Goal: Task Accomplishment & Management: Manage account settings

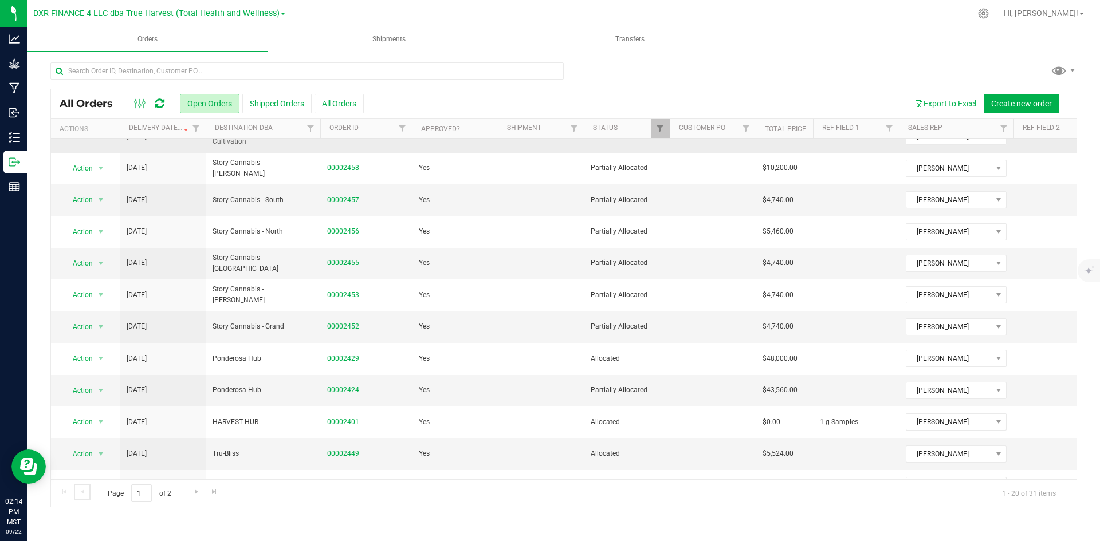
scroll to position [302, 0]
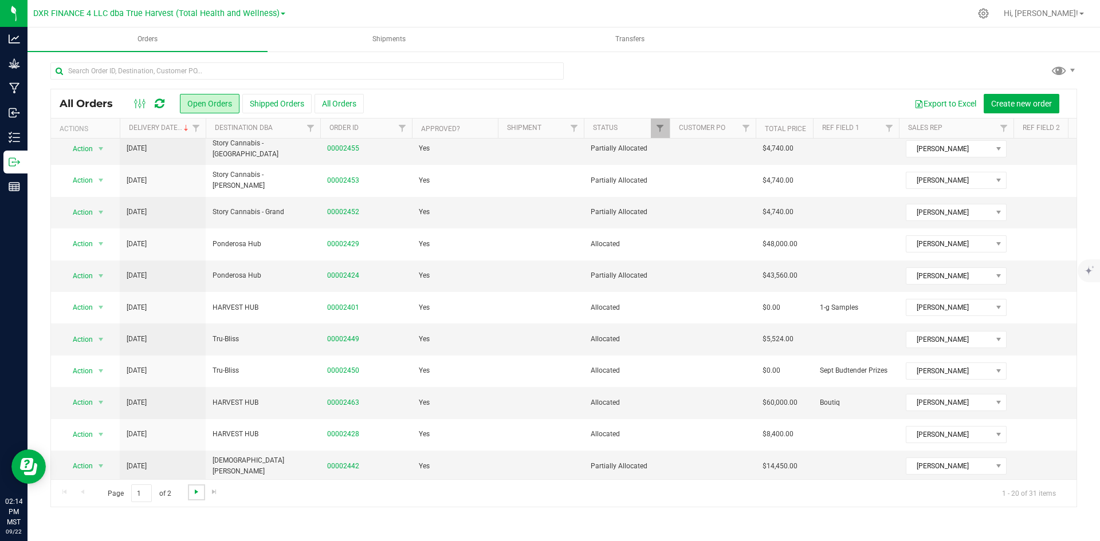
click at [198, 493] on span "Go to the next page" at bounding box center [196, 492] width 9 height 9
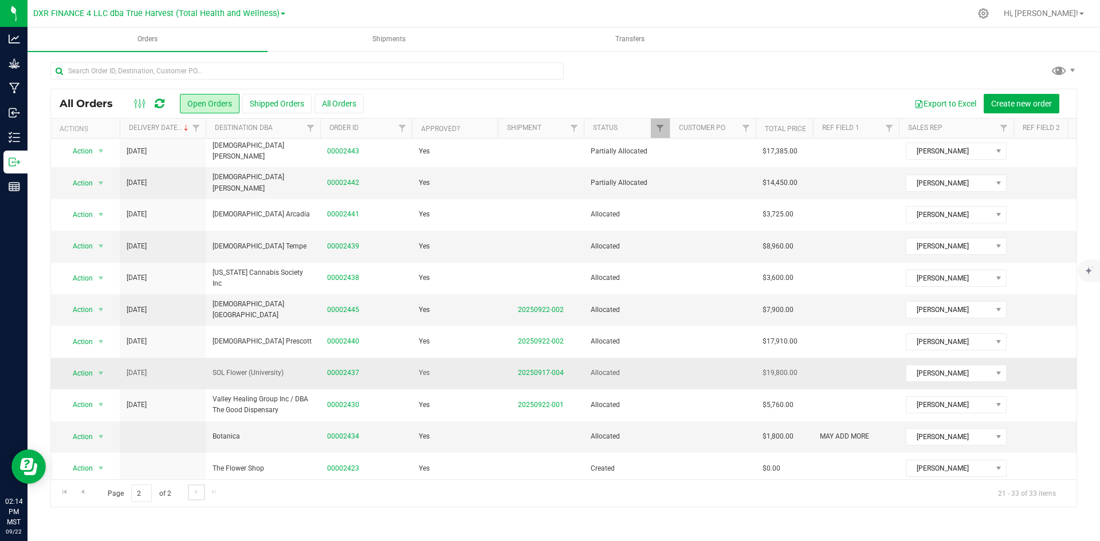
scroll to position [80, 0]
click at [543, 367] on link "20250917-004" at bounding box center [541, 371] width 46 height 8
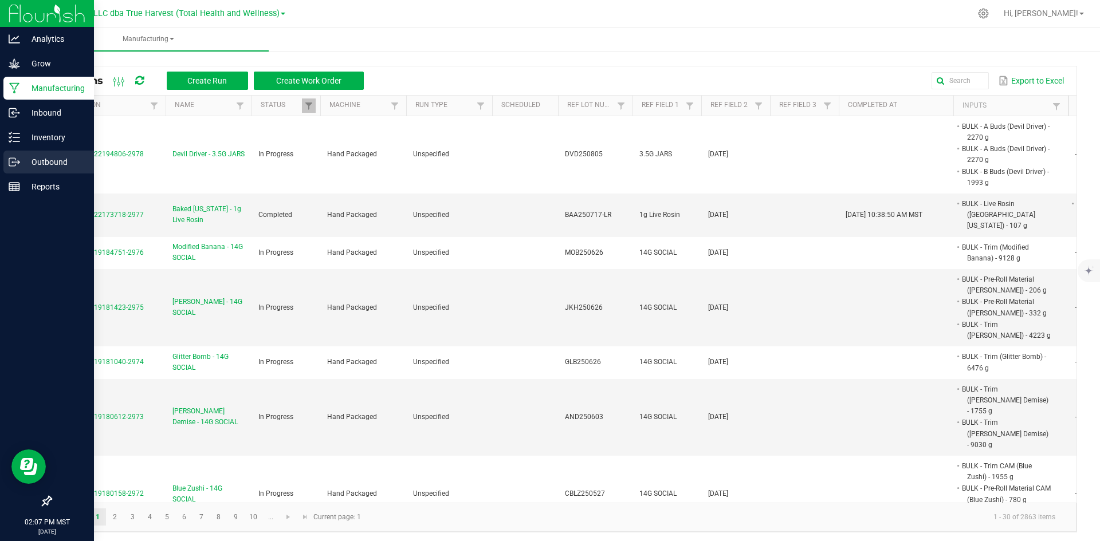
click at [30, 163] on p "Outbound" at bounding box center [54, 162] width 69 height 14
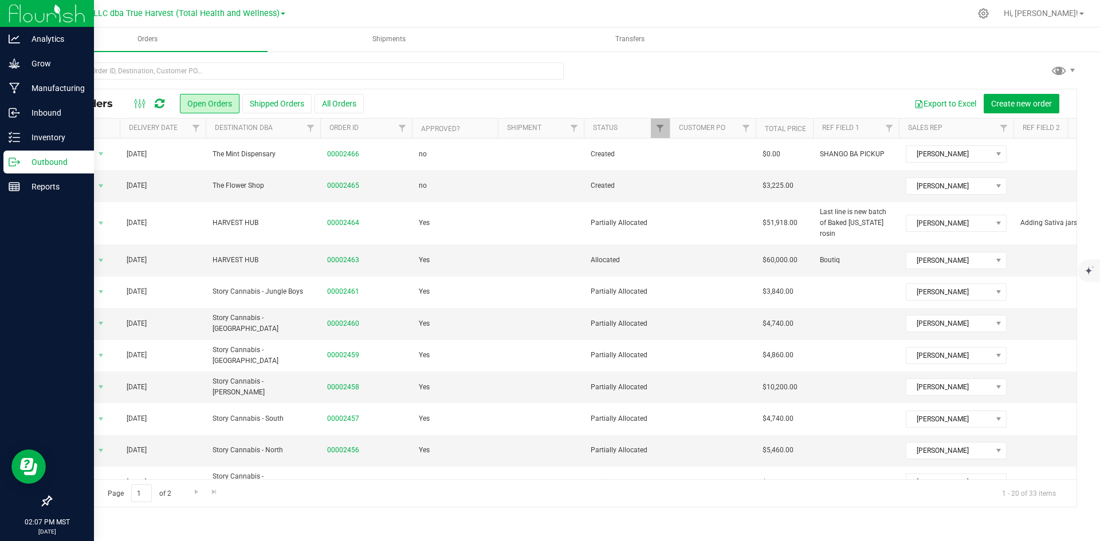
click at [168, 135] on th "Delivery Date" at bounding box center [163, 129] width 86 height 20
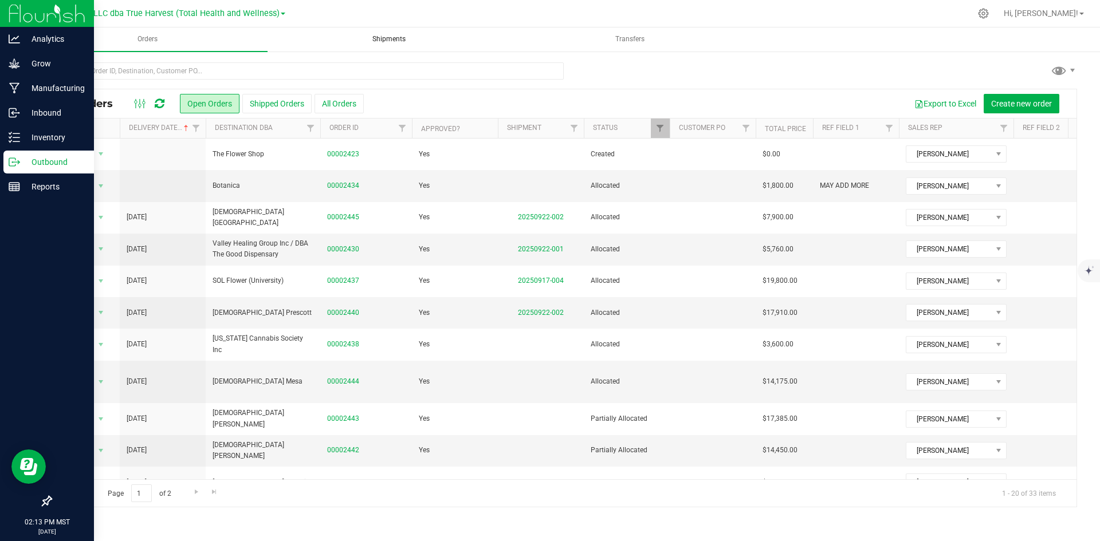
click at [374, 39] on span "Shipments" at bounding box center [389, 39] width 64 height 10
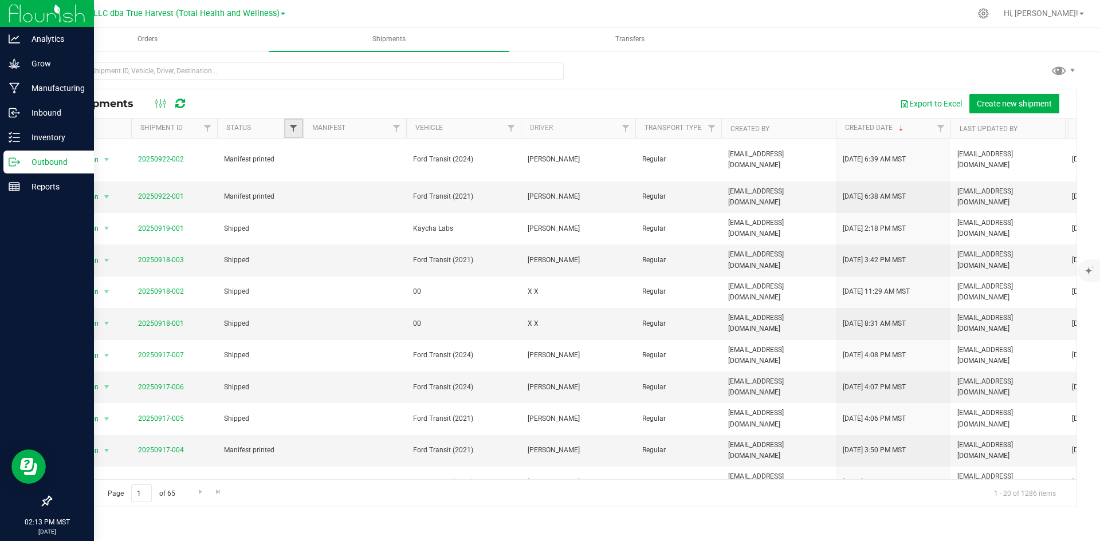
click at [291, 128] on span "Filter" at bounding box center [293, 128] width 9 height 9
click at [300, 179] on input "Select All" at bounding box center [299, 177] width 7 height 7
checkbox input "true"
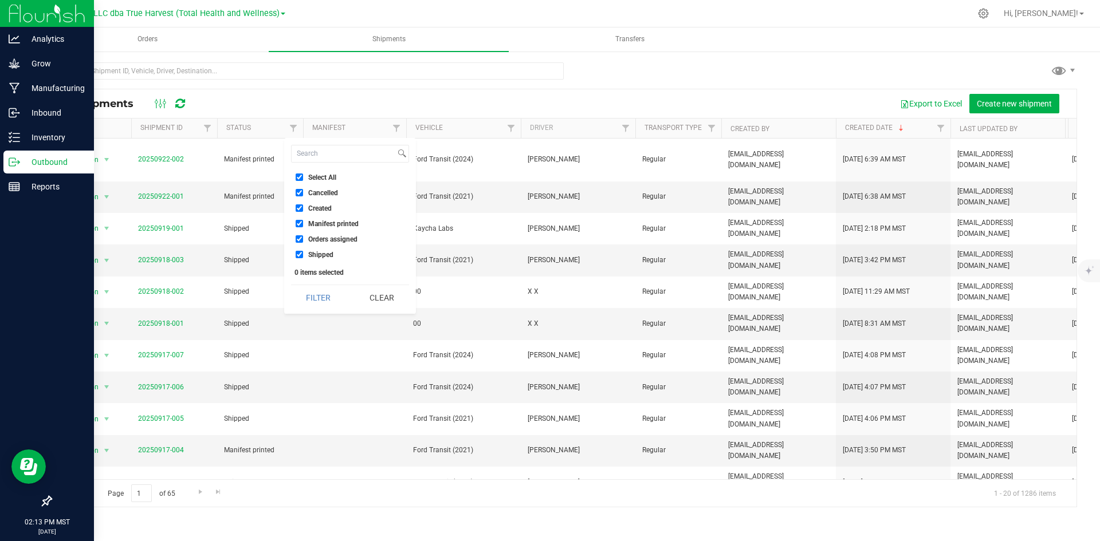
checkbox input "true"
click at [298, 256] on input "Shipped" at bounding box center [299, 254] width 7 height 7
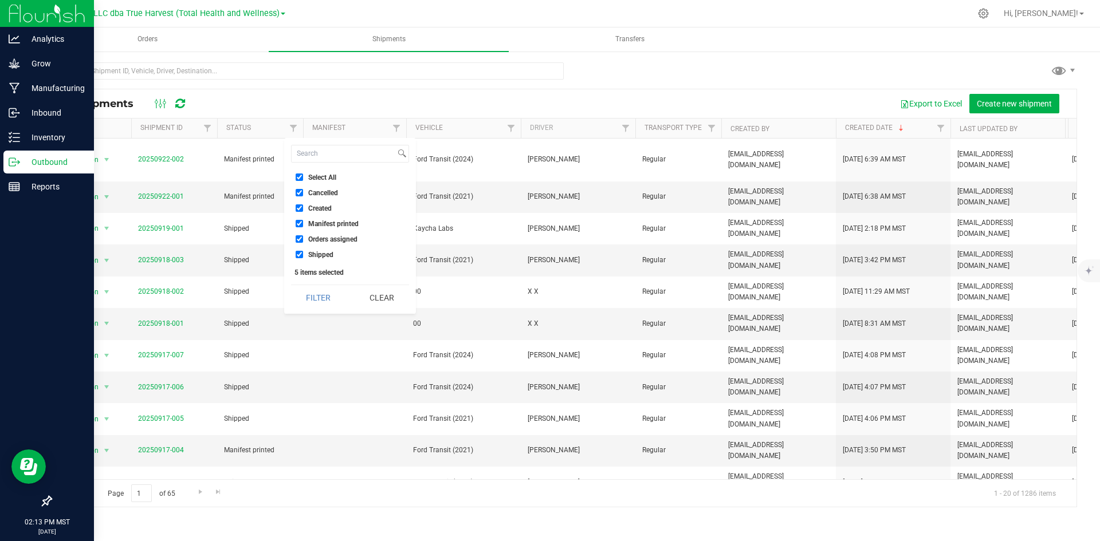
checkbox input "false"
click at [297, 194] on input "Cancelled" at bounding box center [299, 192] width 7 height 7
checkbox input "false"
click at [304, 301] on button "Filter" at bounding box center [318, 297] width 55 height 25
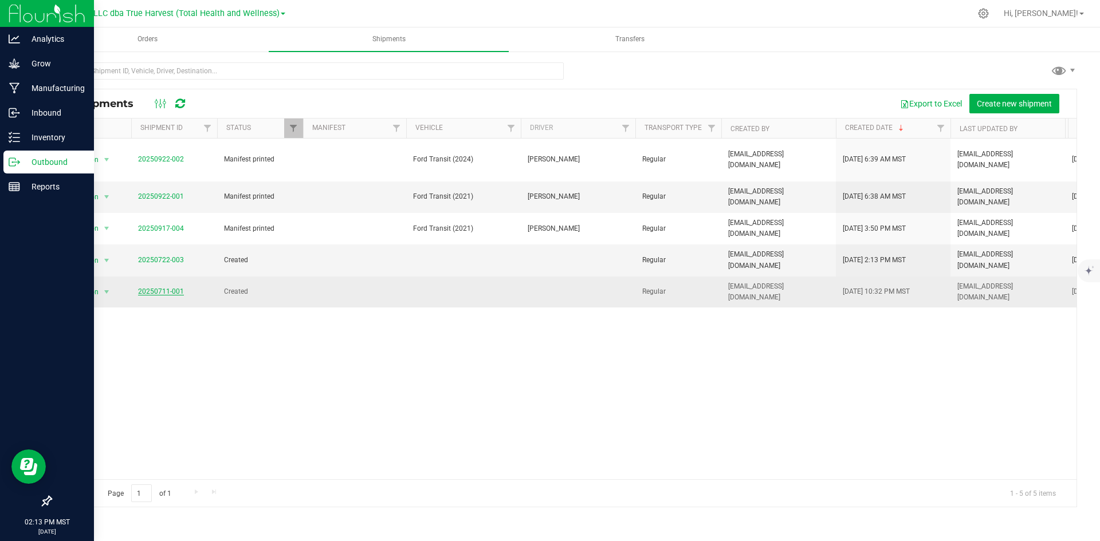
click at [150, 288] on link "20250711-001" at bounding box center [161, 292] width 46 height 8
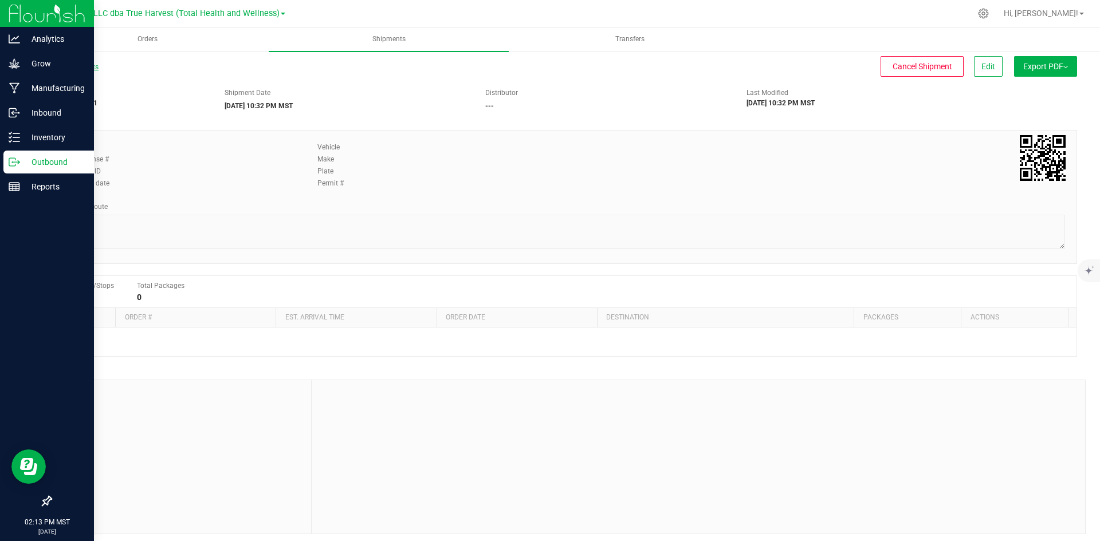
click at [64, 69] on link "All Shipments" at bounding box center [74, 67] width 48 height 8
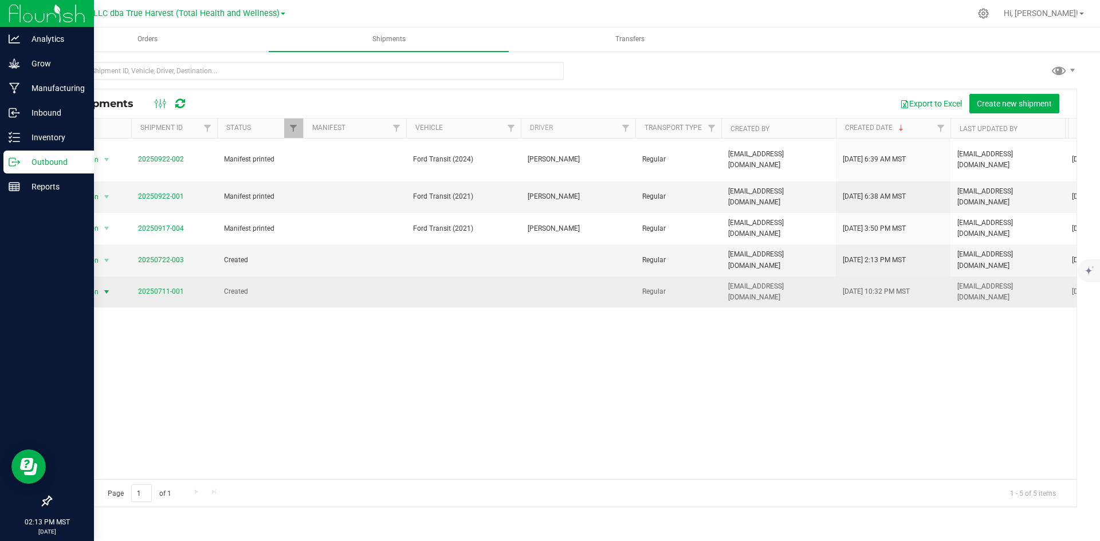
click at [100, 284] on span "select" at bounding box center [107, 292] width 14 height 16
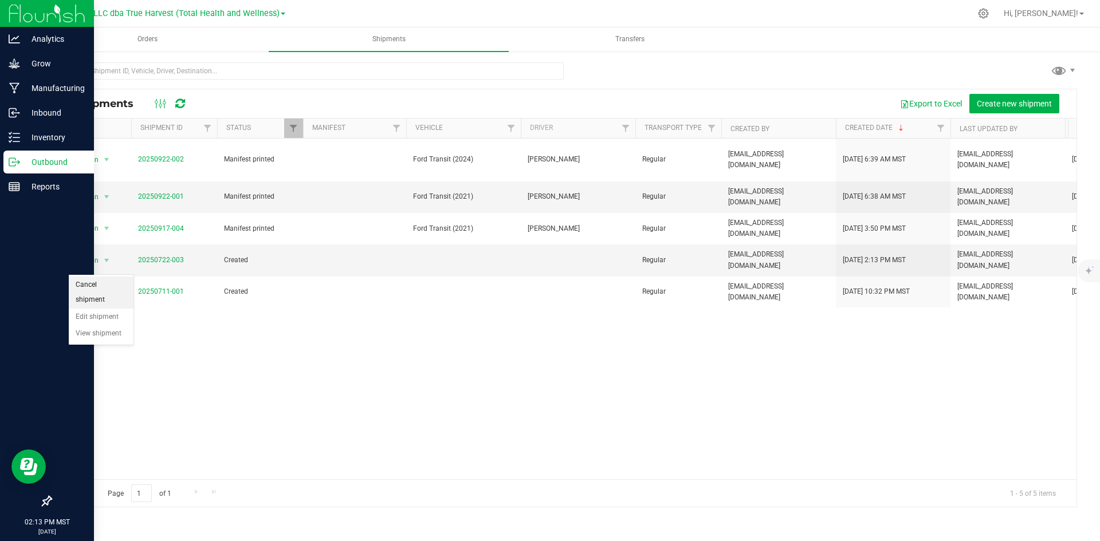
click at [104, 284] on li "Cancel shipment" at bounding box center [101, 293] width 65 height 32
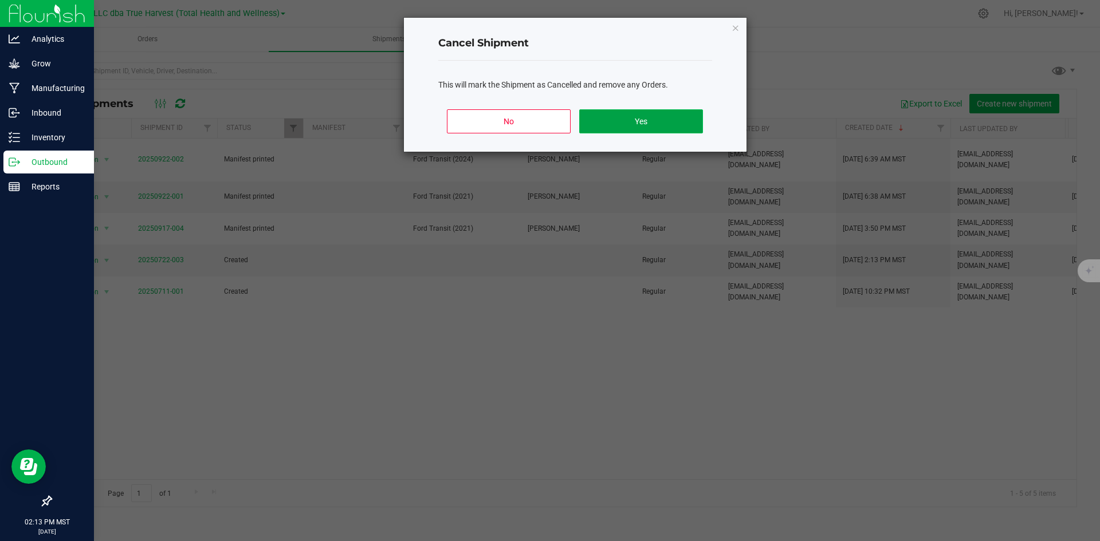
click at [610, 124] on button "Yes" at bounding box center [640, 121] width 123 height 24
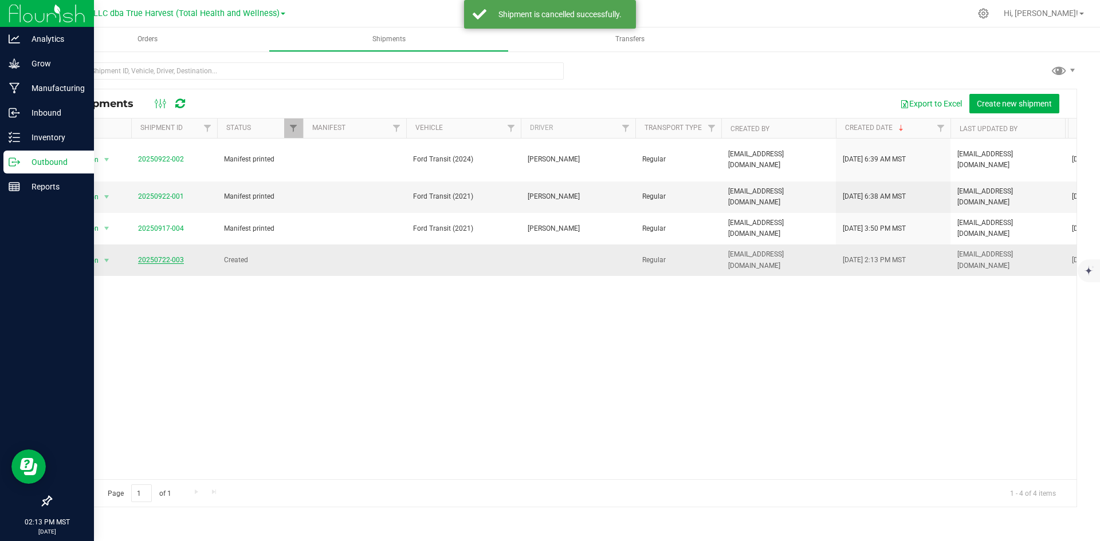
click at [161, 256] on link "20250722-003" at bounding box center [161, 260] width 46 height 8
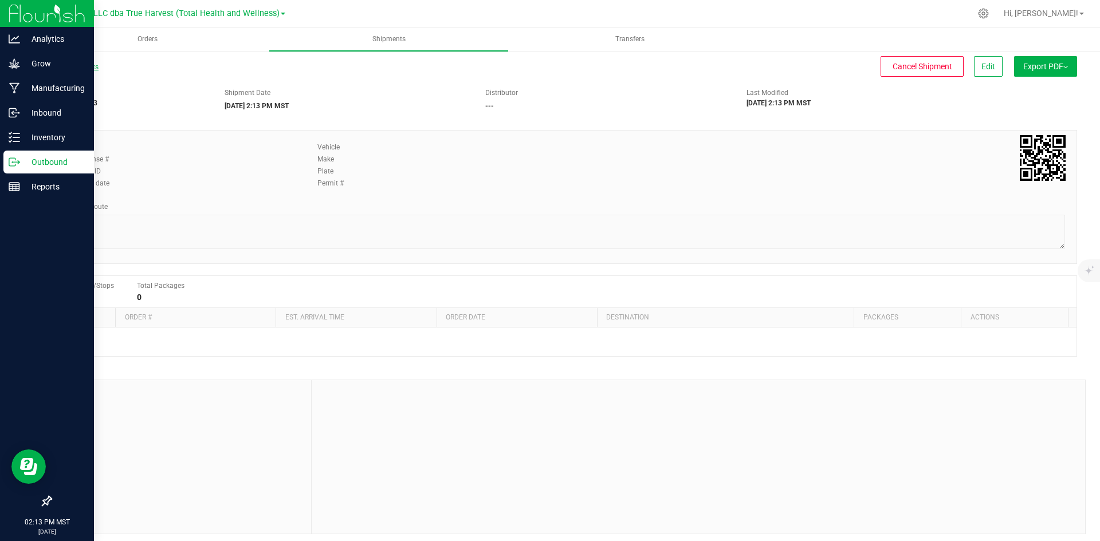
click at [65, 65] on link "All Shipments" at bounding box center [74, 67] width 48 height 8
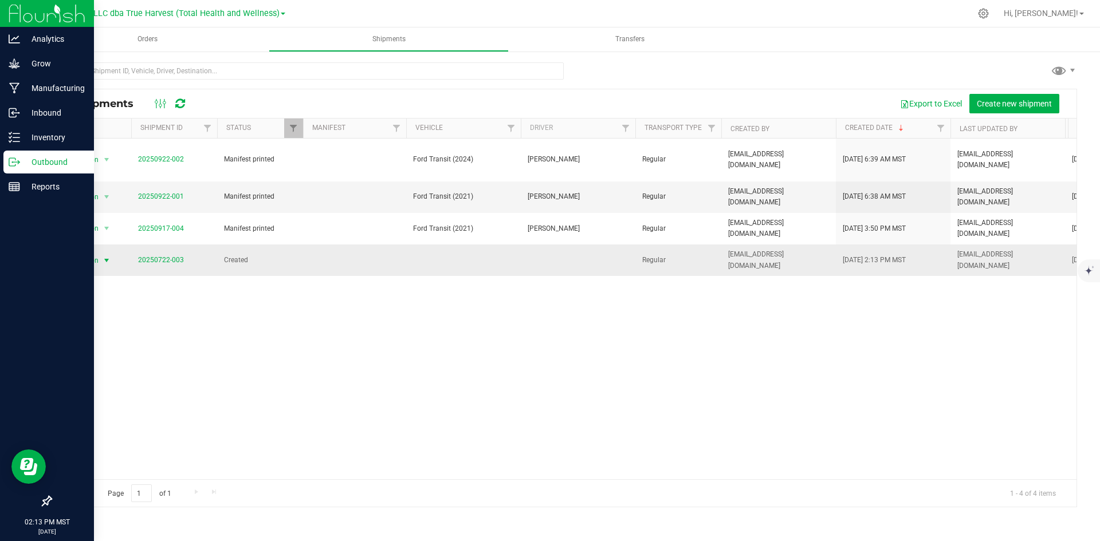
click at [89, 253] on span "Action" at bounding box center [83, 261] width 31 height 16
click at [105, 272] on li "Cancel shipment" at bounding box center [101, 267] width 65 height 32
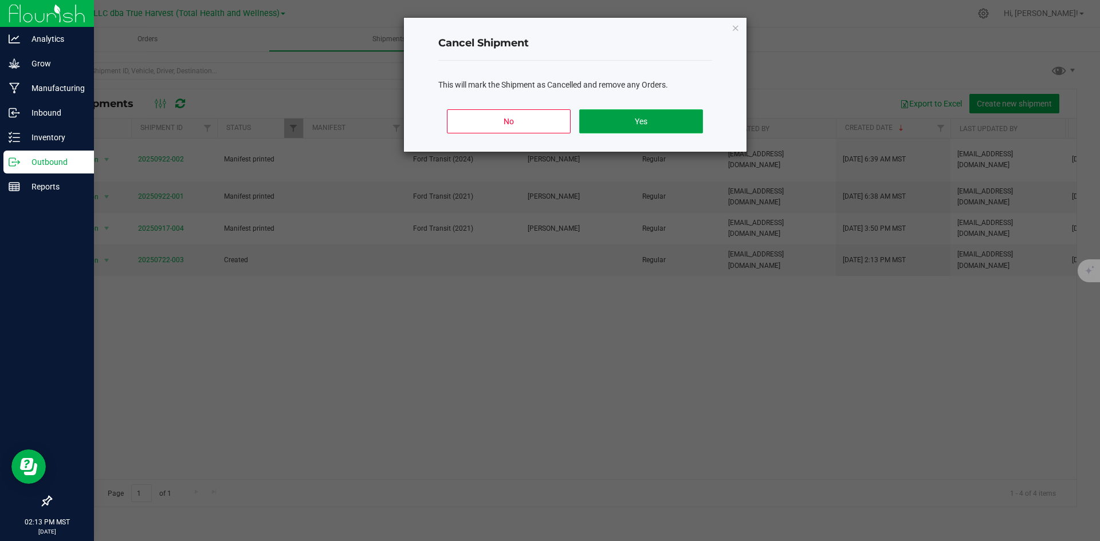
click at [666, 124] on button "Yes" at bounding box center [640, 121] width 123 height 24
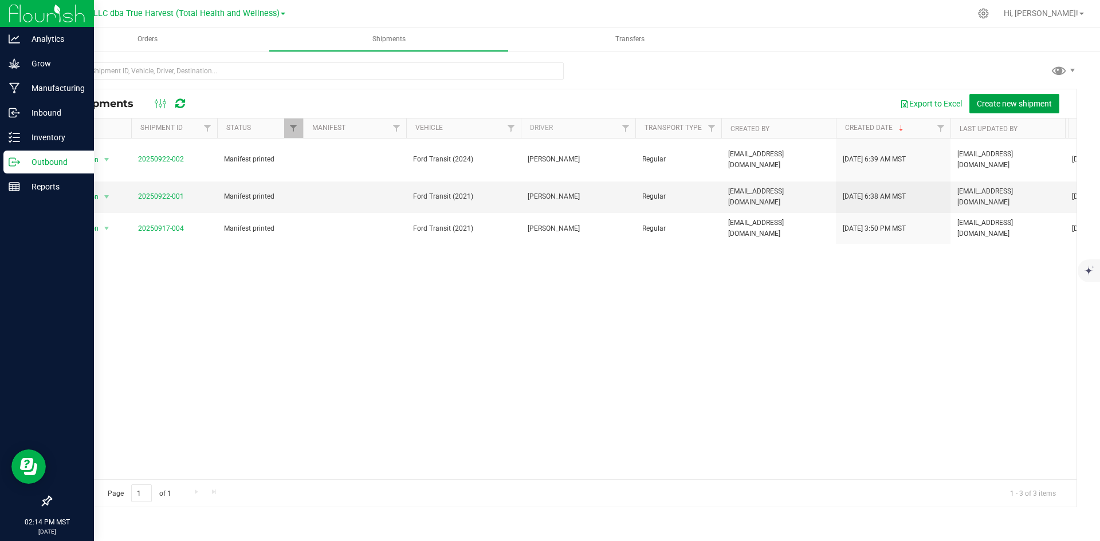
click at [1011, 96] on button "Create new shipment" at bounding box center [1014, 103] width 90 height 19
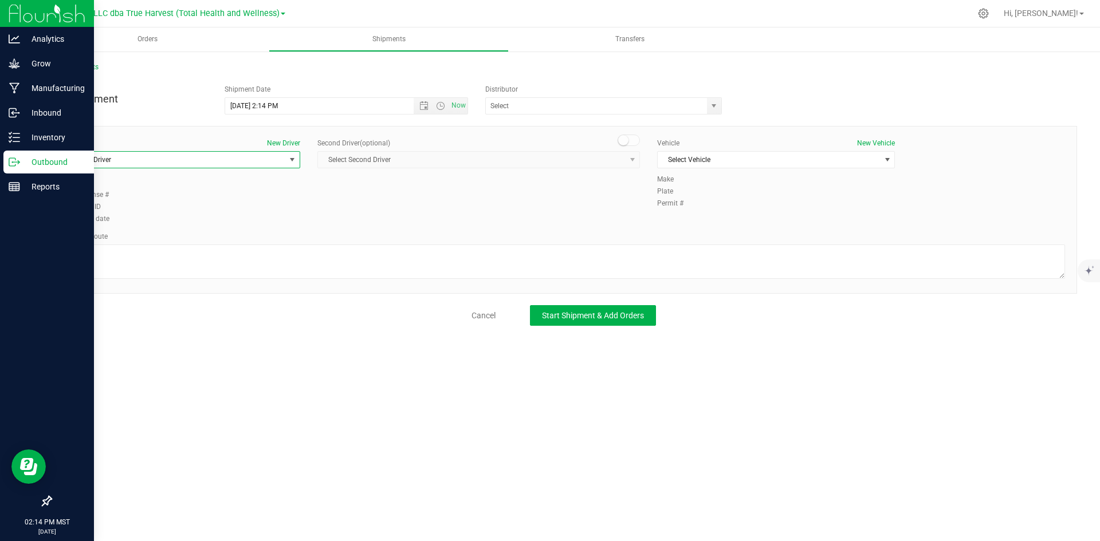
click at [277, 160] on span "Select Driver" at bounding box center [174, 160] width 222 height 16
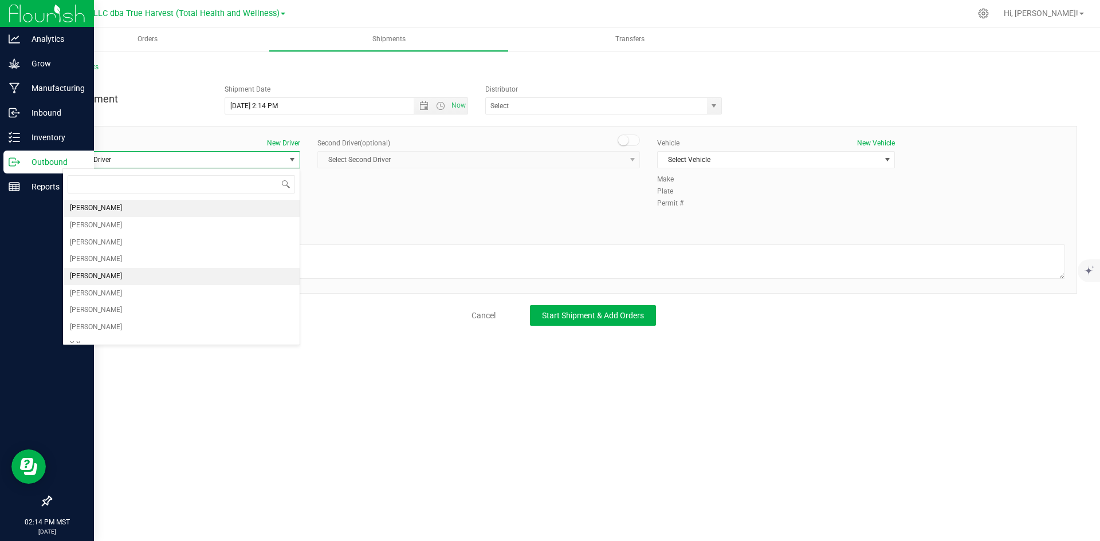
scroll to position [95, 0]
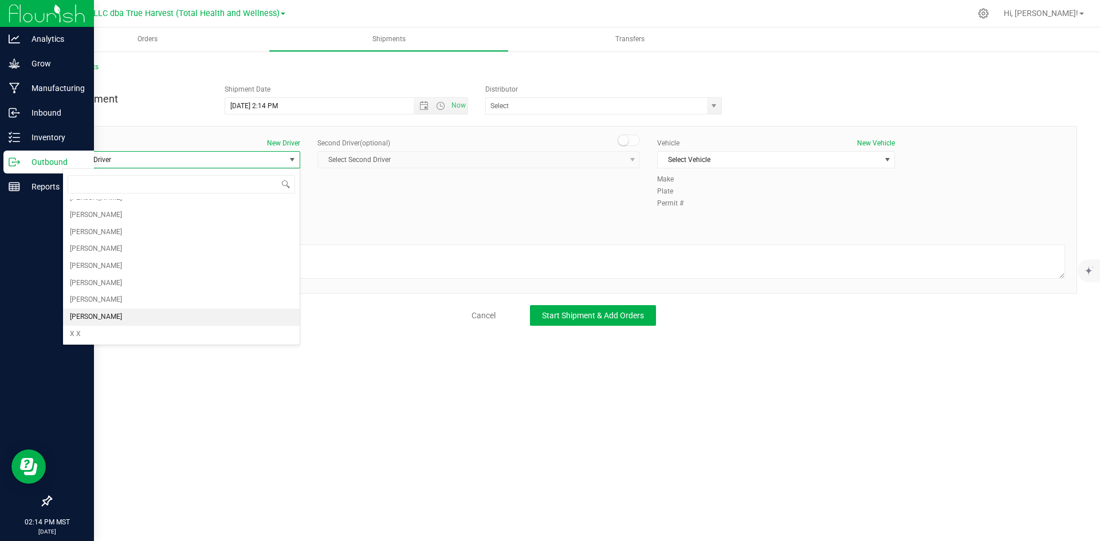
click at [221, 317] on li "[PERSON_NAME]" at bounding box center [181, 317] width 237 height 17
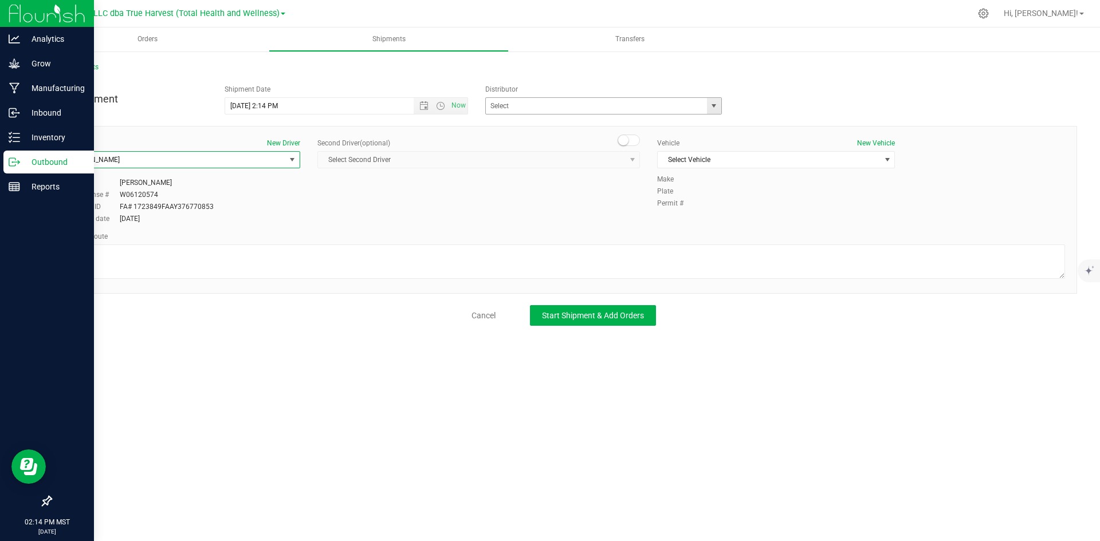
click at [713, 112] on span "select" at bounding box center [714, 106] width 14 height 16
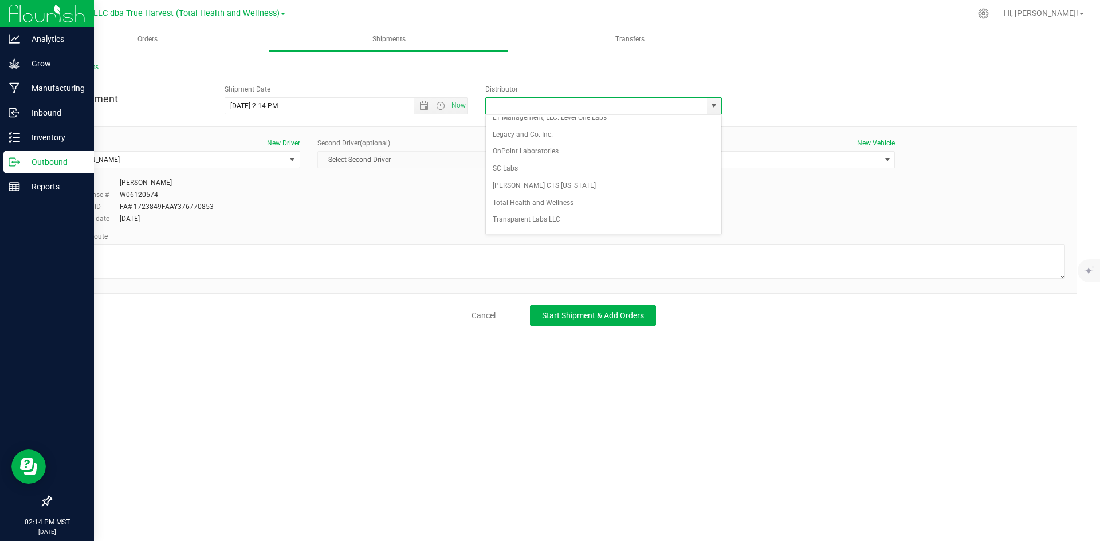
scroll to position [107, 0]
click at [666, 193] on li "Total Health and Wellness" at bounding box center [603, 189] width 235 height 17
type input "Total Health and Wellness"
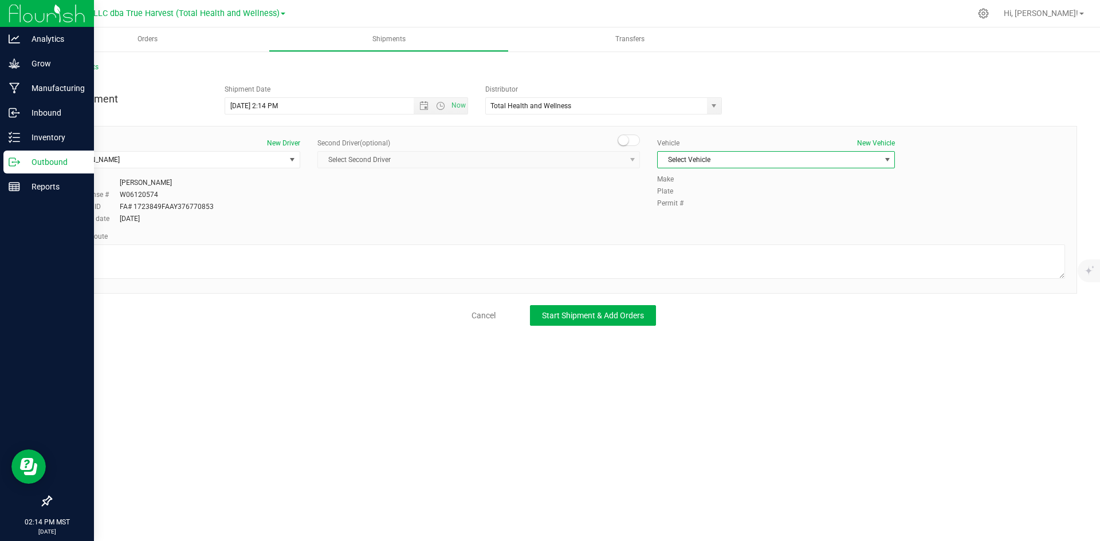
click at [886, 162] on span "select" at bounding box center [887, 159] width 9 height 9
click at [763, 159] on span "Select Vehicle" at bounding box center [769, 160] width 222 height 16
click at [756, 199] on li "Ford Transit (2021)" at bounding box center [776, 196] width 237 height 17
click at [630, 317] on span "Start Shipment & Add Orders" at bounding box center [593, 315] width 102 height 9
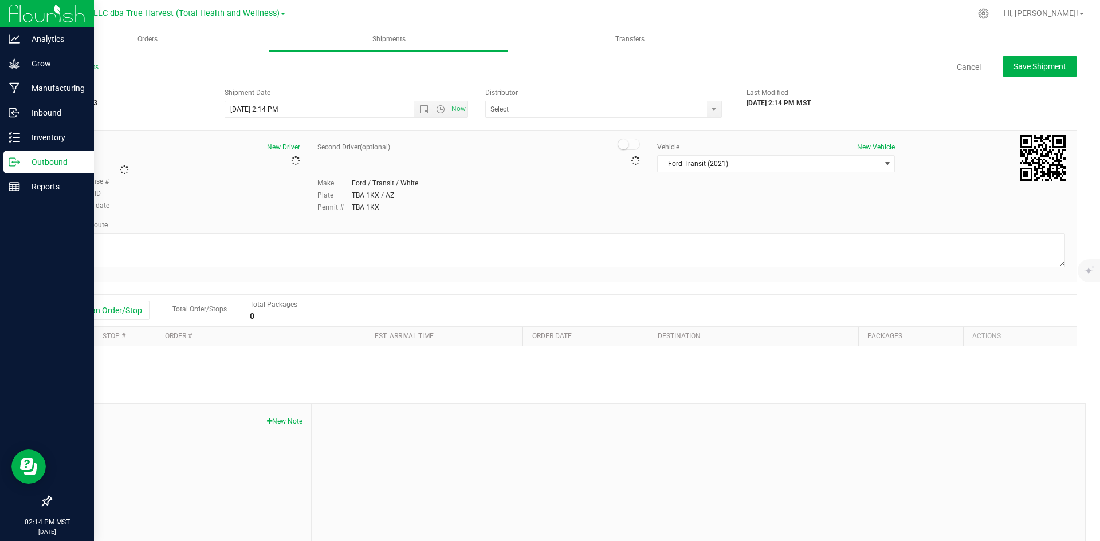
type input "Total Health and Wellness"
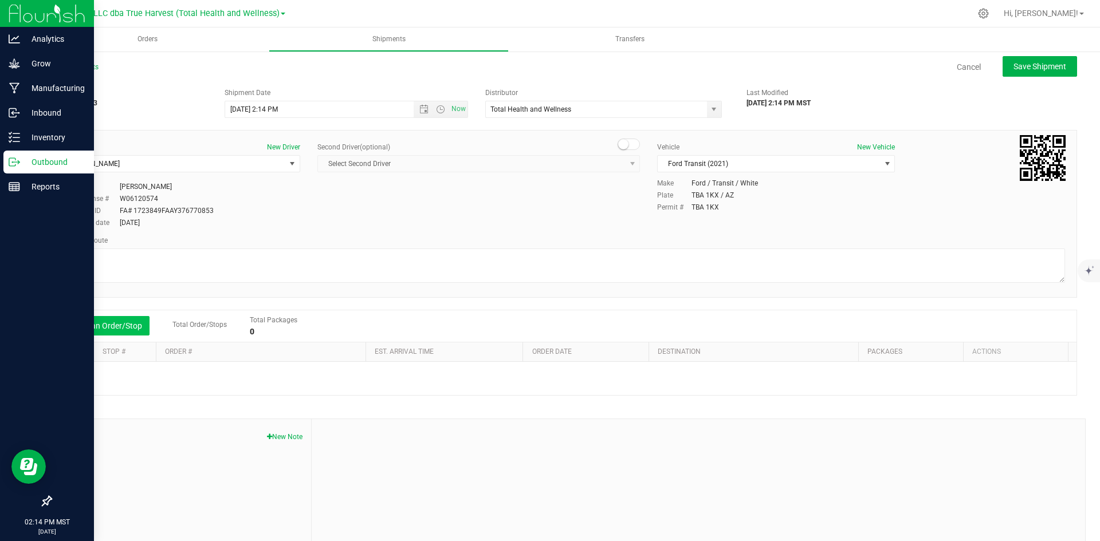
click at [105, 324] on button "Add an Order/Stop" at bounding box center [105, 325] width 90 height 19
click at [109, 325] on button "Add an Order/Stop" at bounding box center [105, 325] width 90 height 19
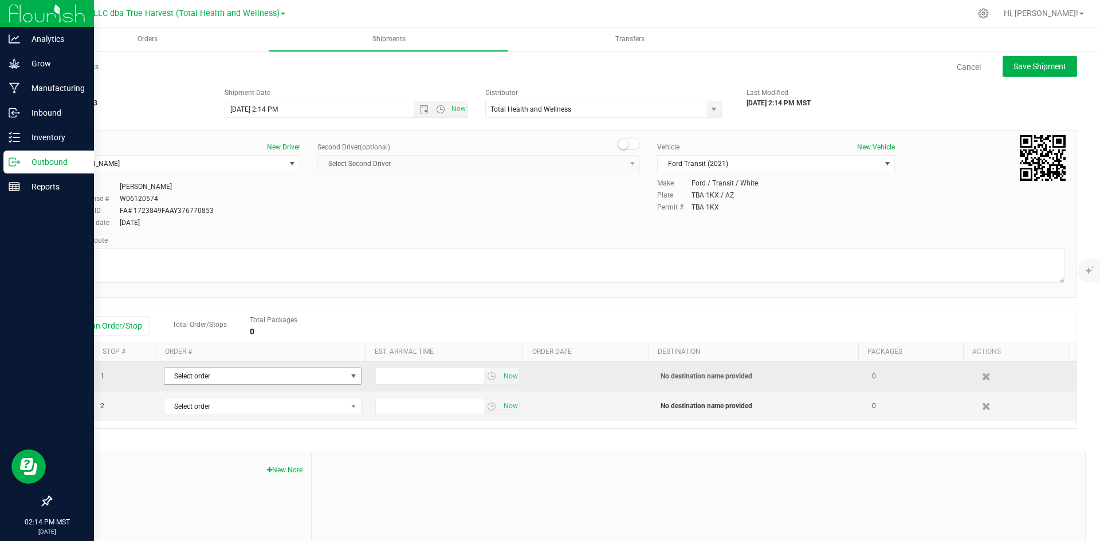
click at [228, 374] on span "Select order" at bounding box center [255, 376] width 182 height 16
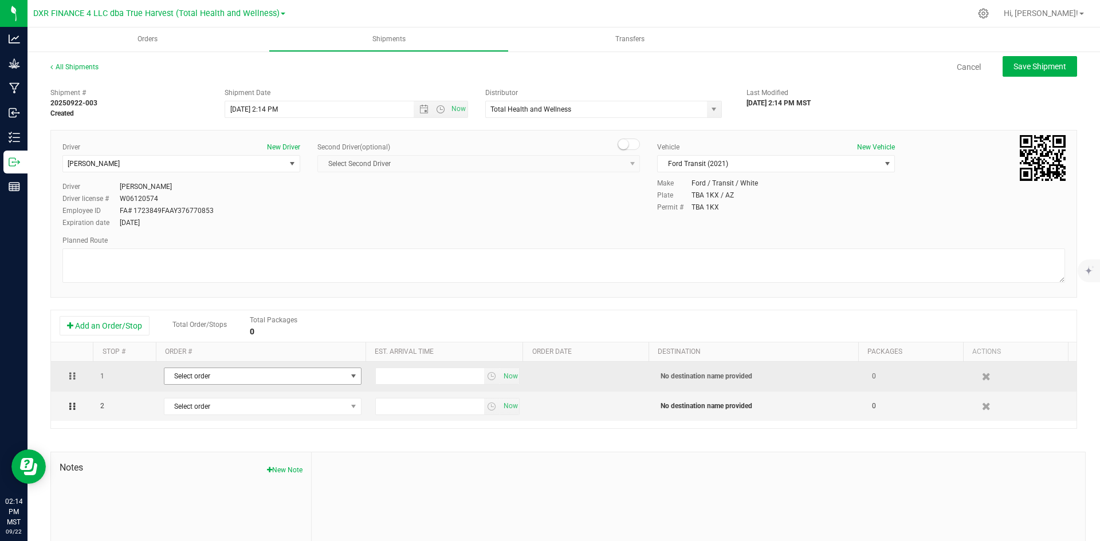
click at [237, 376] on span "Select order" at bounding box center [255, 376] width 182 height 16
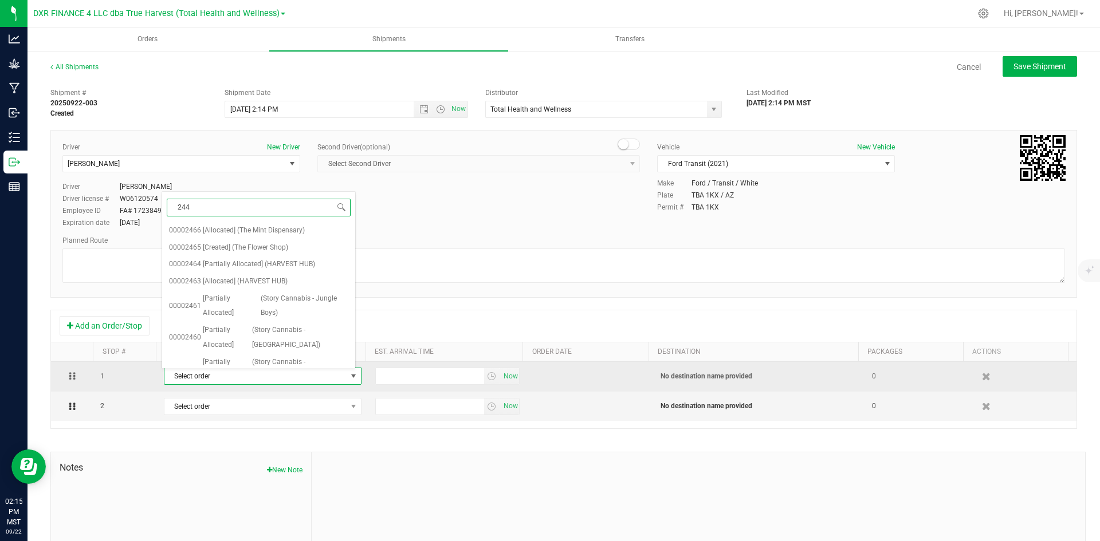
type input "2441"
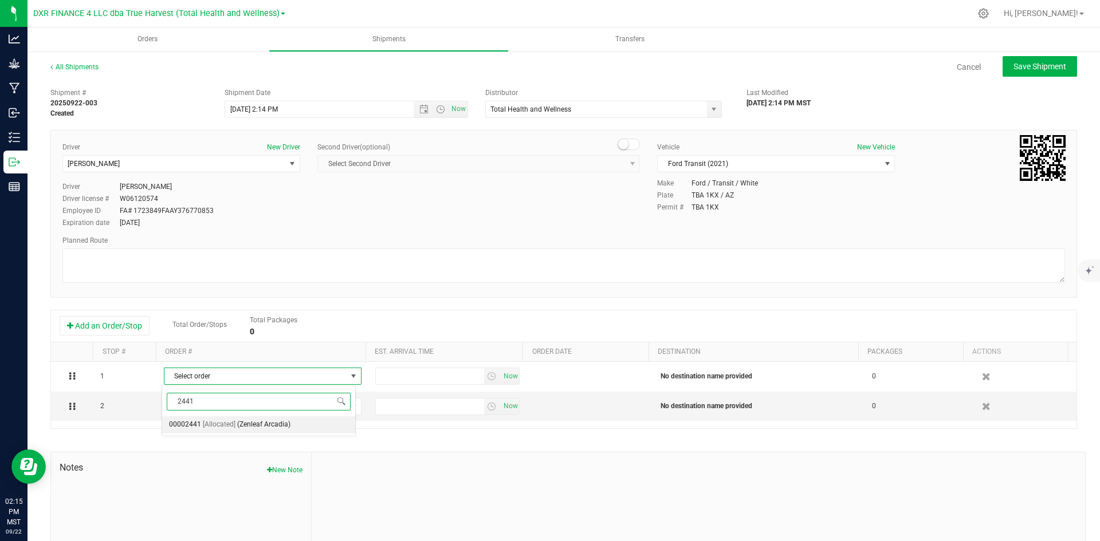
click at [235, 426] on li "00002441 [Allocated] (Zenleaf Arcadia)" at bounding box center [258, 425] width 193 height 17
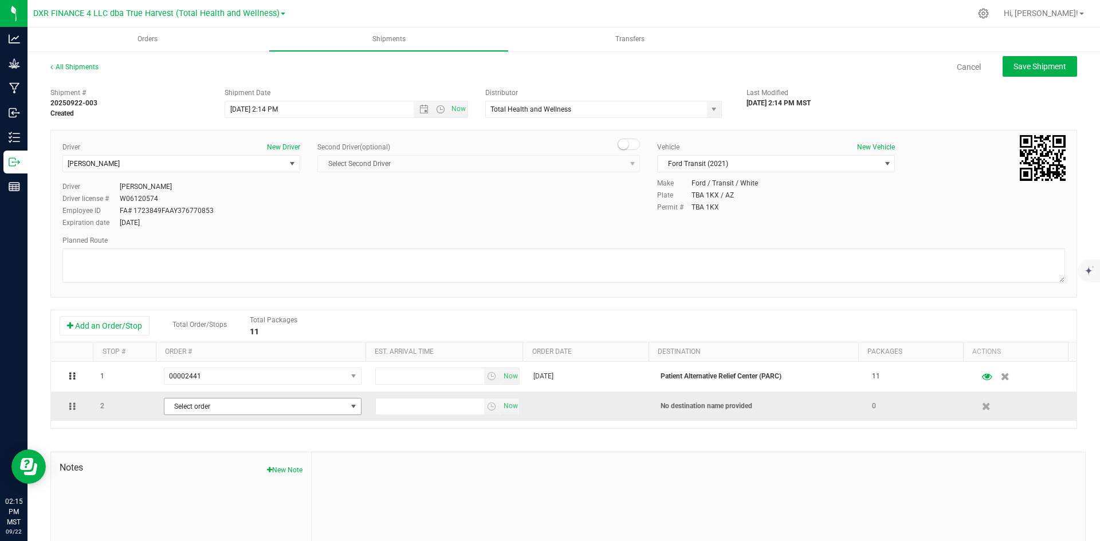
click at [233, 408] on span "Select order" at bounding box center [255, 407] width 182 height 16
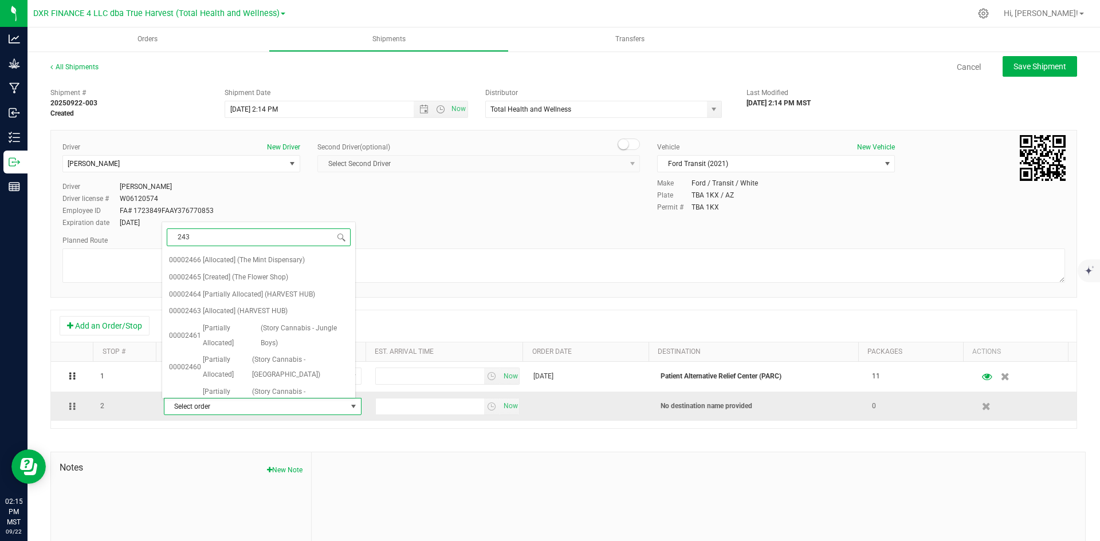
type input "2439"
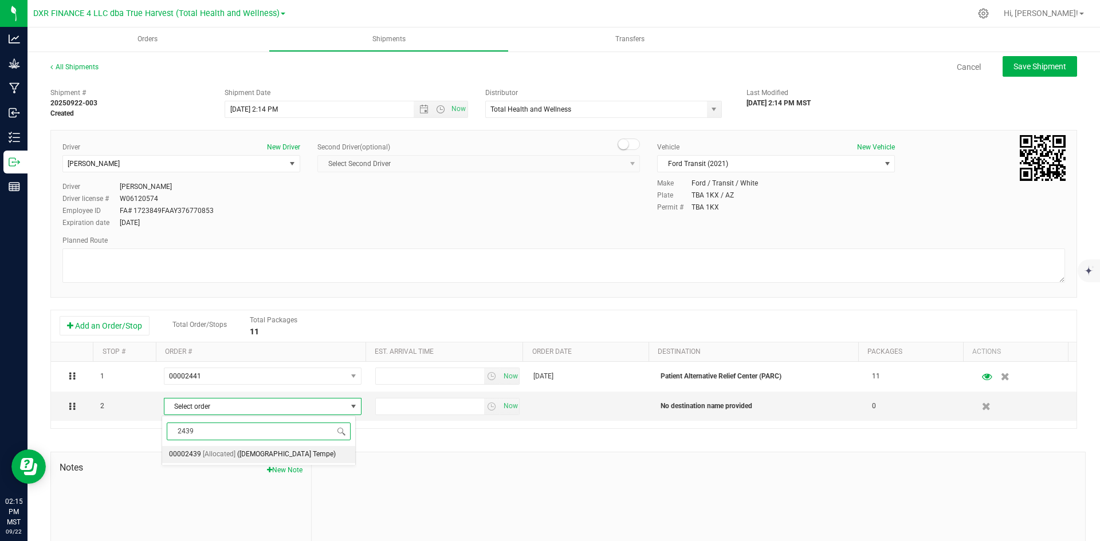
click at [228, 455] on span "[Allocated]" at bounding box center [219, 454] width 33 height 15
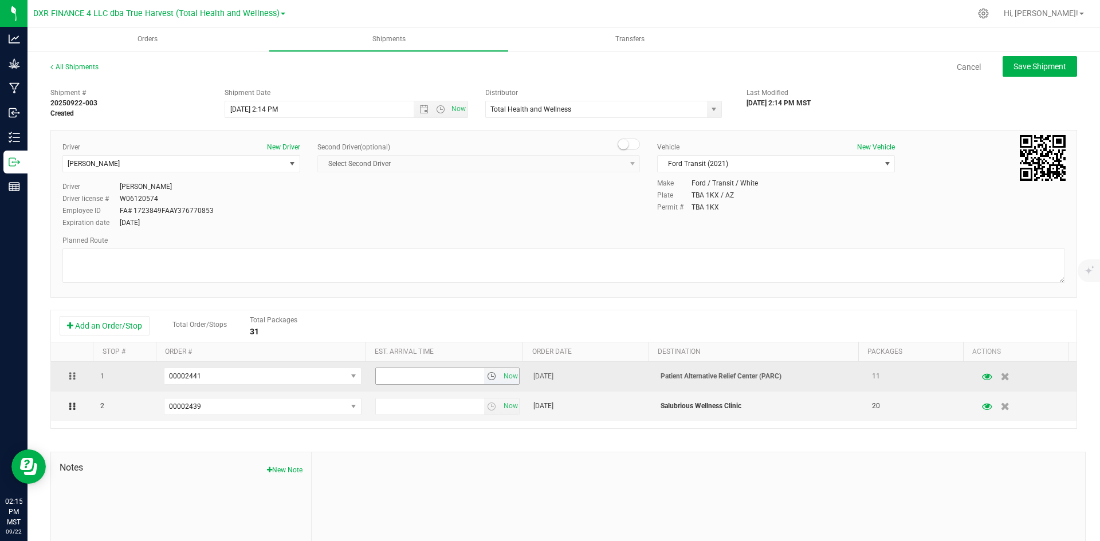
click at [381, 383] on input "text" at bounding box center [430, 376] width 108 height 16
type input "9:00 am"
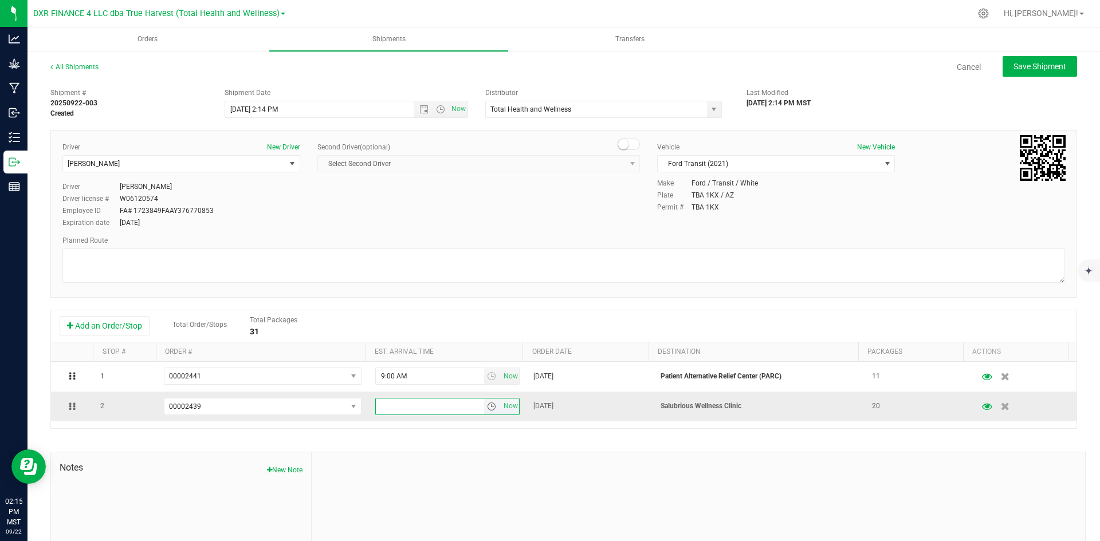
click at [387, 408] on input "text" at bounding box center [430, 407] width 108 height 16
type input "10:00 am"
click at [396, 442] on div "Shipment # 20250922-003 Created Shipment Date [DATE] 2:14 PM Now Distributor To…" at bounding box center [563, 345] width 1027 height 524
click at [421, 108] on span "Open the date view" at bounding box center [423, 109] width 9 height 9
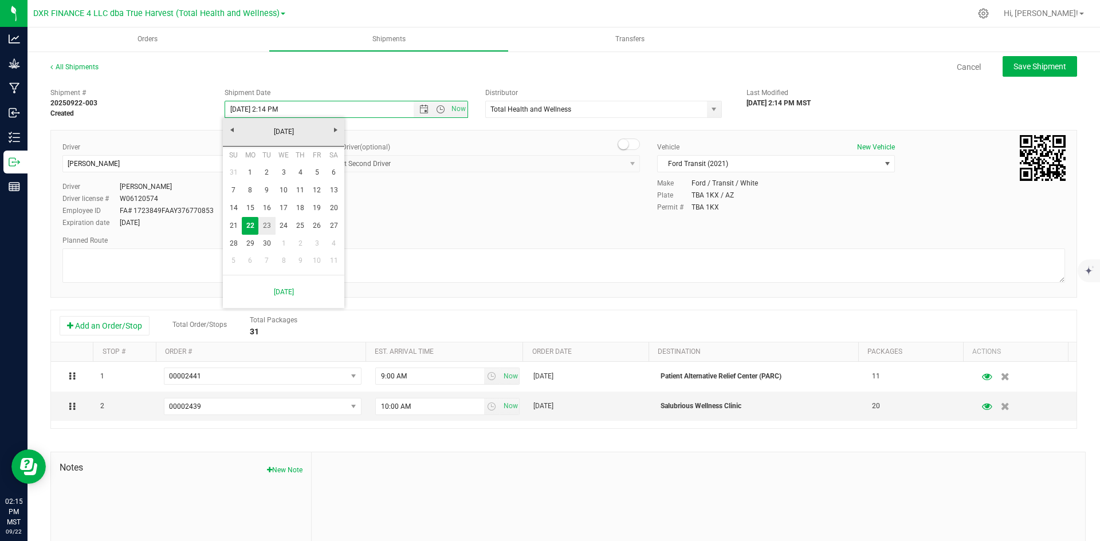
click at [268, 222] on link "23" at bounding box center [266, 226] width 17 height 18
click at [421, 111] on span "Open the date view" at bounding box center [423, 109] width 9 height 9
click at [270, 226] on link "23" at bounding box center [266, 226] width 17 height 18
drag, startPoint x: 276, startPoint y: 111, endPoint x: 300, endPoint y: 112, distance: 24.1
click at [300, 112] on input "[DATE] 2:14 PM" at bounding box center [329, 109] width 209 height 16
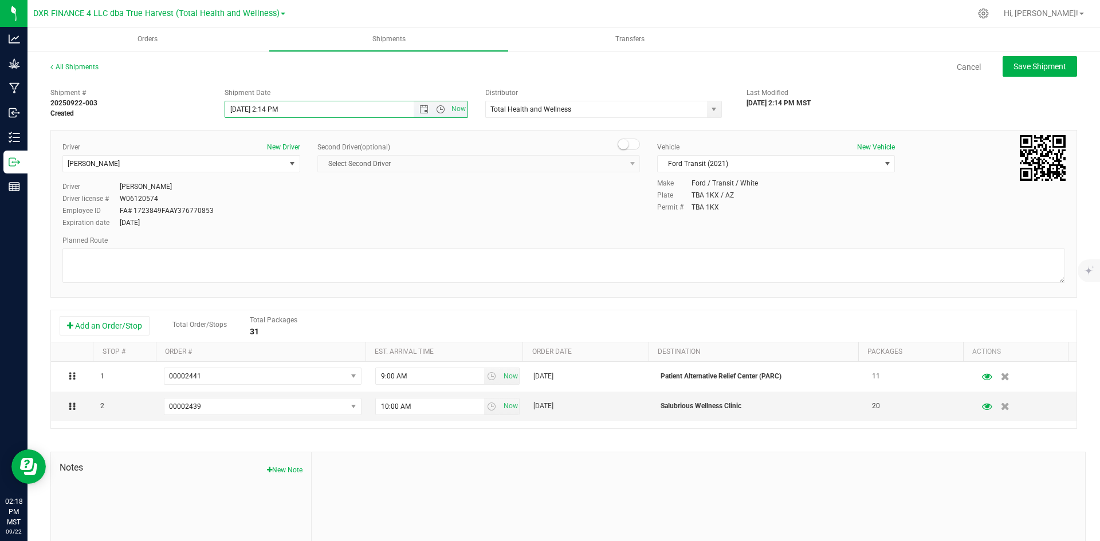
click at [298, 112] on input "[DATE] 2:14 PM" at bounding box center [329, 109] width 209 height 16
drag, startPoint x: 263, startPoint y: 111, endPoint x: 337, endPoint y: 114, distance: 74.0
click at [337, 114] on input "[DATE] 2 PM:14" at bounding box center [329, 109] width 209 height 16
click at [376, 92] on div "Shipment Date" at bounding box center [347, 93] width 244 height 10
click at [1004, 62] on button "Save Shipment" at bounding box center [1040, 66] width 74 height 21
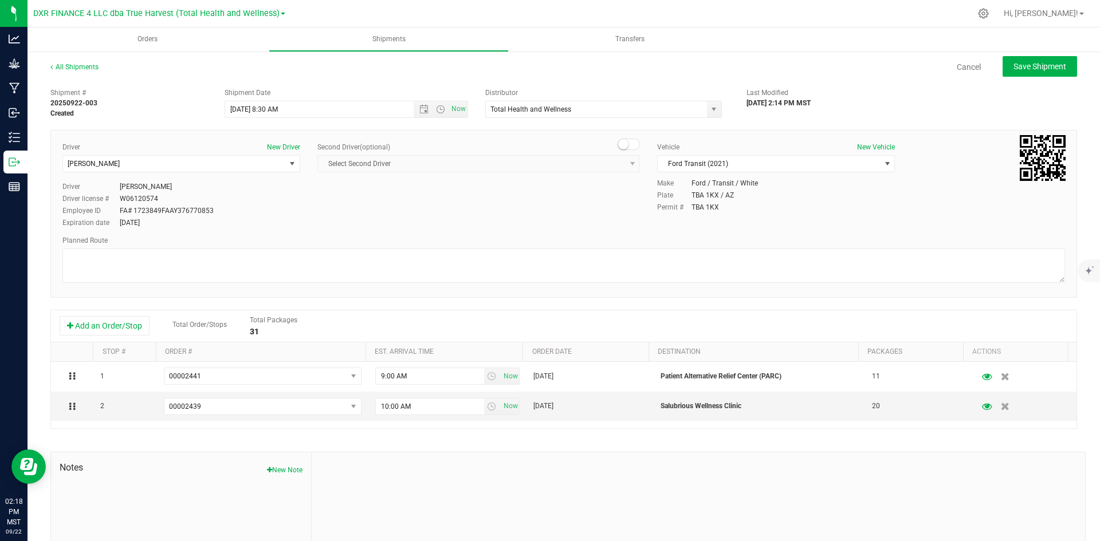
type input "[DATE] 3:30 PM"
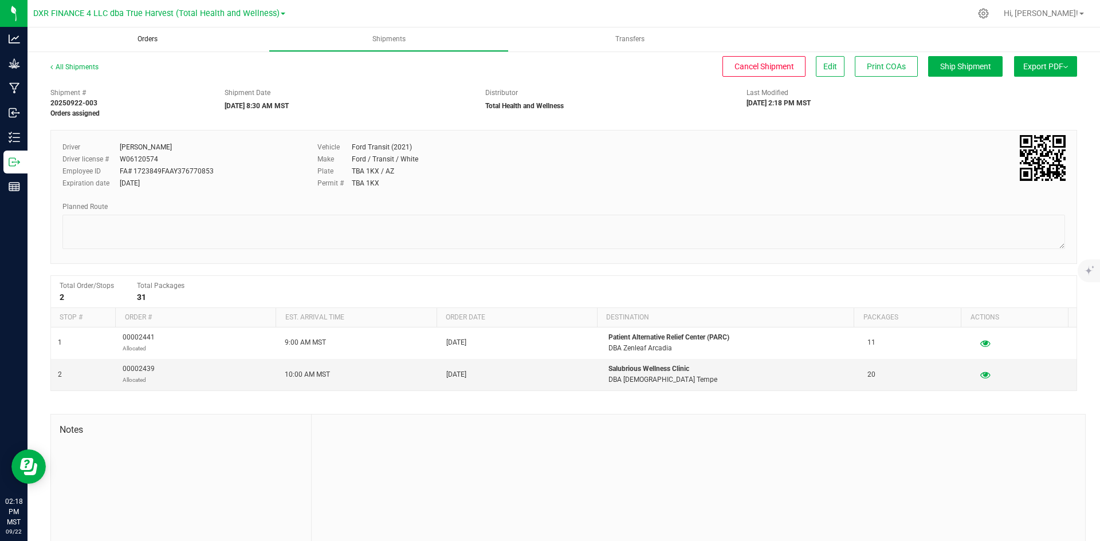
click at [133, 42] on span "Orders" at bounding box center [147, 39] width 51 height 10
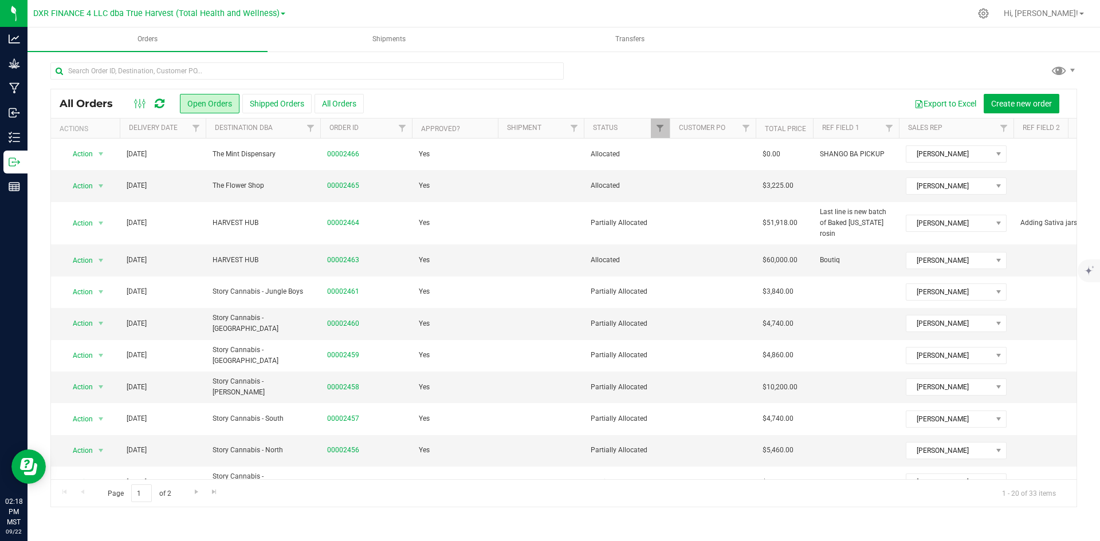
click at [178, 134] on th "Delivery Date" at bounding box center [163, 129] width 86 height 20
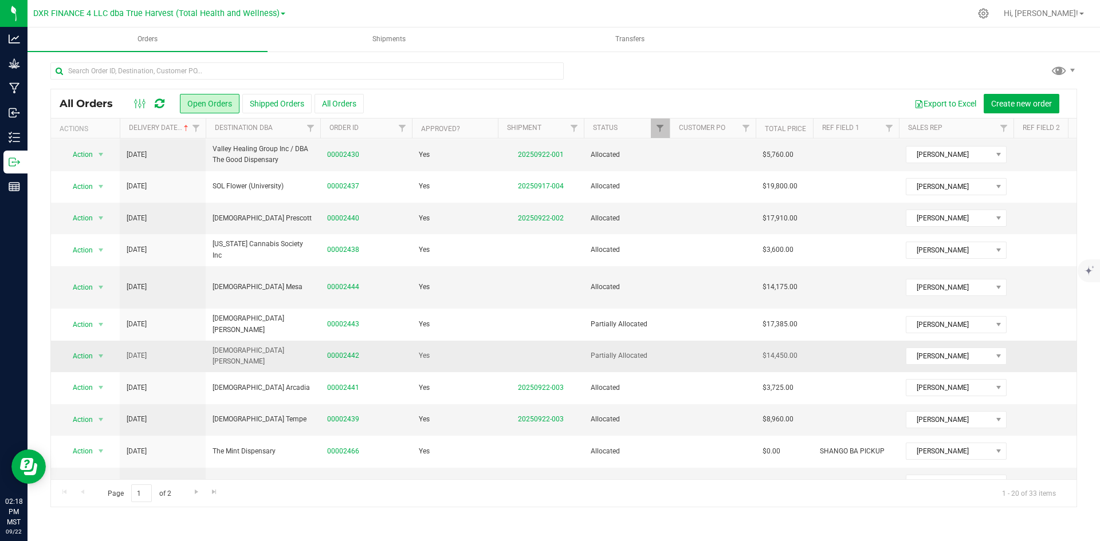
scroll to position [115, 0]
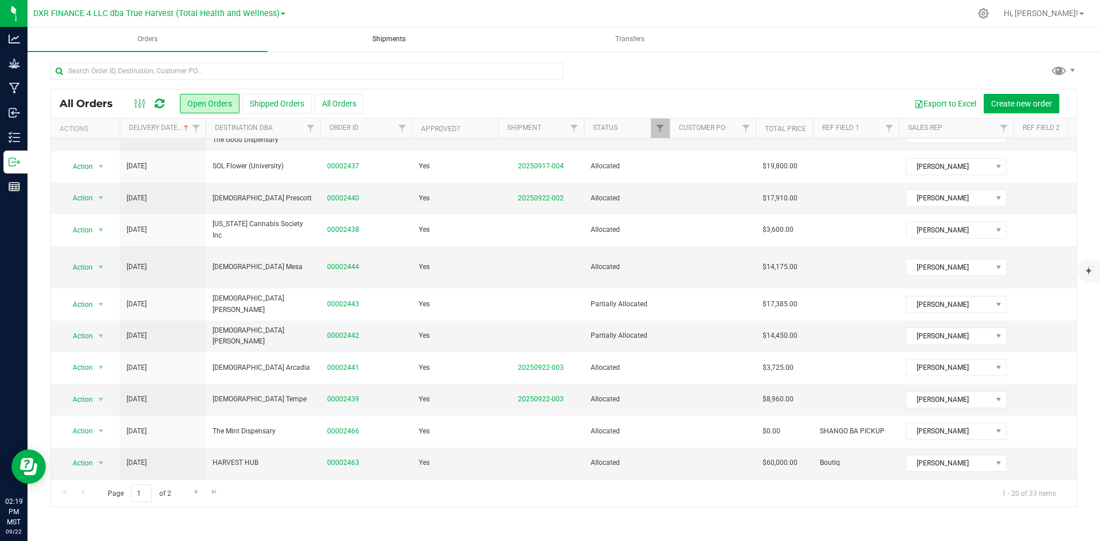
click at [374, 40] on span "Shipments" at bounding box center [389, 39] width 64 height 10
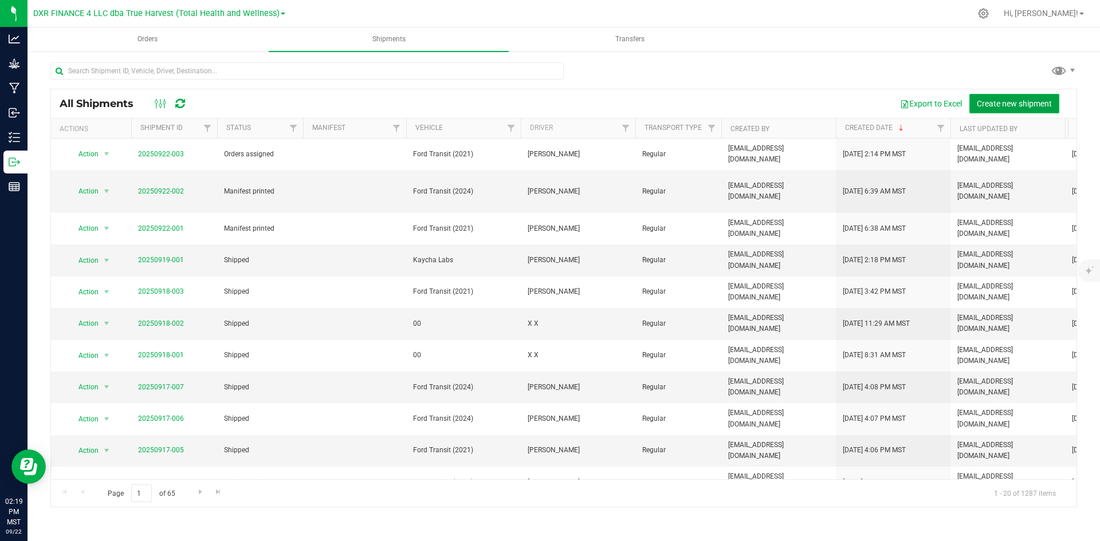
click at [979, 108] on span "Create new shipment" at bounding box center [1014, 103] width 75 height 9
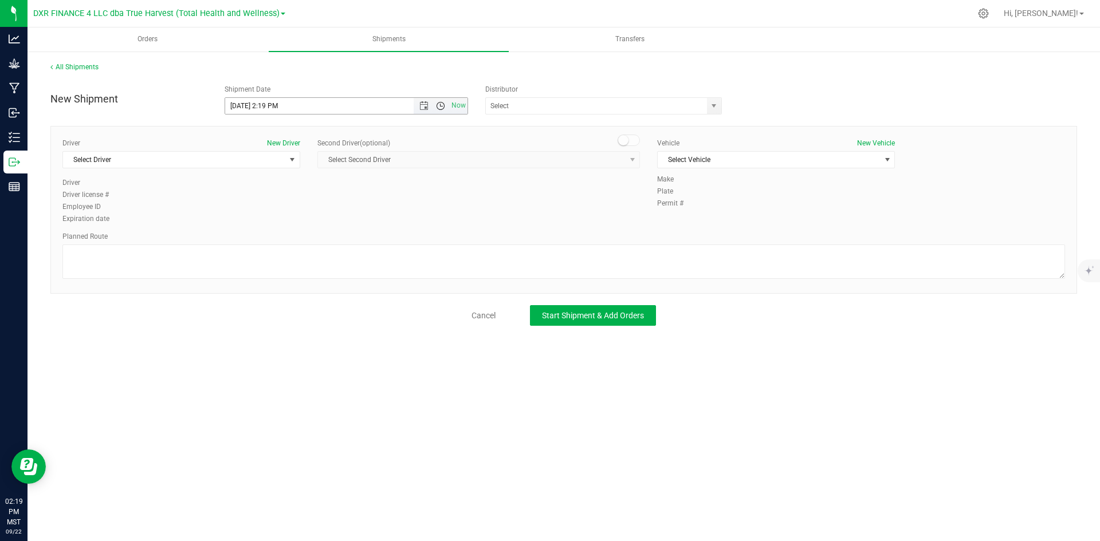
click at [431, 103] on span "Open the time view" at bounding box center [440, 105] width 19 height 9
click at [425, 107] on span "Open the date view" at bounding box center [423, 105] width 9 height 9
click at [264, 218] on link "23" at bounding box center [268, 223] width 17 height 18
type input "[DATE] 2:19 PM"
click at [717, 105] on span "select" at bounding box center [713, 105] width 9 height 9
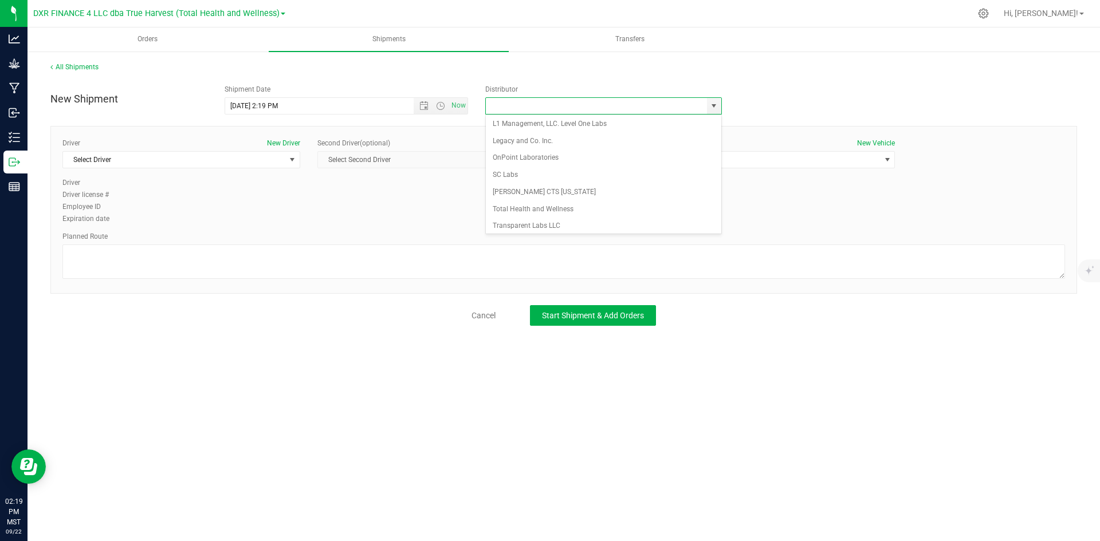
scroll to position [107, 0]
click at [606, 182] on li "Total Health and Wellness" at bounding box center [603, 189] width 235 height 17
type input "Total Health and Wellness"
click at [230, 154] on span "Select Driver" at bounding box center [174, 160] width 222 height 16
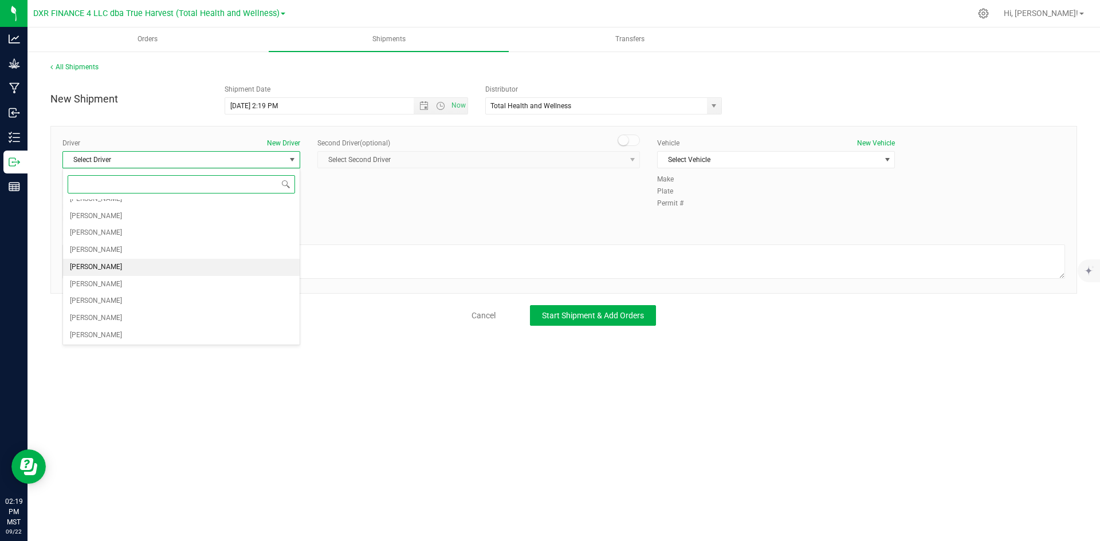
scroll to position [95, 0]
click at [178, 261] on li "[PERSON_NAME]" at bounding box center [181, 266] width 237 height 17
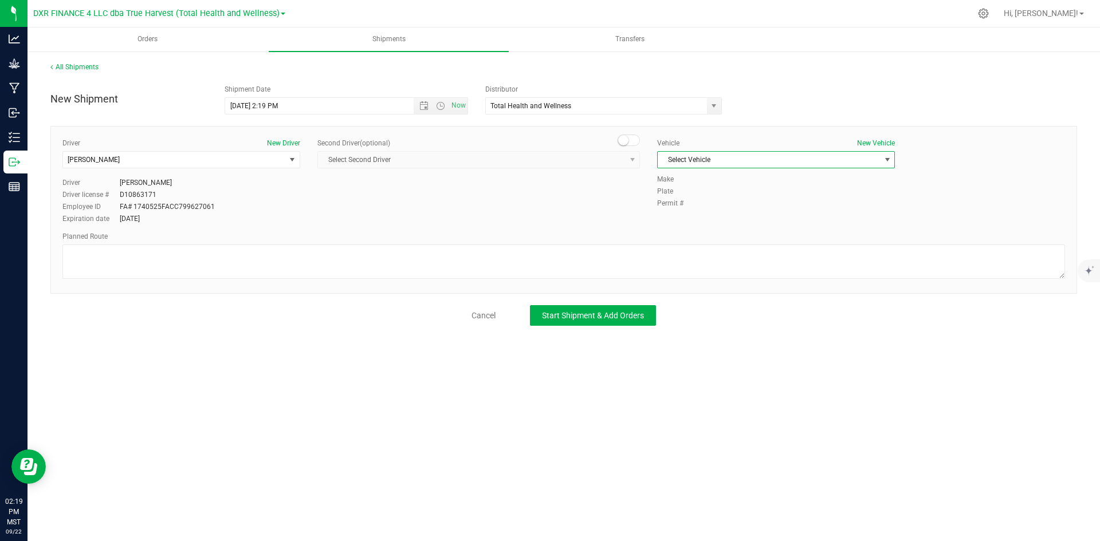
click at [736, 163] on span "Select Vehicle" at bounding box center [769, 160] width 222 height 16
click at [722, 211] on li "Ford Transit (2024)" at bounding box center [776, 213] width 237 height 17
click at [576, 321] on button "Start Shipment & Add Orders" at bounding box center [593, 315] width 126 height 21
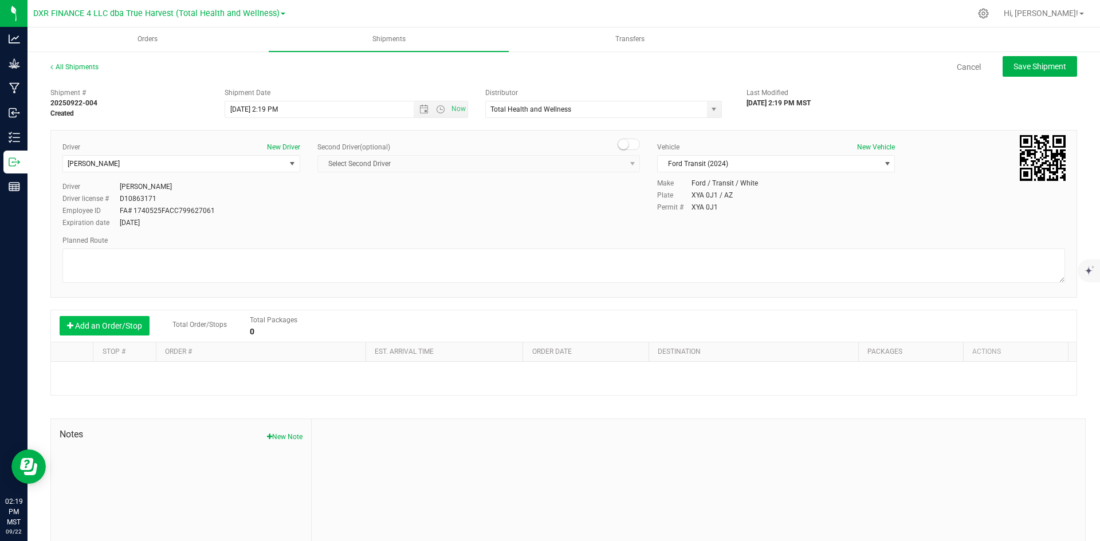
click at [122, 330] on button "Add an Order/Stop" at bounding box center [105, 325] width 90 height 19
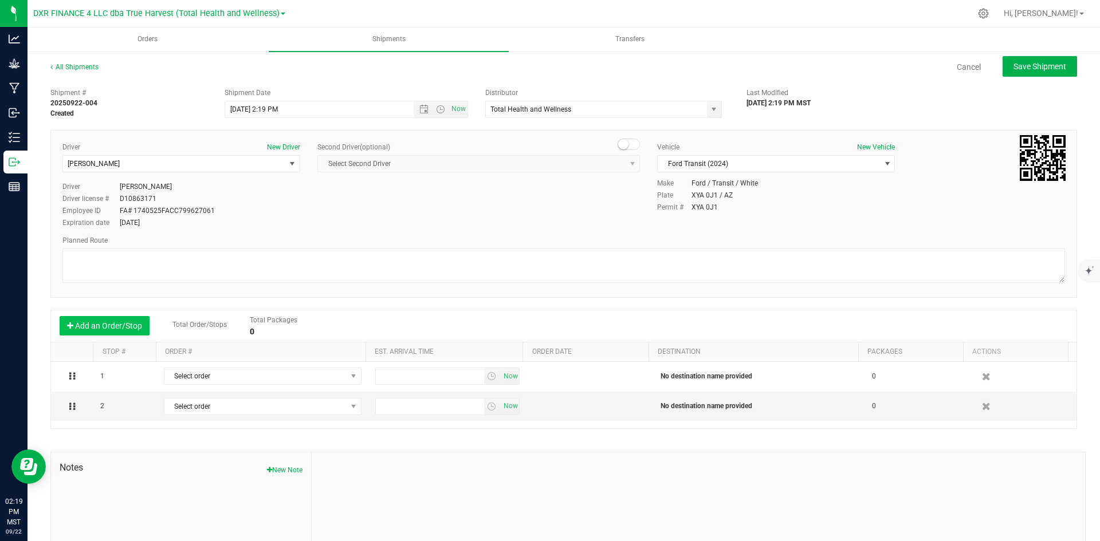
click at [122, 330] on button "Add an Order/Stop" at bounding box center [105, 325] width 90 height 19
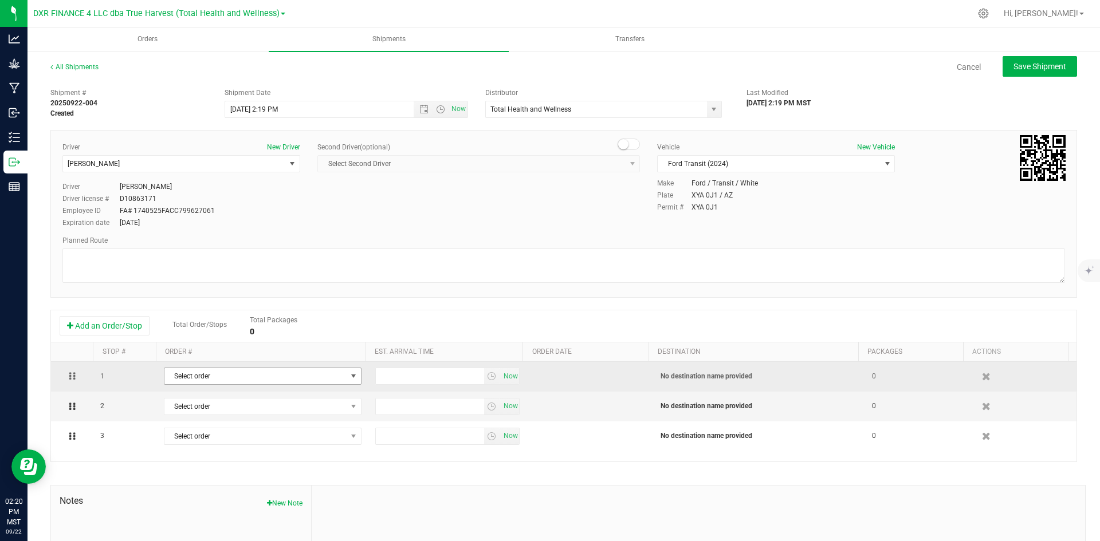
click at [207, 378] on span "Select order" at bounding box center [255, 376] width 182 height 16
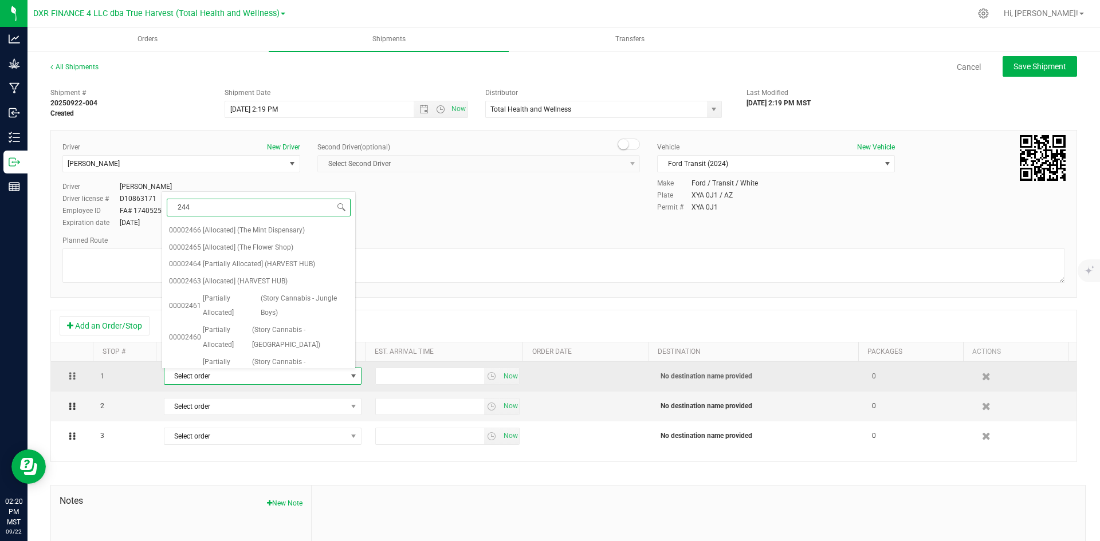
type input "2444"
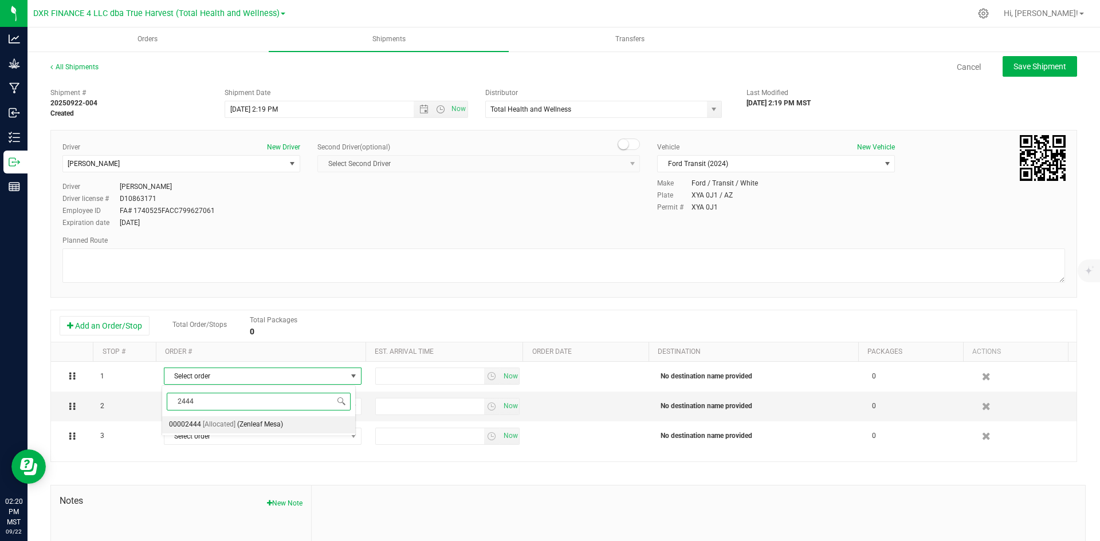
click at [218, 423] on span "[Allocated]" at bounding box center [219, 425] width 33 height 15
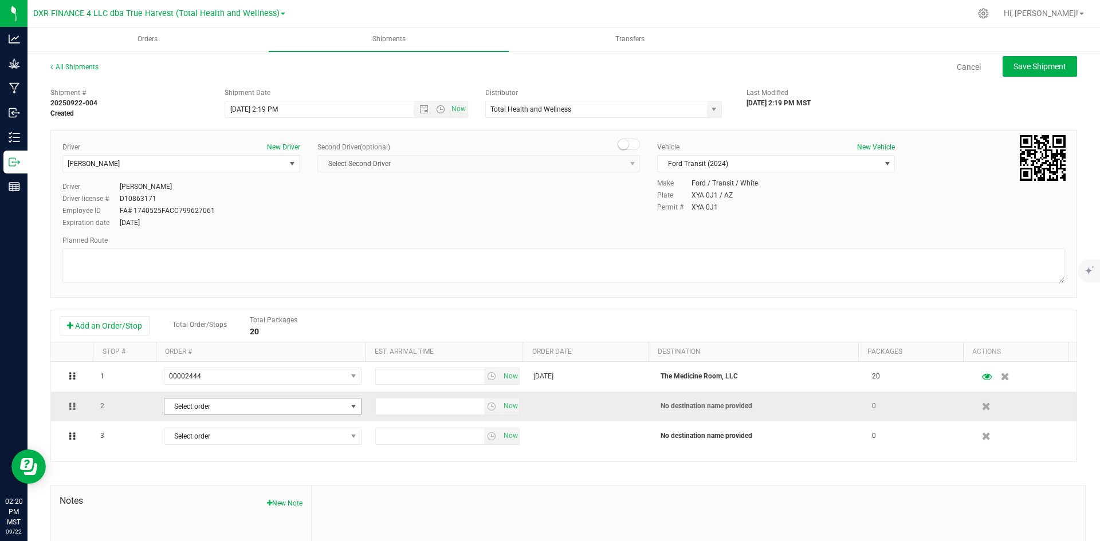
click at [233, 406] on span "Select order" at bounding box center [255, 407] width 182 height 16
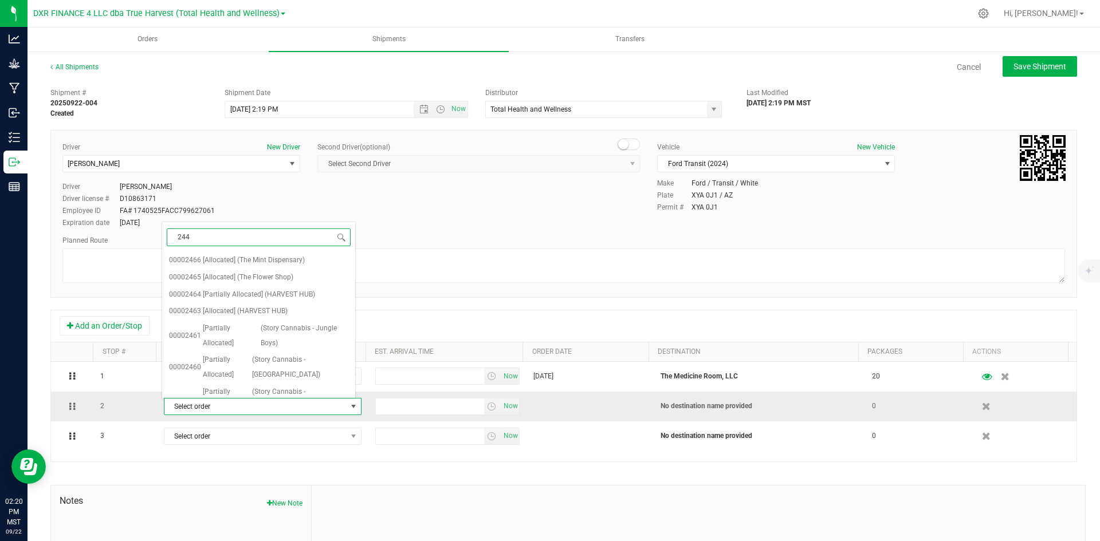
type input "2443"
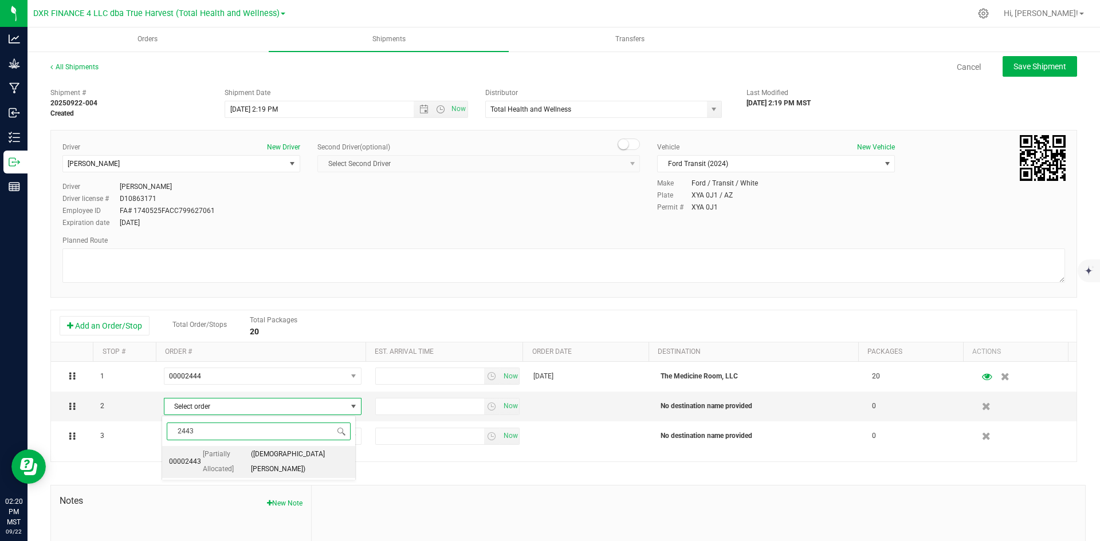
click at [230, 458] on span "[Partially Allocated]" at bounding box center [226, 461] width 46 height 29
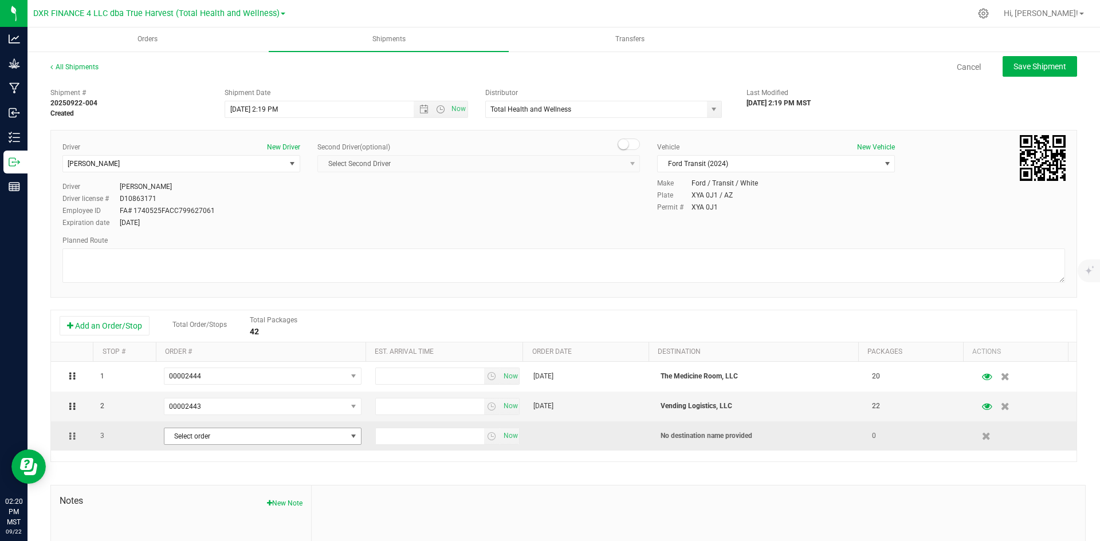
click at [232, 439] on span "Select order" at bounding box center [255, 437] width 182 height 16
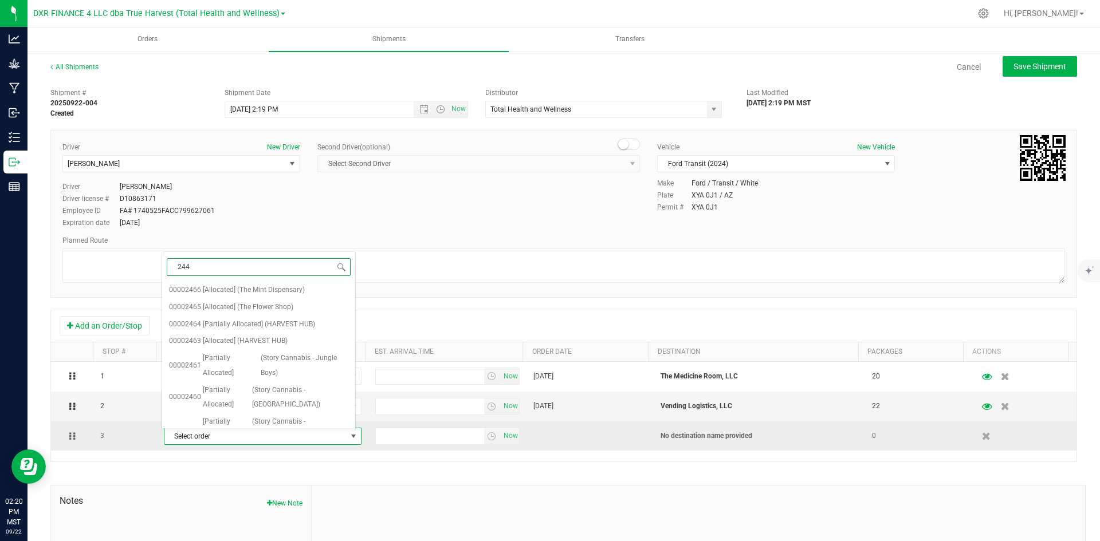
type input "2442"
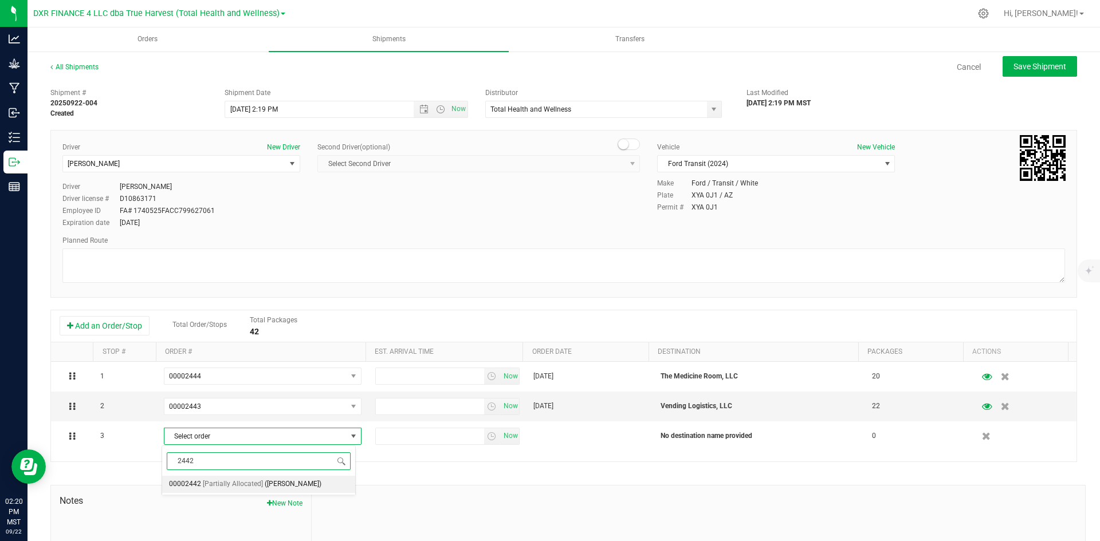
click at [234, 484] on span "[Partially Allocated]" at bounding box center [233, 484] width 60 height 15
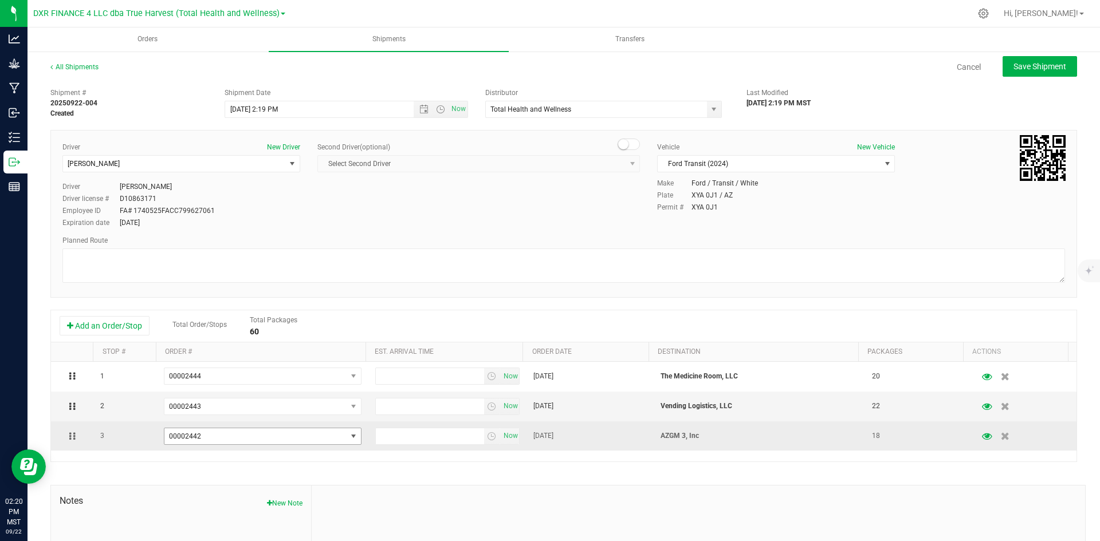
scroll to position [57, 0]
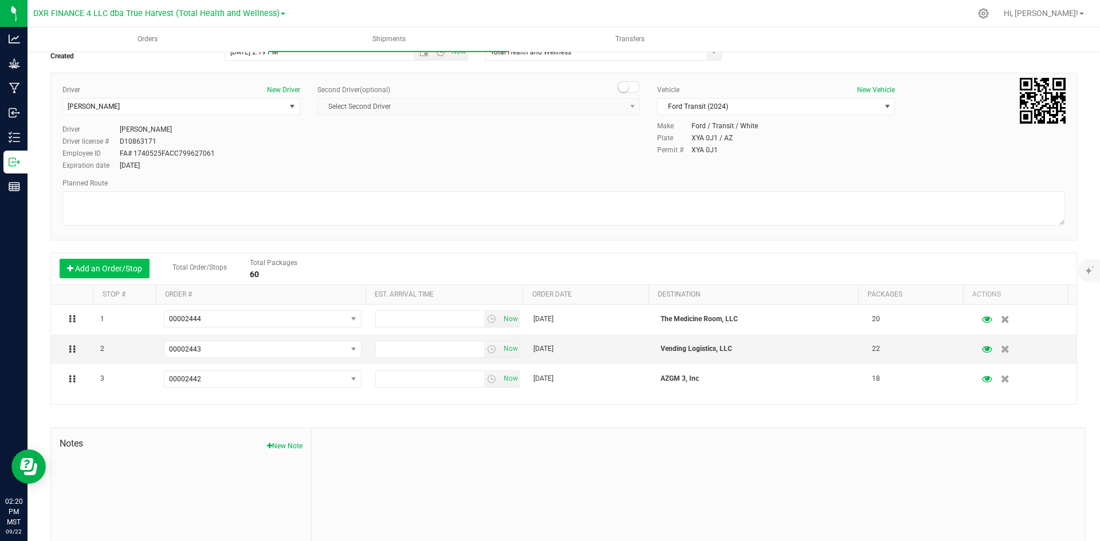
click at [139, 278] on button "Add an Order/Stop" at bounding box center [105, 268] width 90 height 19
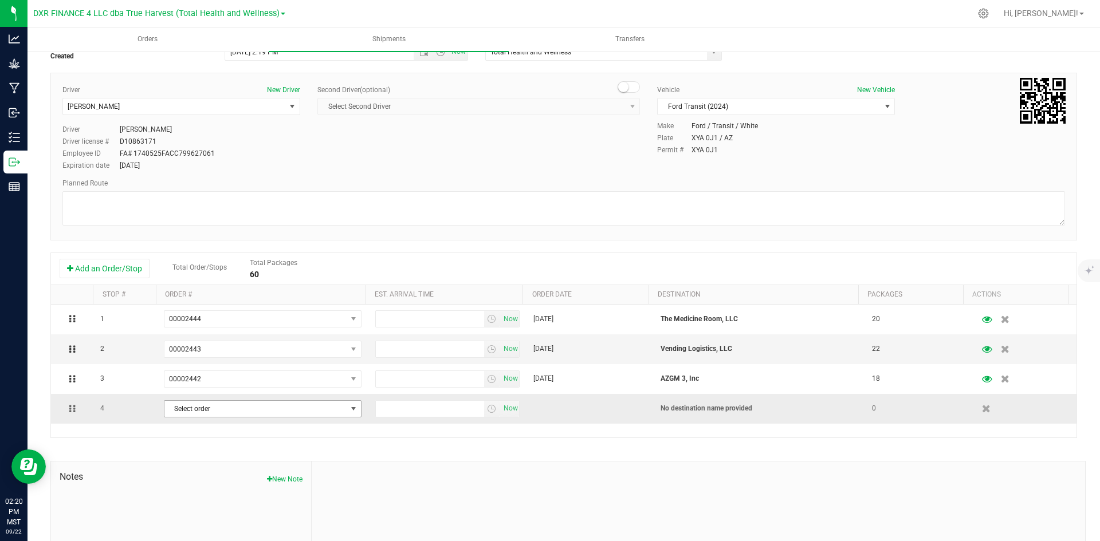
click at [231, 416] on span "Select order" at bounding box center [255, 409] width 182 height 16
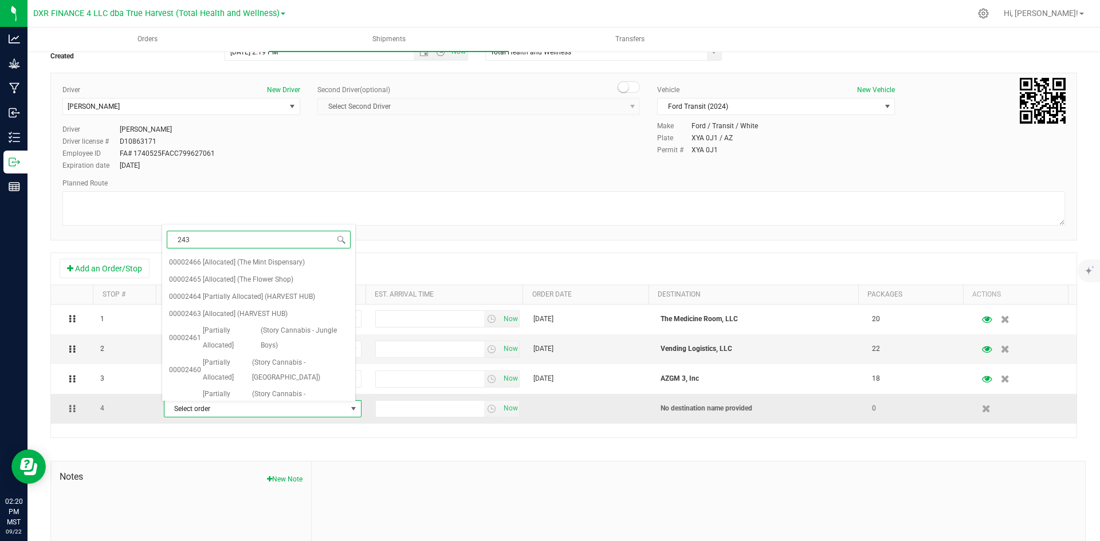
type input "2438"
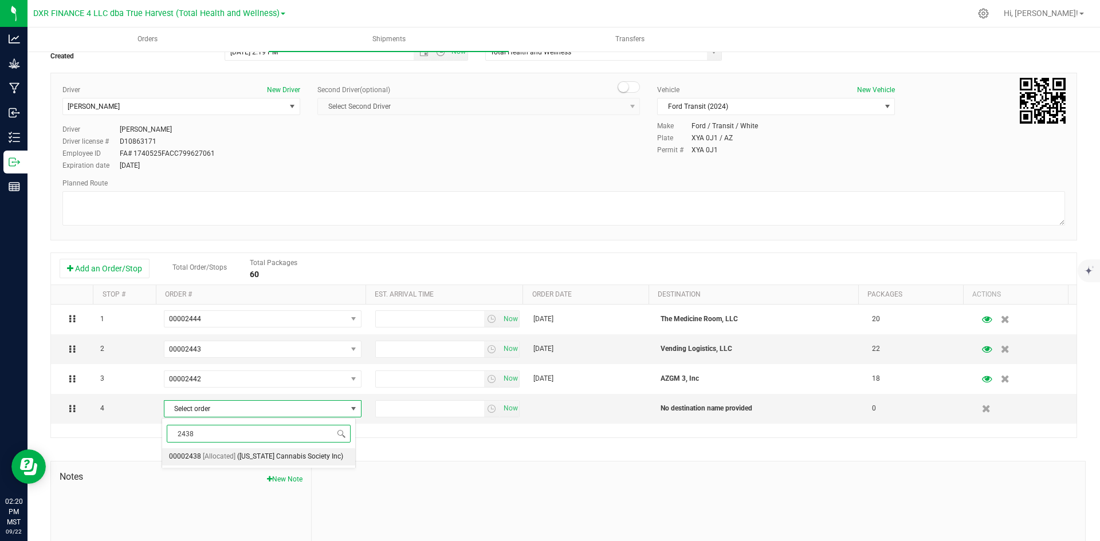
click at [253, 460] on span "([US_STATE] Cannabis Society Inc)" at bounding box center [290, 457] width 106 height 15
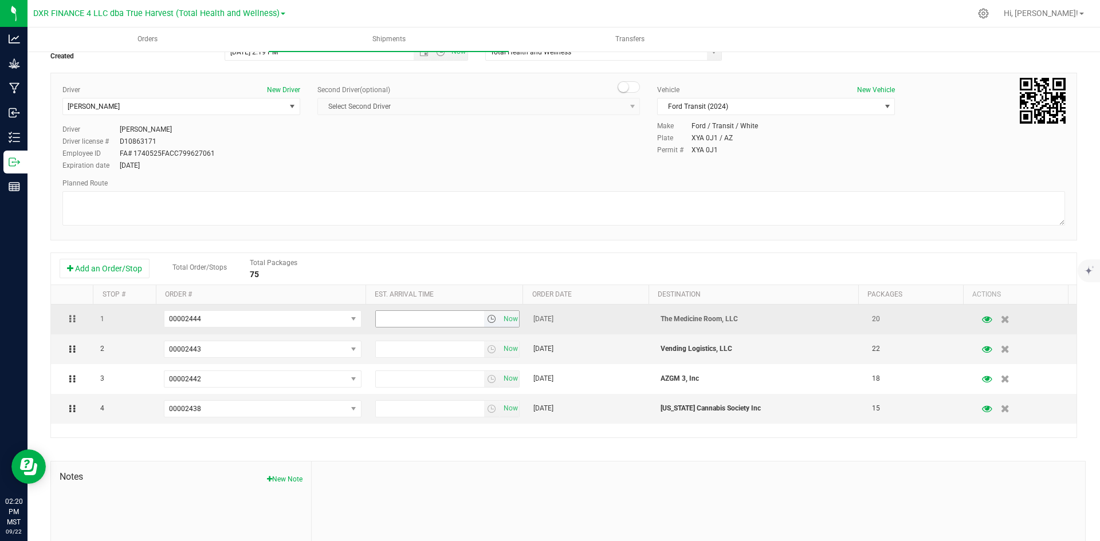
click at [437, 323] on input "text" at bounding box center [430, 319] width 108 height 16
type input "9:00 am"
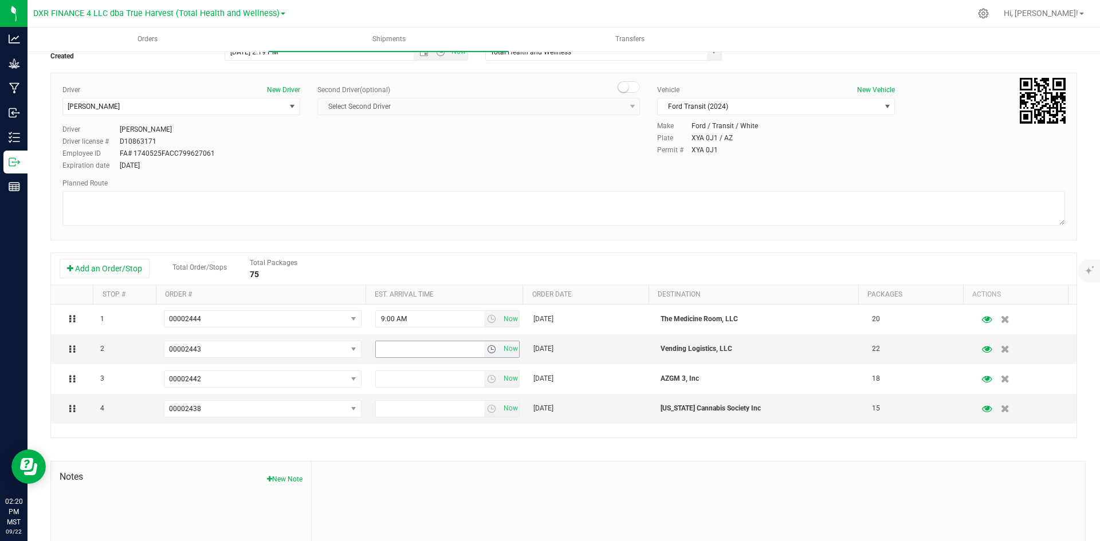
click at [431, 348] on input "text" at bounding box center [430, 349] width 108 height 16
type input "10:00 am"
click at [450, 384] on input "text" at bounding box center [430, 379] width 108 height 16
type input "11:30 am"
click at [458, 414] on input "text" at bounding box center [430, 409] width 108 height 16
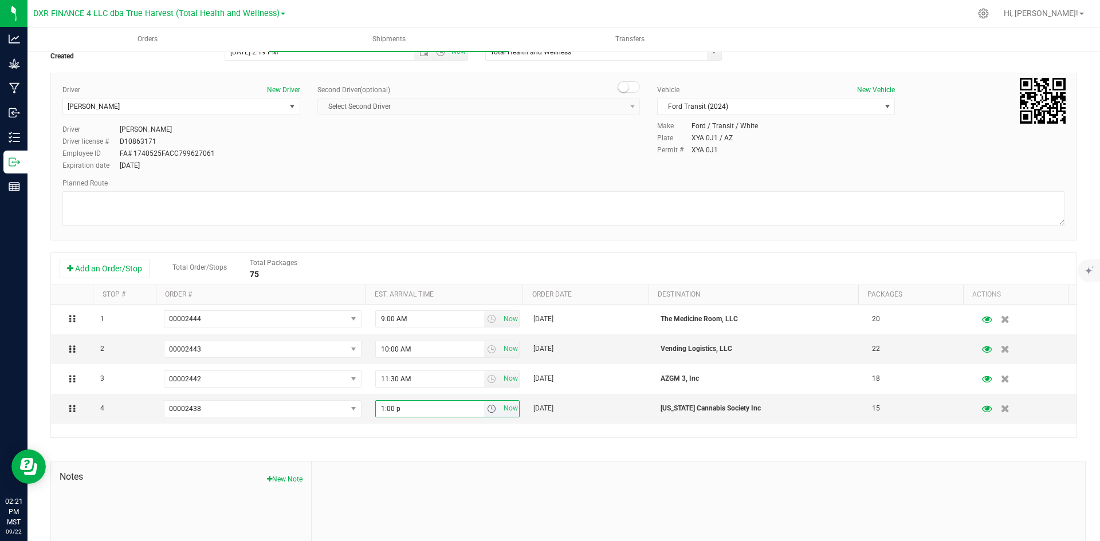
type input "1:00 pm"
click at [435, 450] on div "Shipment # 20250922-004 Created Shipment Date [DATE] 2:19 PM Now Distributor To…" at bounding box center [563, 320] width 1027 height 591
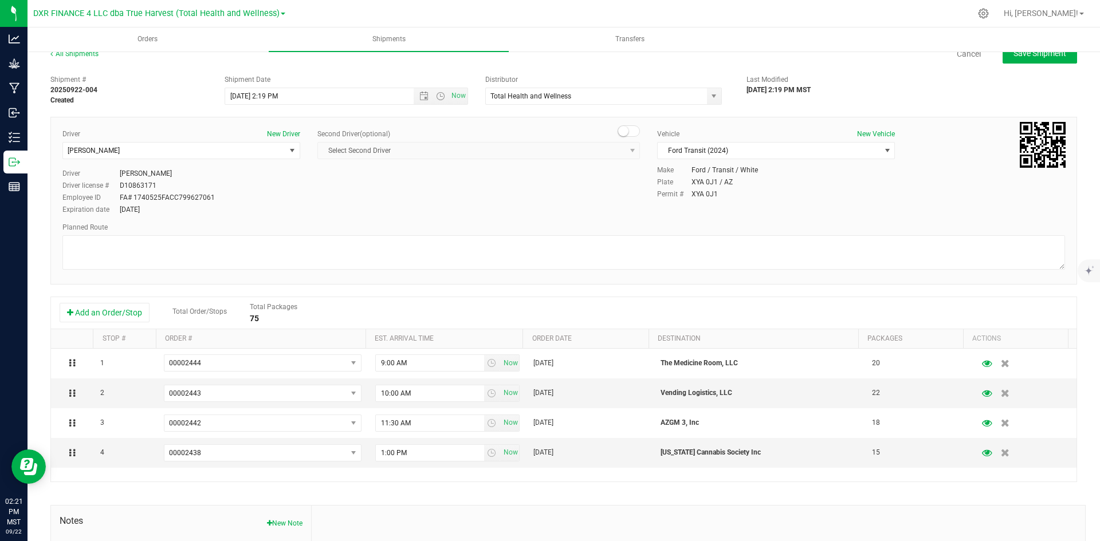
scroll to position [0, 0]
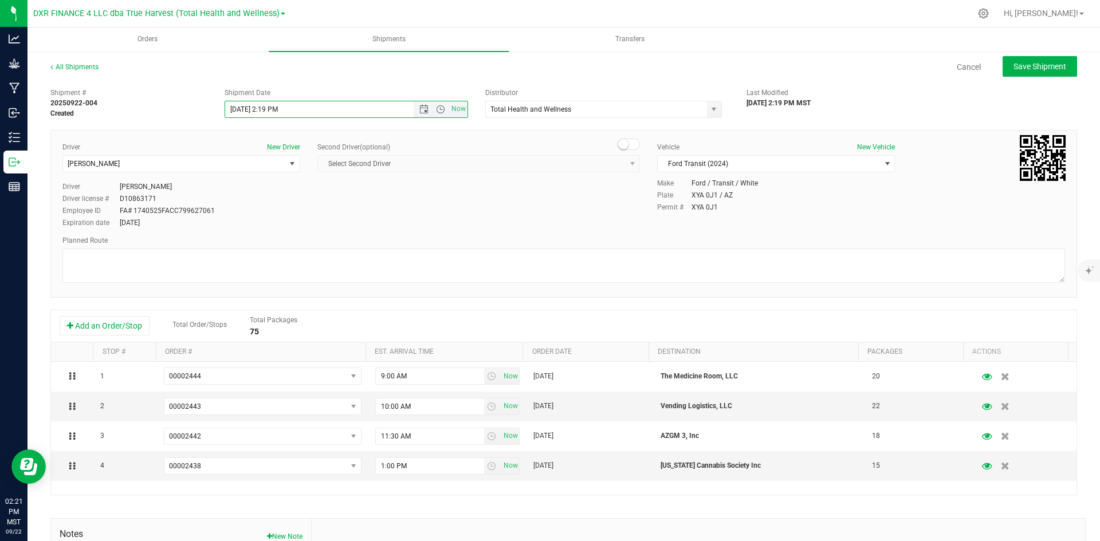
drag, startPoint x: 262, startPoint y: 108, endPoint x: 299, endPoint y: 111, distance: 36.8
click at [299, 111] on input "[DATE] 2:19 PM" at bounding box center [329, 109] width 209 height 16
click at [457, 227] on div "Driver New Driver [PERSON_NAME] Select Driver [PERSON_NAME] [PERSON_NAME] [PERS…" at bounding box center [564, 186] width 1020 height 88
click at [1015, 62] on span "Save Shipment" at bounding box center [1040, 66] width 53 height 9
type input "[DATE] 3:30 PM"
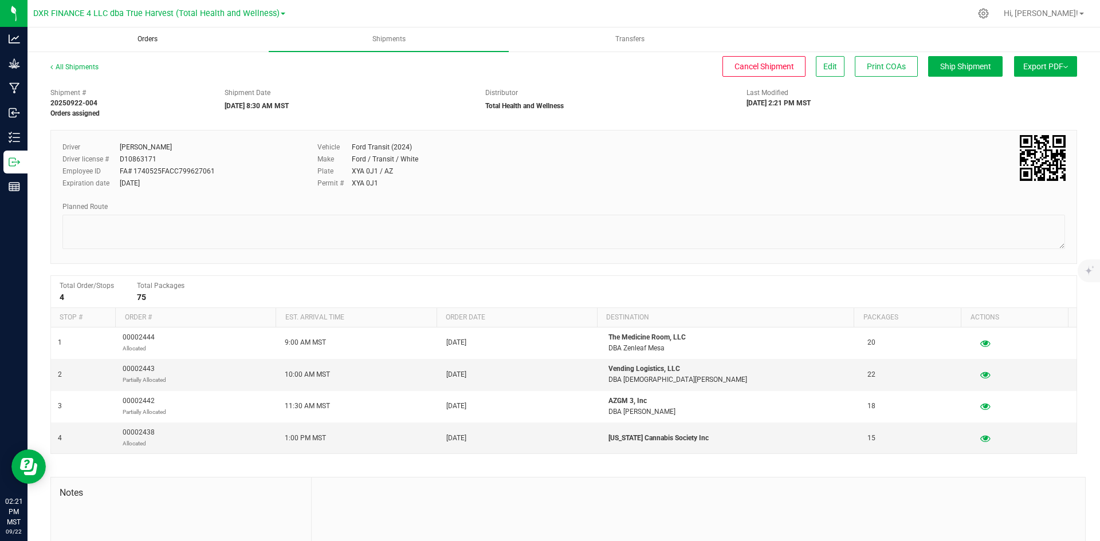
click at [164, 44] on span "Orders" at bounding box center [147, 39] width 51 height 10
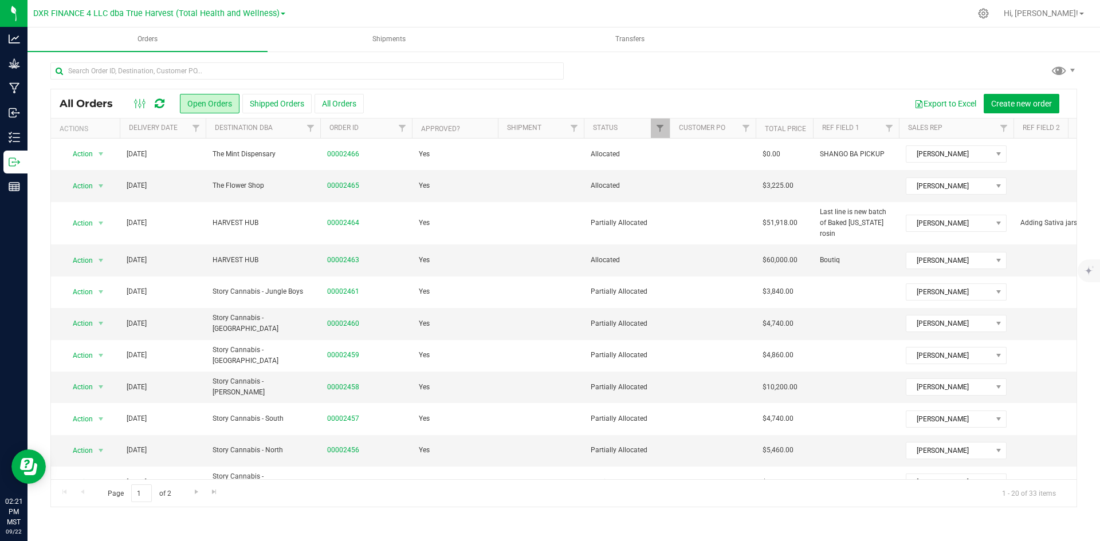
click at [174, 137] on th "Delivery Date" at bounding box center [163, 129] width 86 height 20
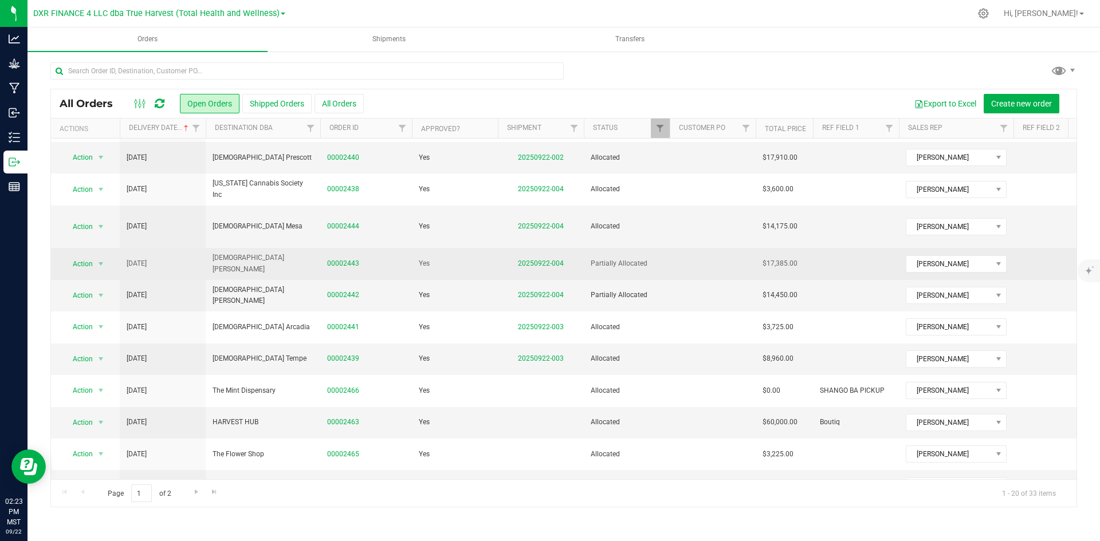
scroll to position [172, 0]
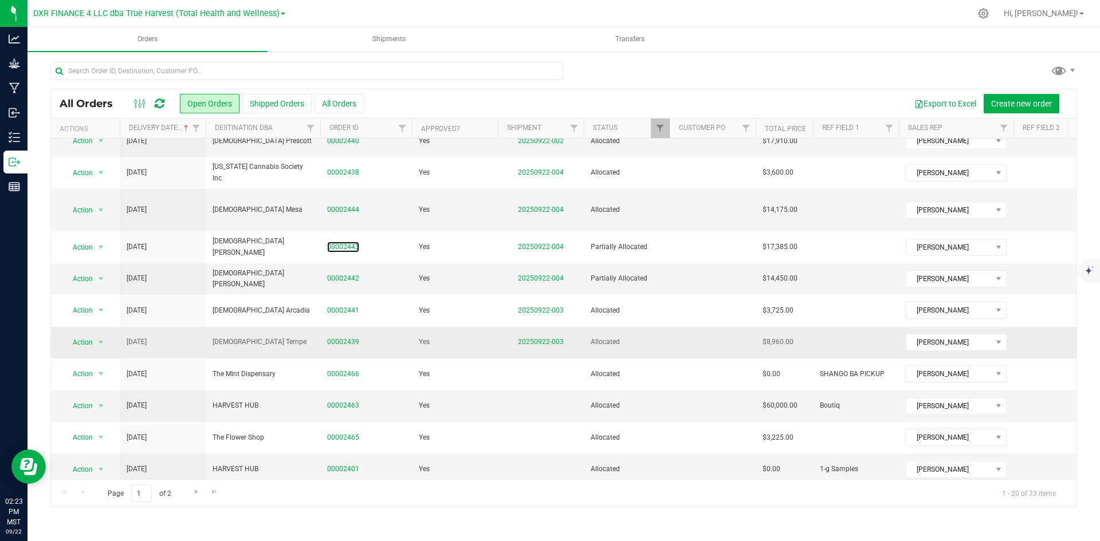
drag, startPoint x: 333, startPoint y: 235, endPoint x: 400, endPoint y: 321, distance: 109.8
click at [333, 242] on link "00002443" at bounding box center [343, 247] width 32 height 11
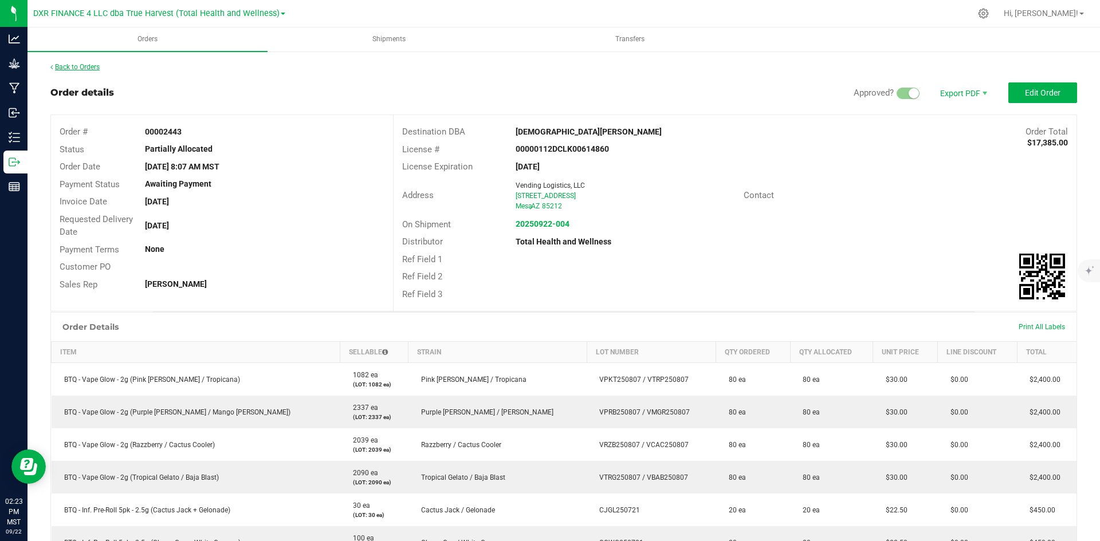
click at [53, 64] on link "Back to Orders" at bounding box center [74, 67] width 49 height 8
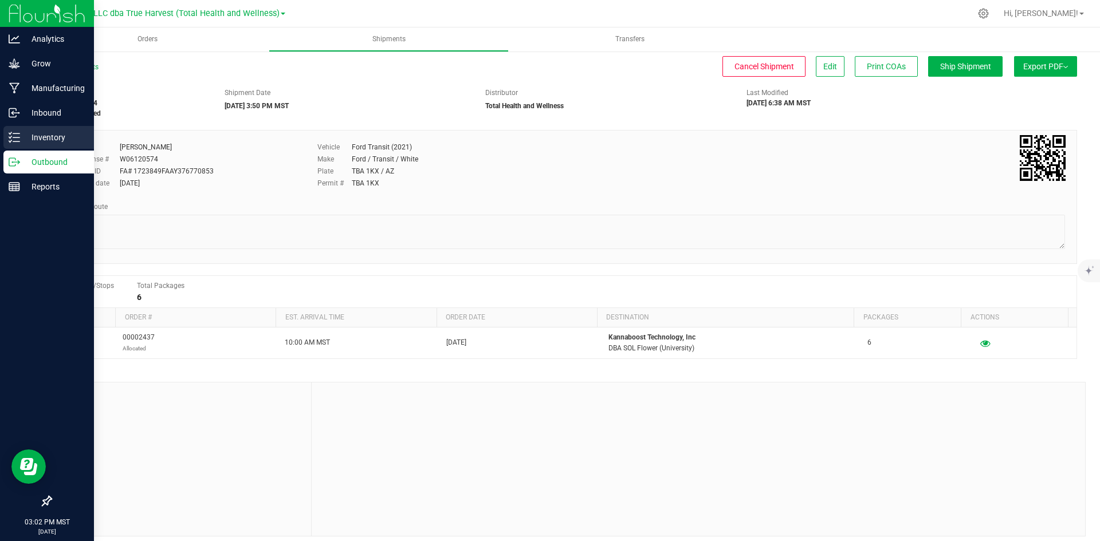
click at [22, 141] on p "Inventory" at bounding box center [54, 138] width 69 height 14
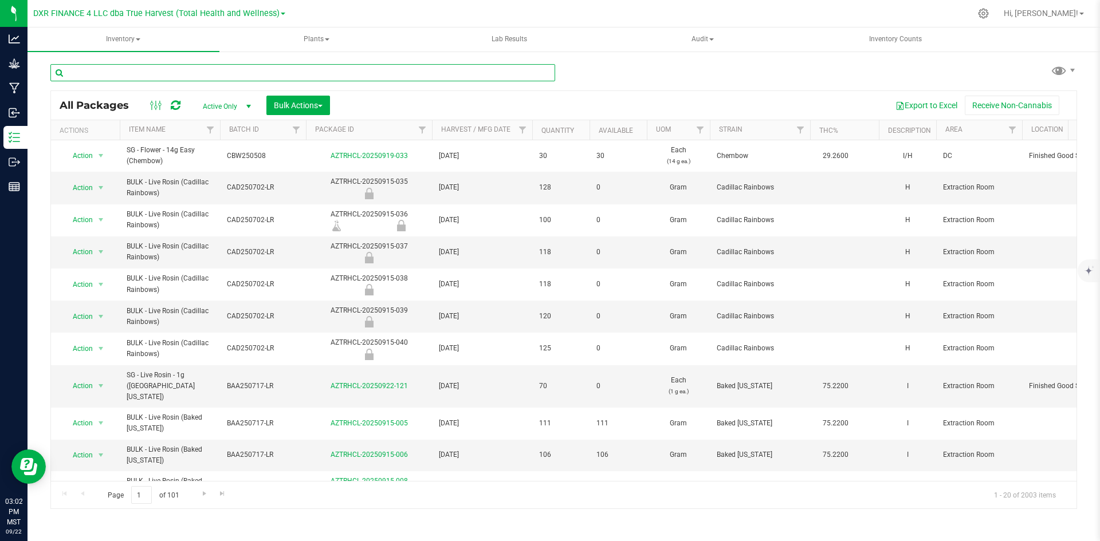
click at [248, 73] on input "text" at bounding box center [302, 72] width 505 height 17
paste input "DSTJ716"
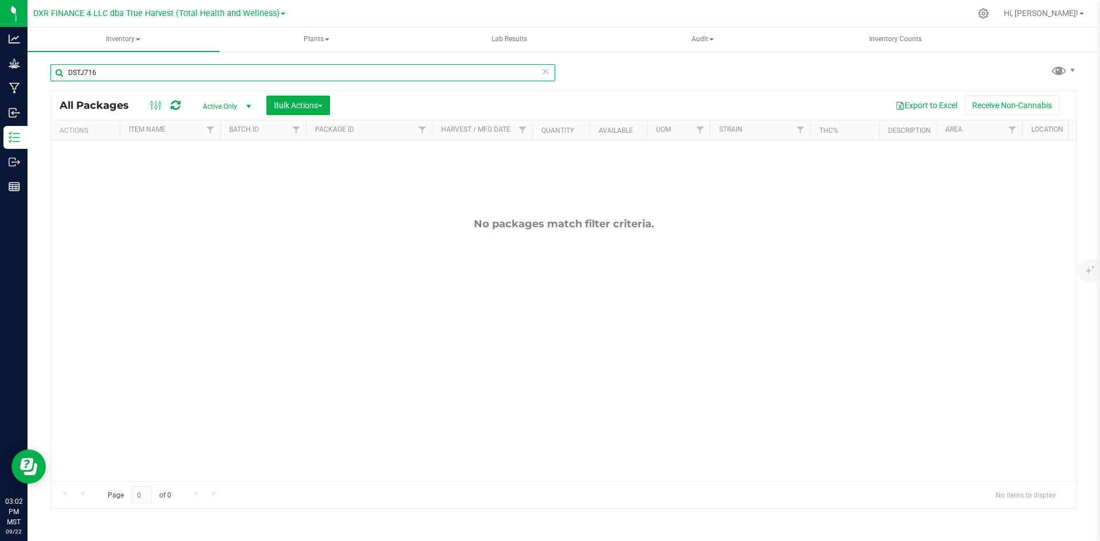
type input "DSTJ716"
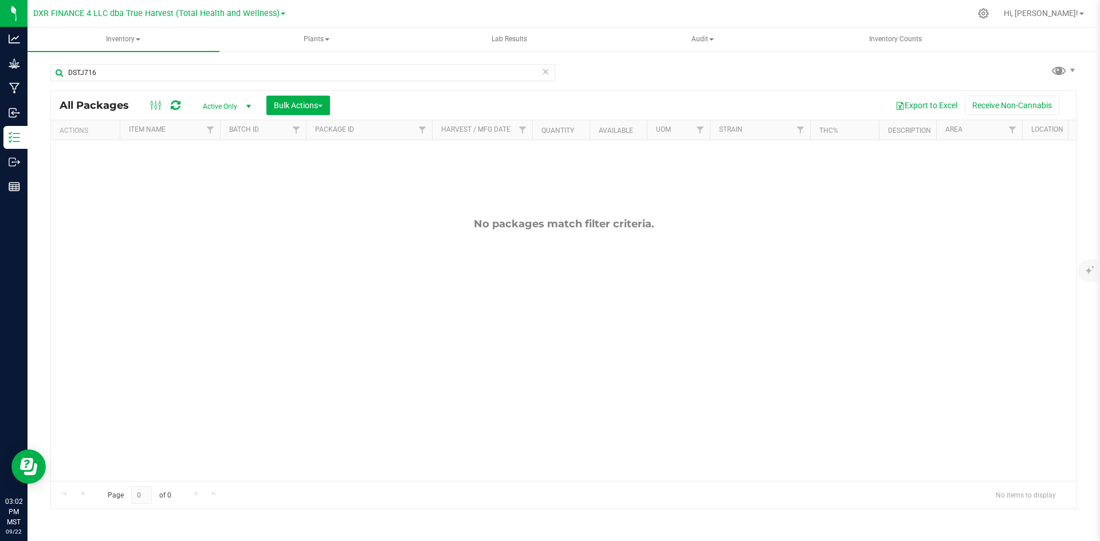
click at [246, 103] on span "select" at bounding box center [248, 106] width 9 height 9
click at [236, 170] on li "All" at bounding box center [224, 175] width 62 height 17
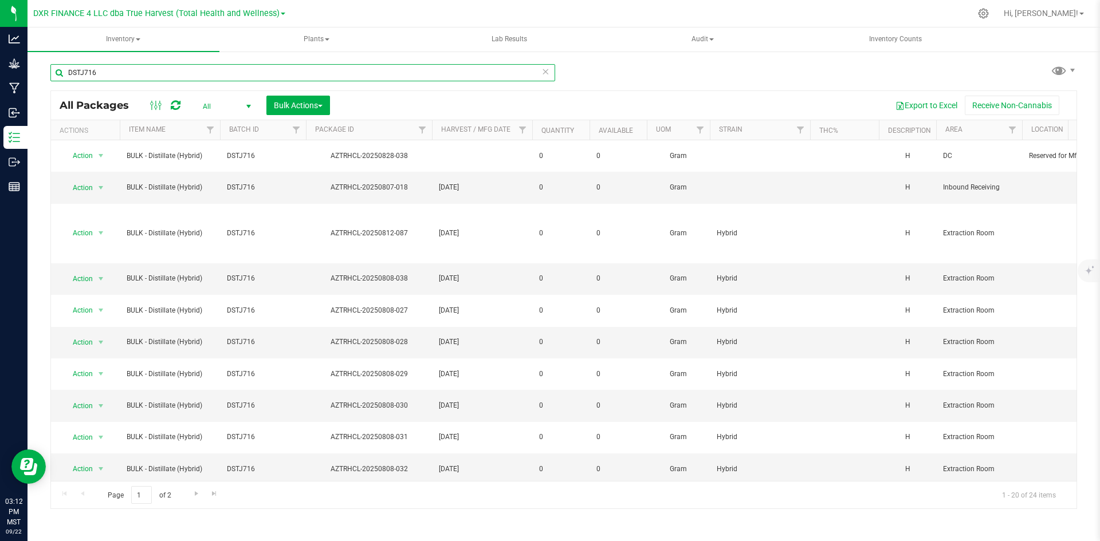
click at [175, 70] on input "DSTJ716" at bounding box center [302, 72] width 505 height 17
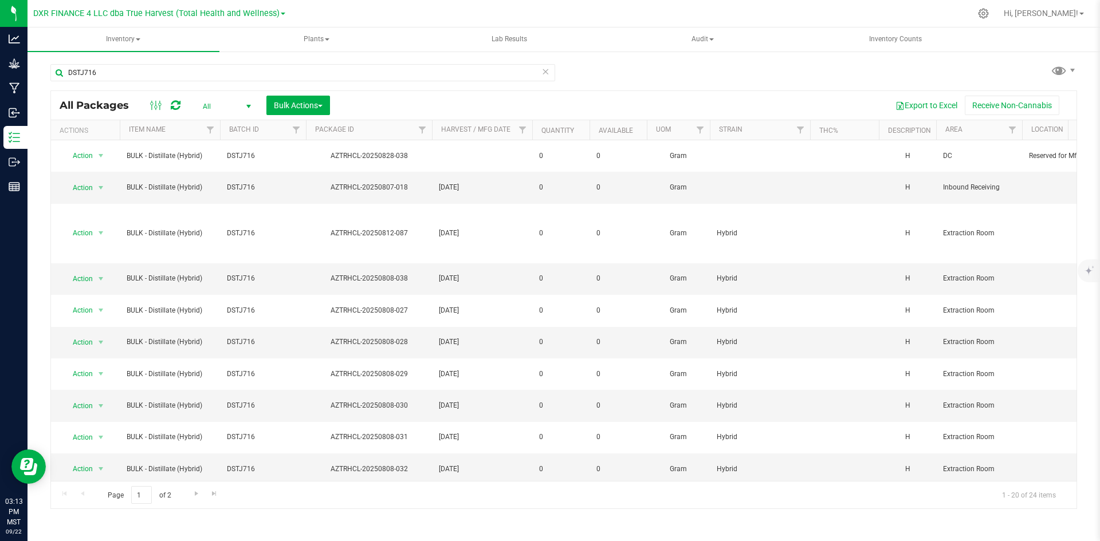
click at [543, 71] on icon at bounding box center [545, 71] width 8 height 14
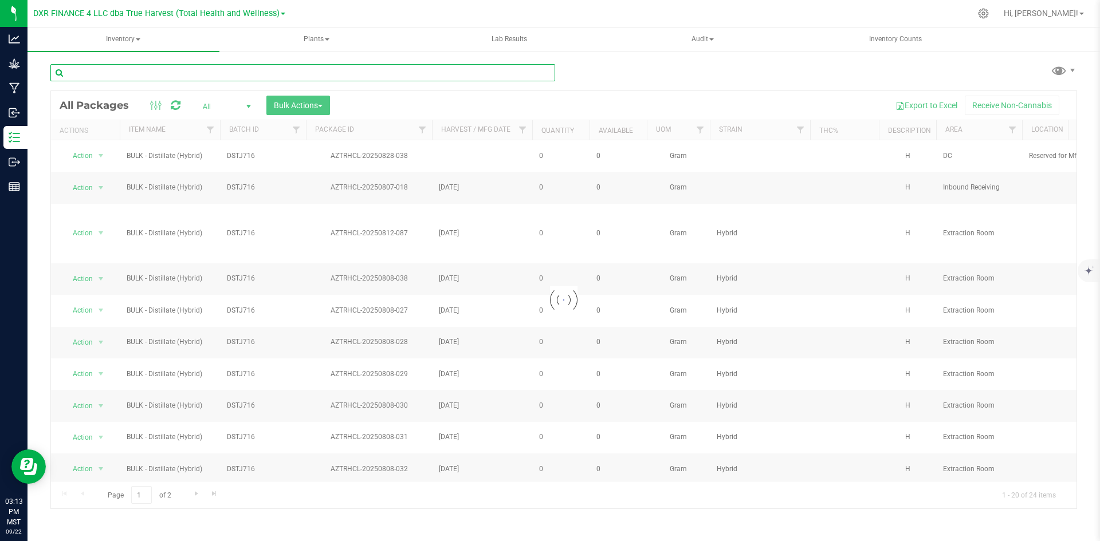
click at [498, 74] on input "text" at bounding box center [302, 72] width 505 height 17
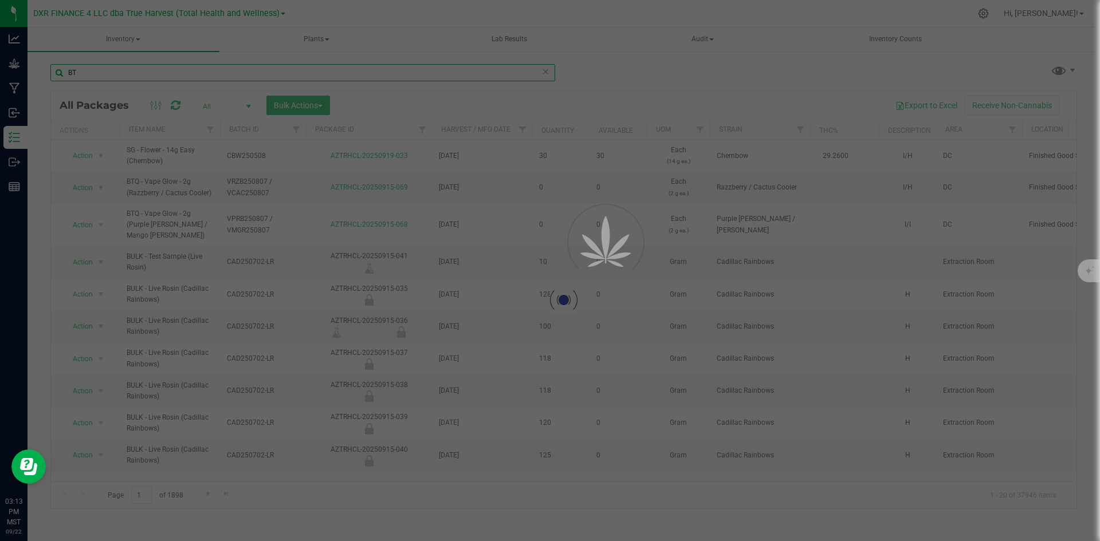
type input "B"
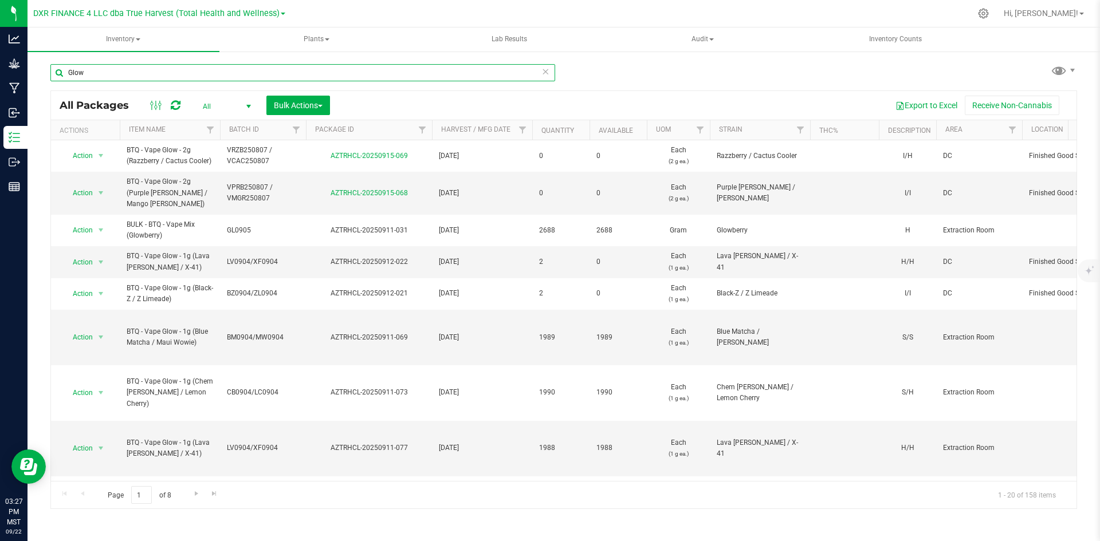
click at [395, 71] on input "Glow" at bounding box center [302, 72] width 505 height 17
paste input "BTQ - Vape Glow - 2g"
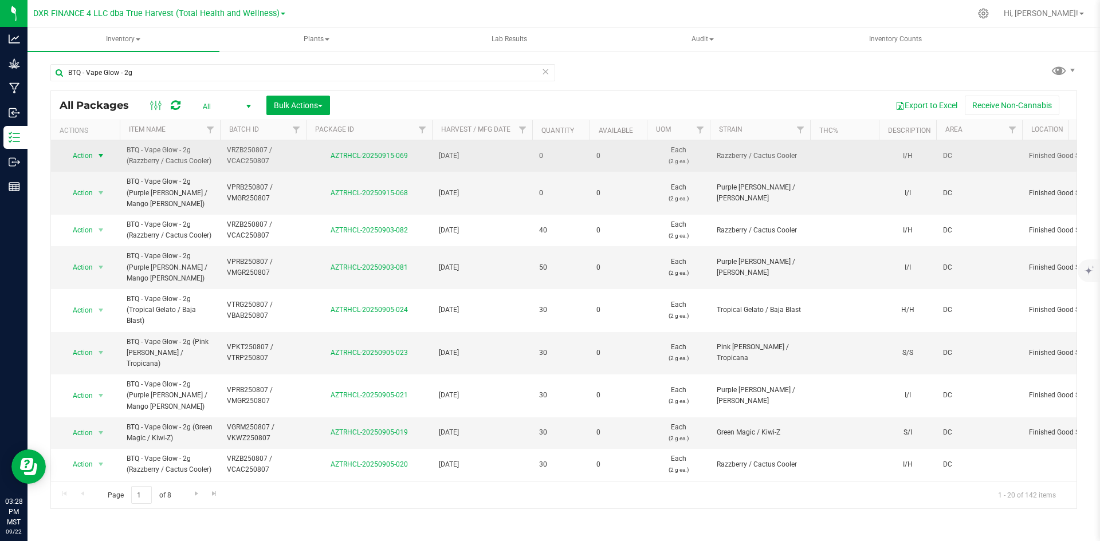
click at [84, 161] on span "Action" at bounding box center [77, 156] width 31 height 16
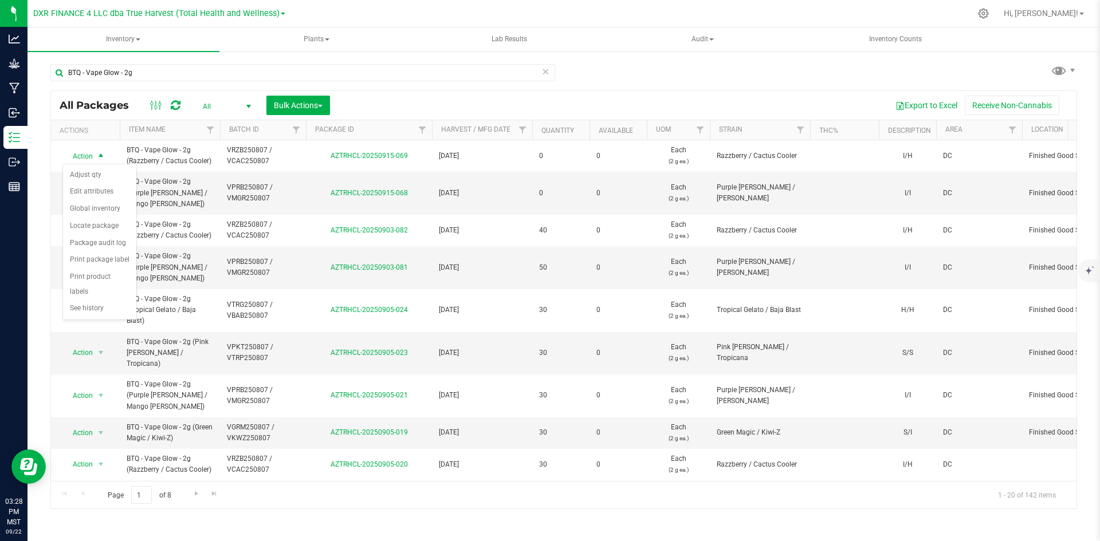
click at [559, 98] on div "Export to Excel Receive Non-Cannabis" at bounding box center [703, 105] width 729 height 19
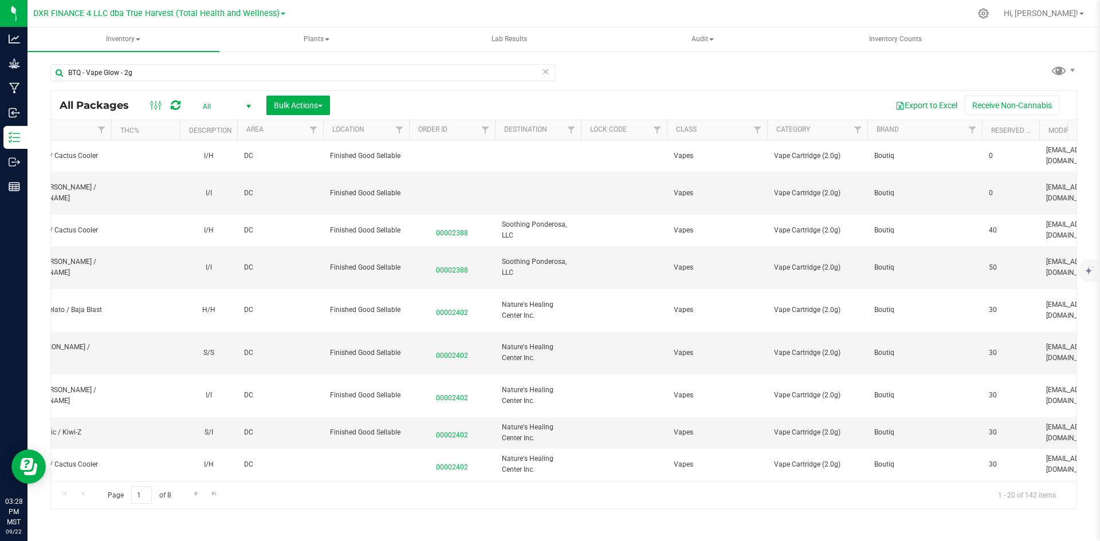
scroll to position [0, 697]
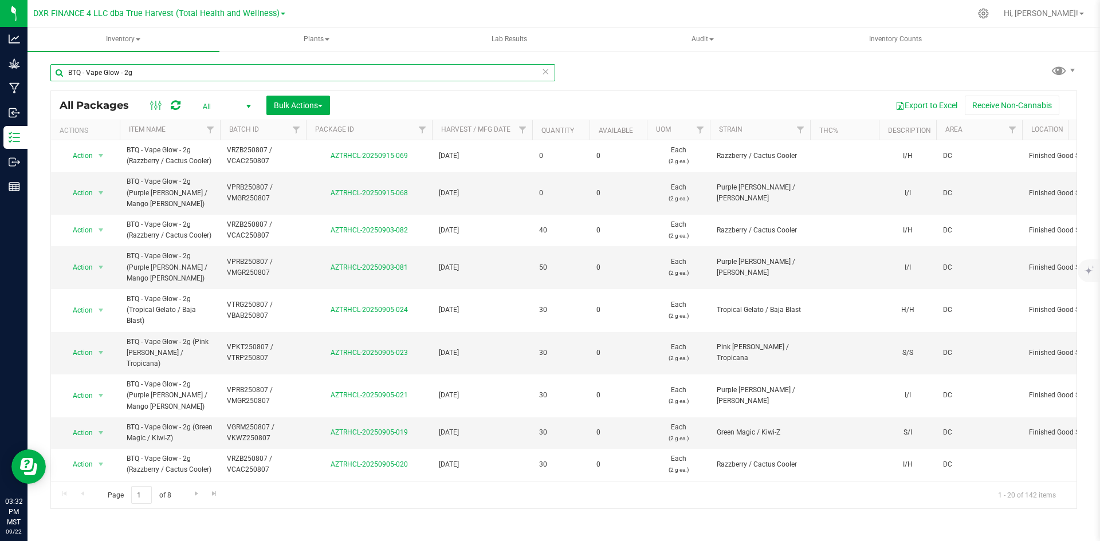
click at [128, 68] on input "BTQ - Vape Glow - 2g" at bounding box center [302, 72] width 505 height 17
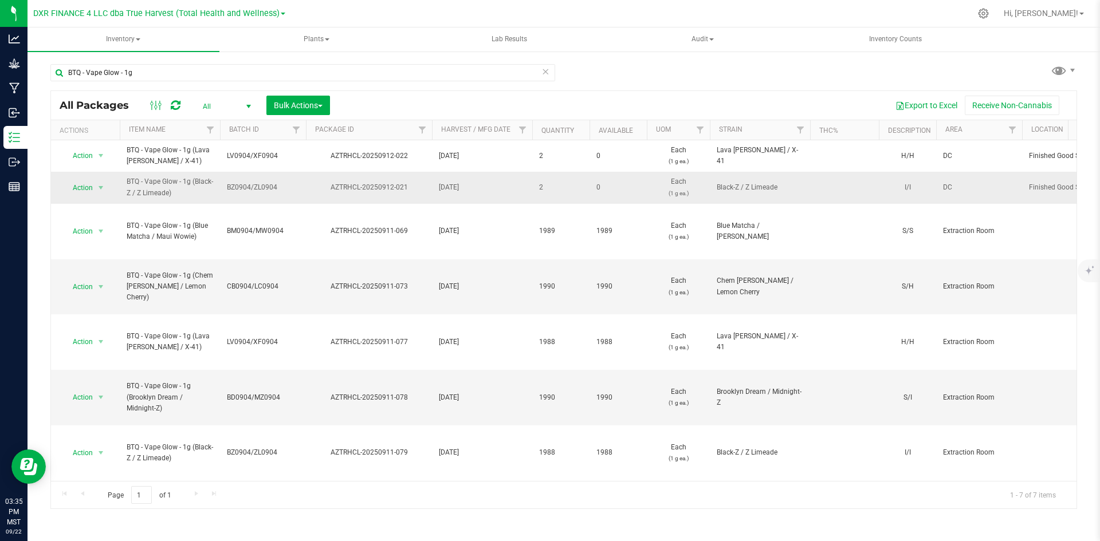
click at [252, 183] on span "BZ0904/ZL0904" at bounding box center [263, 187] width 72 height 11
click at [235, 186] on input "BZ0904/ZL0904" at bounding box center [260, 188] width 82 height 18
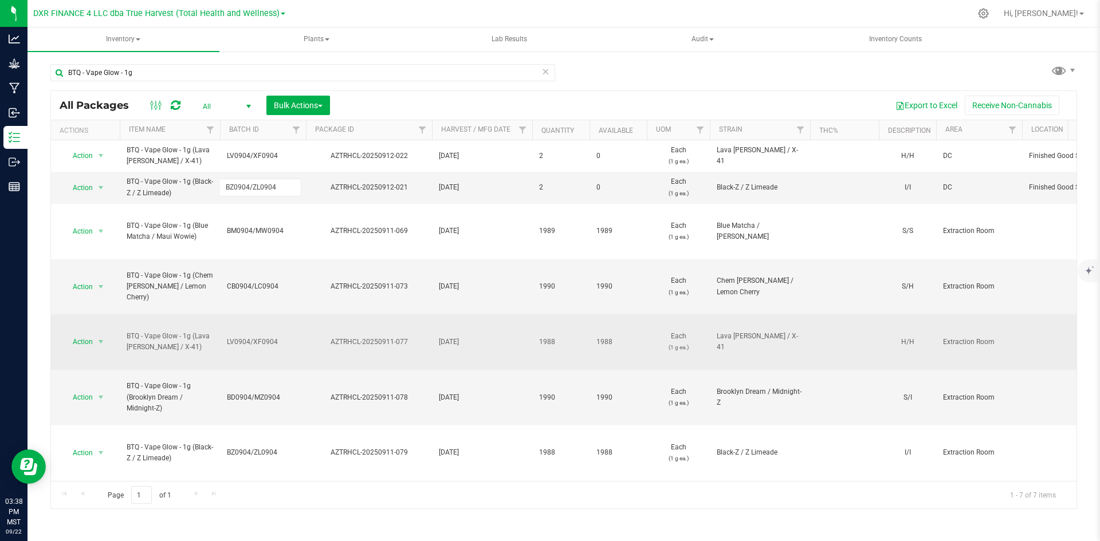
scroll to position [8, 0]
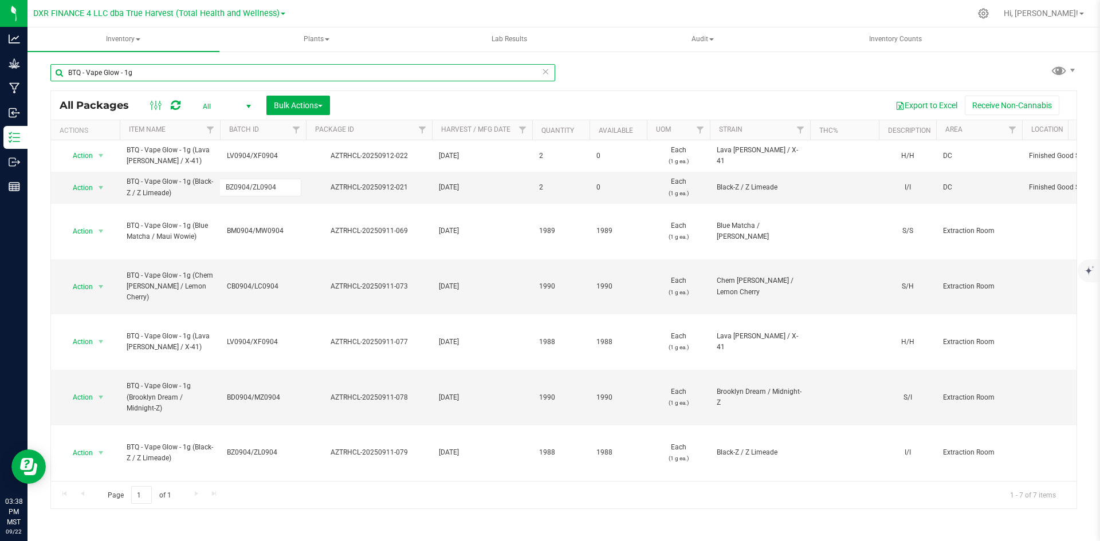
click at [126, 72] on input "BTQ - Vape Glow - 1g" at bounding box center [302, 72] width 505 height 17
click at [131, 74] on input "BTQ - Vape Glow - 1g" at bounding box center [302, 72] width 505 height 17
click at [127, 73] on input "BTQ - Vape Glow - 1g" at bounding box center [302, 72] width 505 height 17
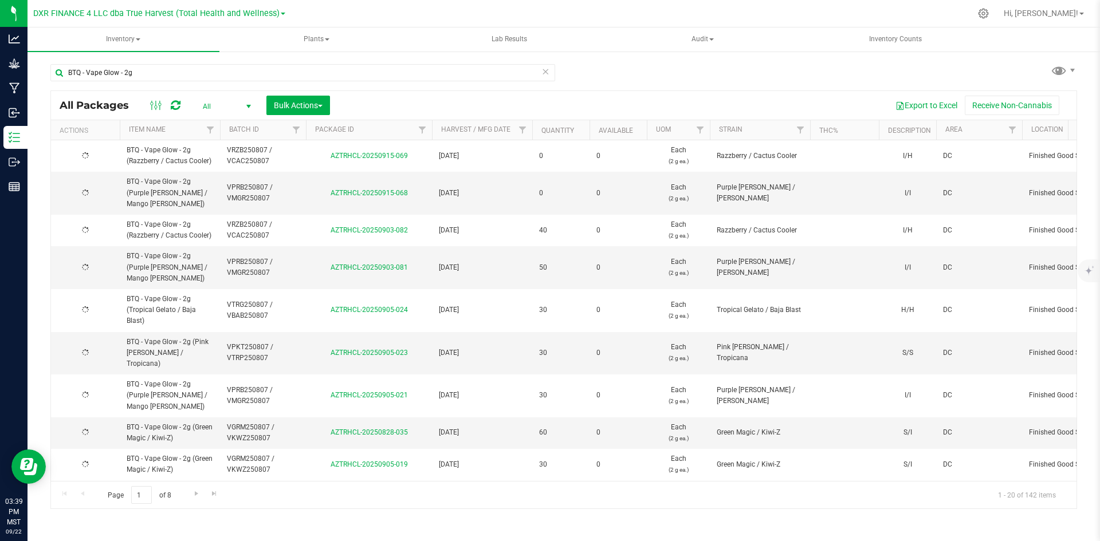
click at [640, 128] on th "Available" at bounding box center [618, 130] width 57 height 20
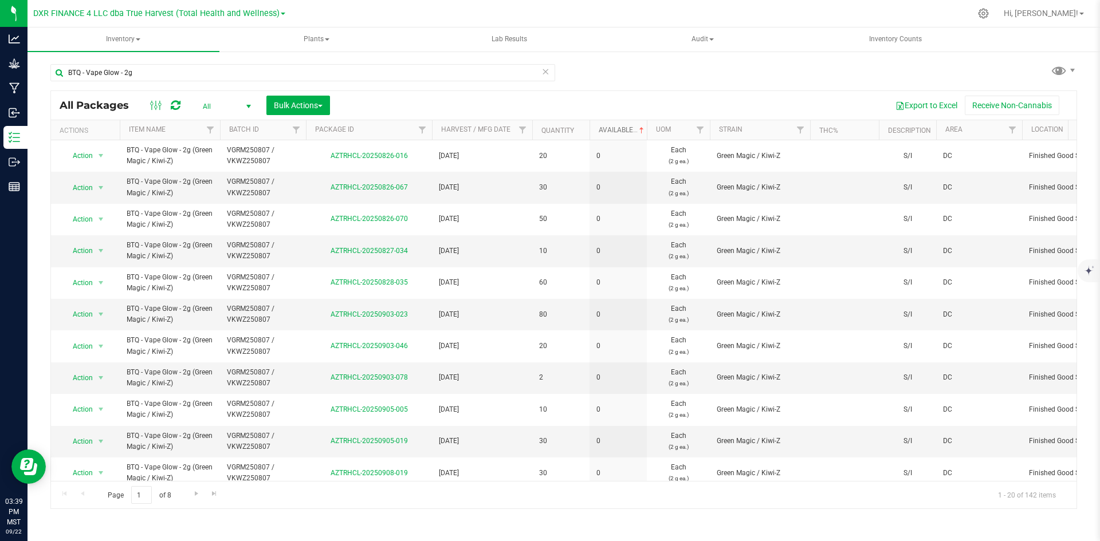
click at [640, 128] on span at bounding box center [641, 130] width 9 height 9
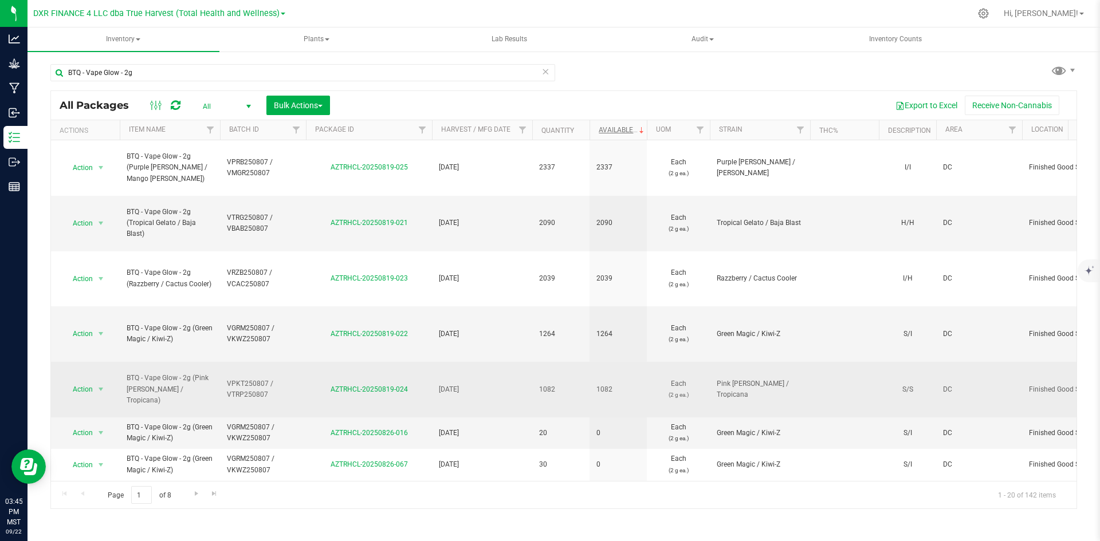
drag, startPoint x: 125, startPoint y: 382, endPoint x: 210, endPoint y: 398, distance: 86.2
click at [210, 398] on td "BTQ - Vape Glow - 2g (Pink [PERSON_NAME] / Tropicana)" at bounding box center [170, 390] width 100 height 56
copy span "BTQ - Vape Glow - 2g (Pink [PERSON_NAME] / Tropicana)"
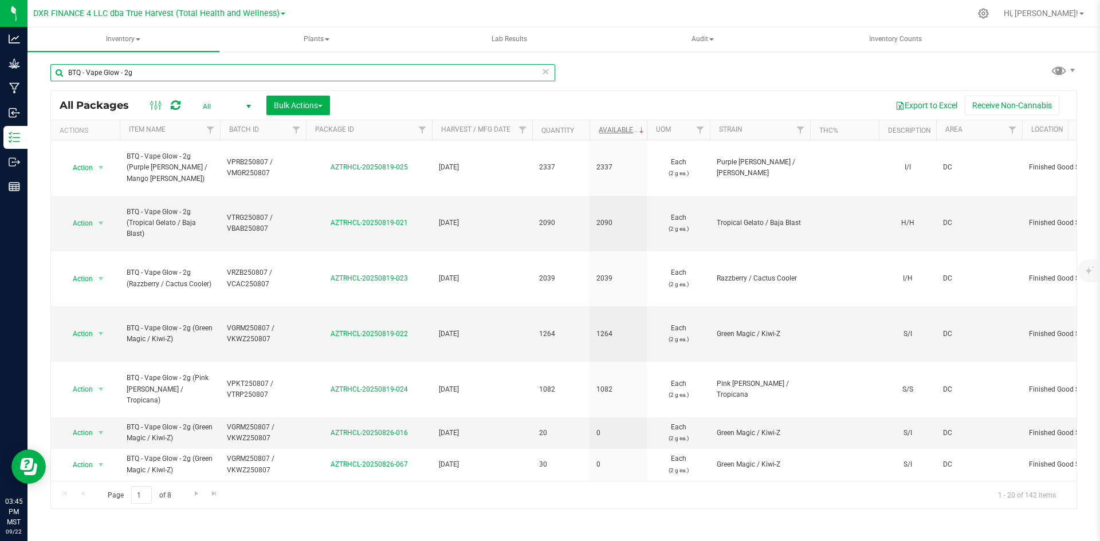
click at [341, 68] on input "BTQ - Vape Glow - 2g" at bounding box center [302, 72] width 505 height 17
paste input "(Pink Tangie / Tropicana)"
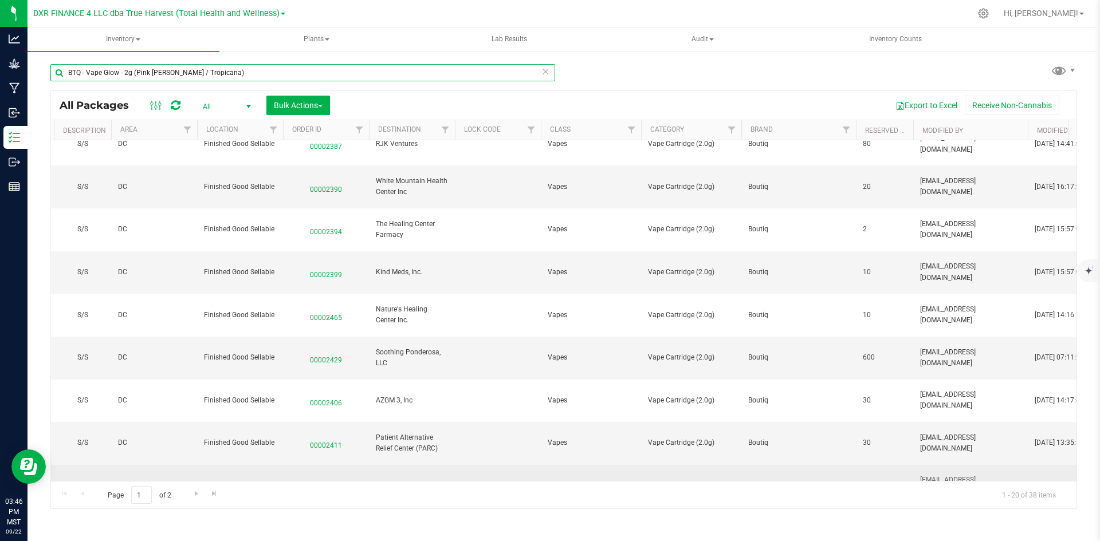
scroll to position [326, 825]
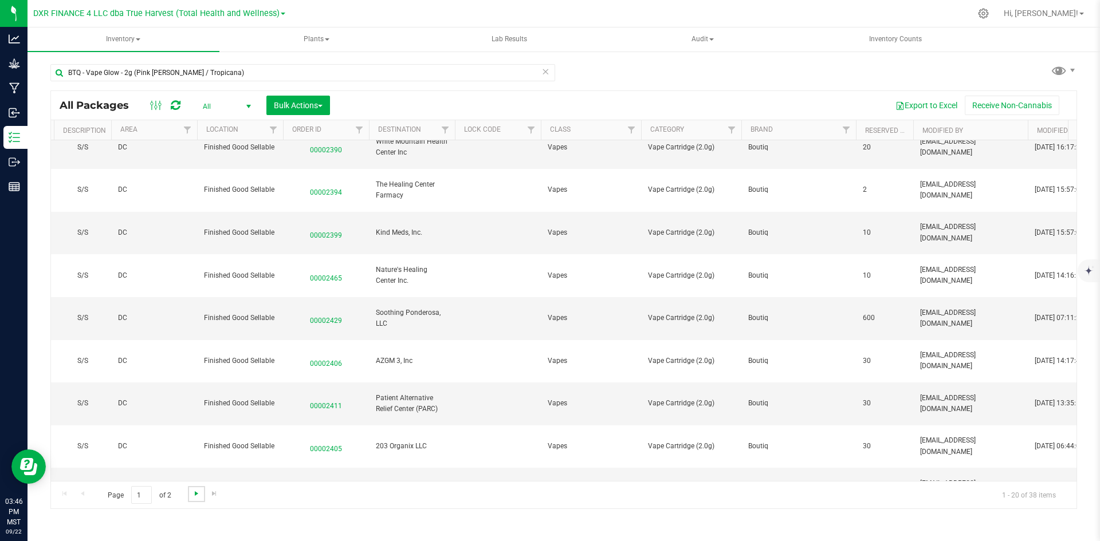
click at [195, 490] on span "Go to the next page" at bounding box center [196, 493] width 9 height 9
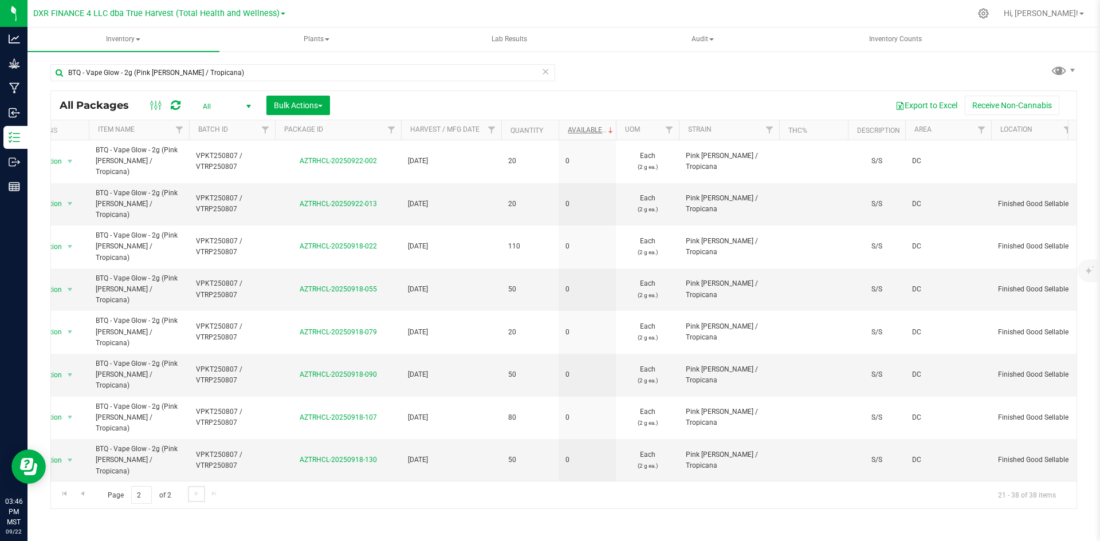
scroll to position [0, 163]
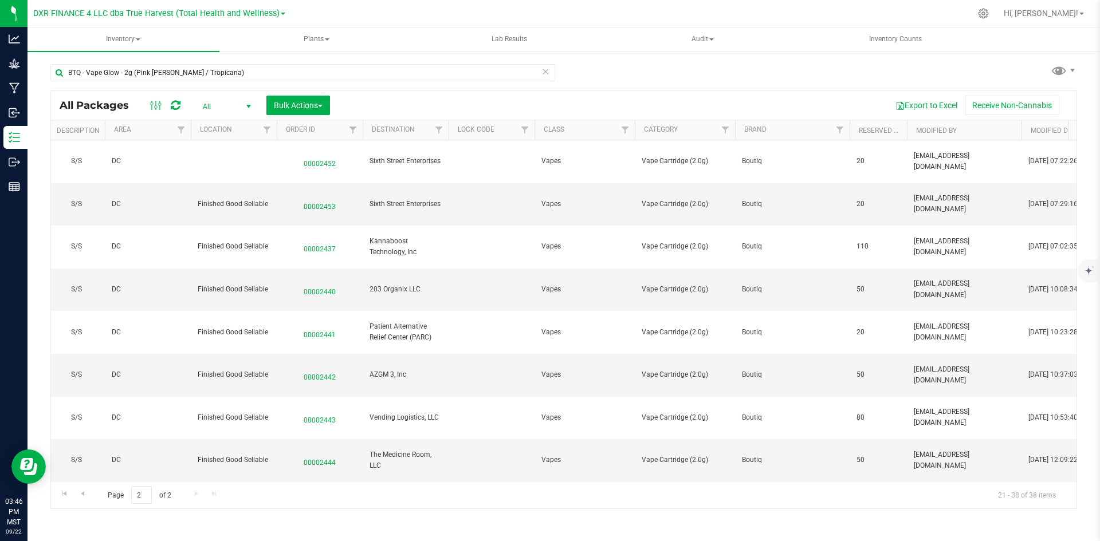
drag, startPoint x: 321, startPoint y: 219, endPoint x: 454, endPoint y: 102, distance: 176.6
click at [454, 102] on div "Export to Excel Receive Non-Cannabis" at bounding box center [703, 105] width 729 height 19
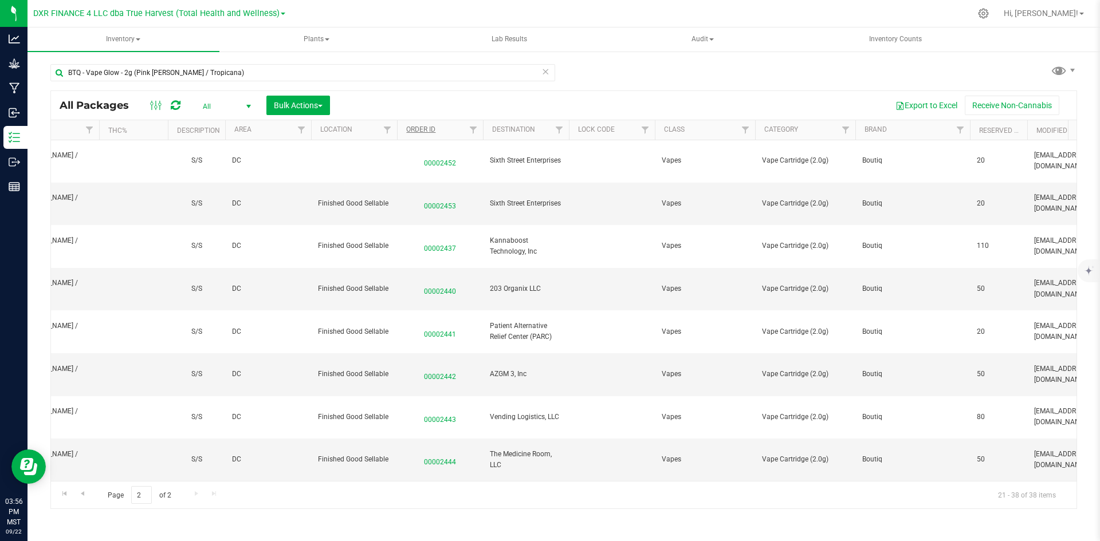
scroll to position [0, 711]
click at [451, 127] on th "Order ID" at bounding box center [440, 130] width 86 height 20
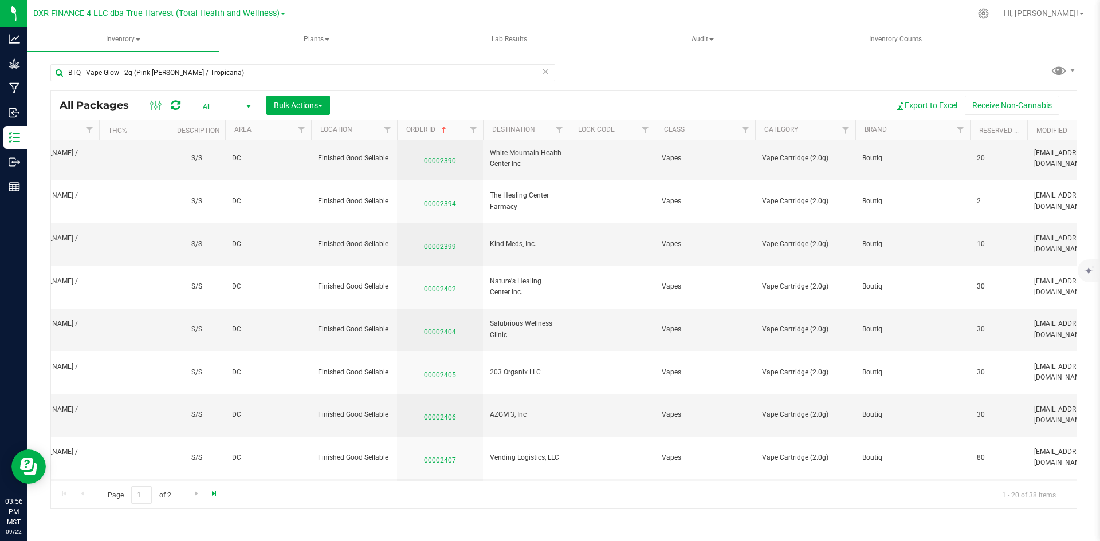
scroll to position [326, 711]
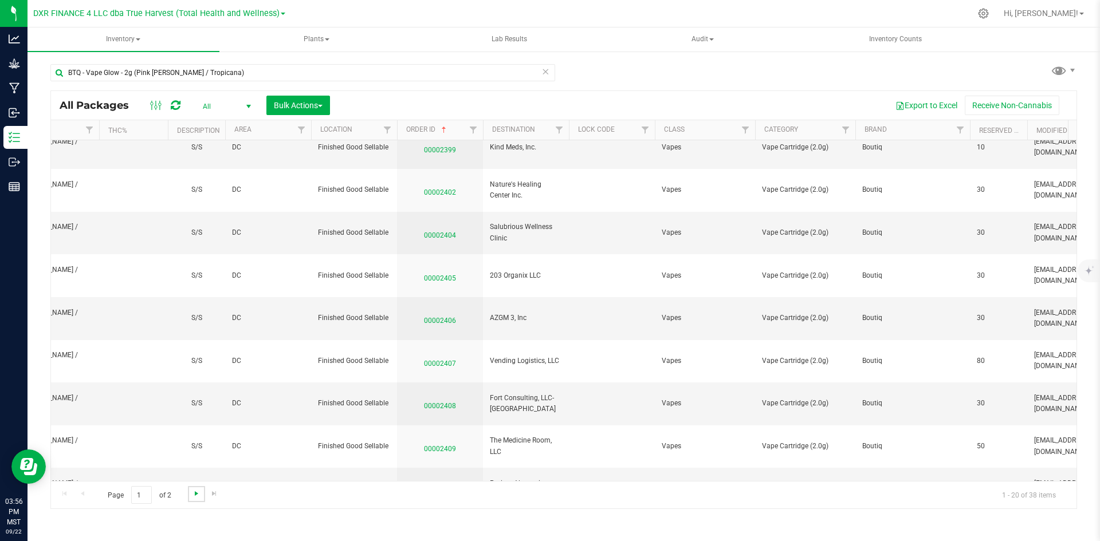
click at [195, 494] on span "Go to the next page" at bounding box center [196, 493] width 9 height 9
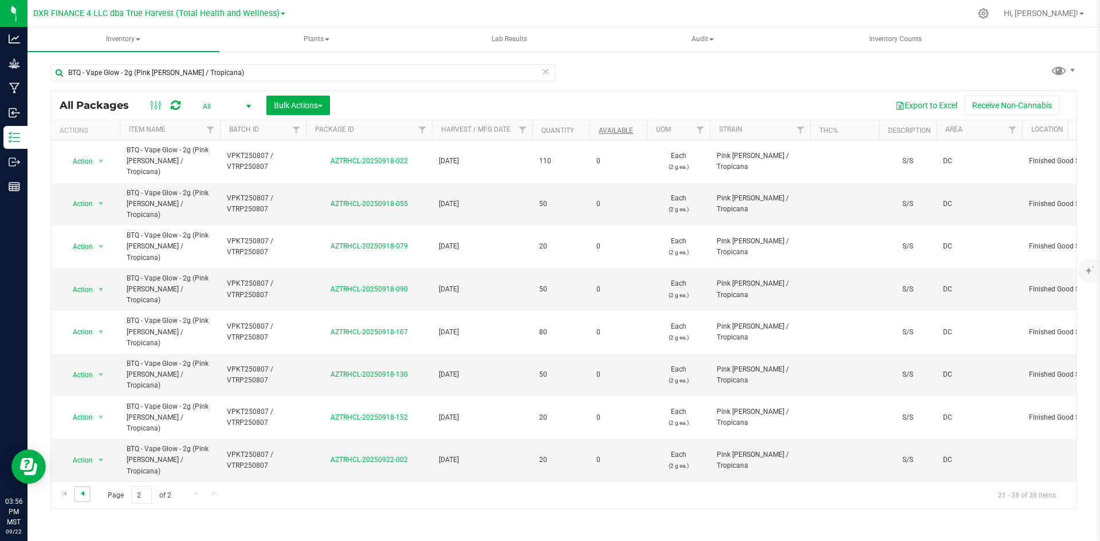
click at [84, 491] on span "Go to the previous page" at bounding box center [82, 493] width 9 height 9
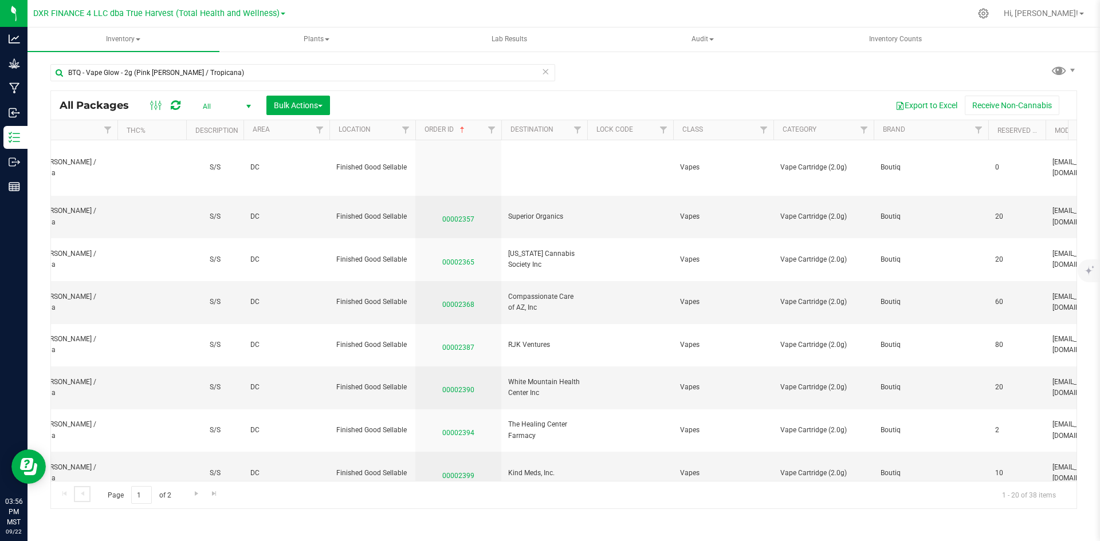
scroll to position [0, 848]
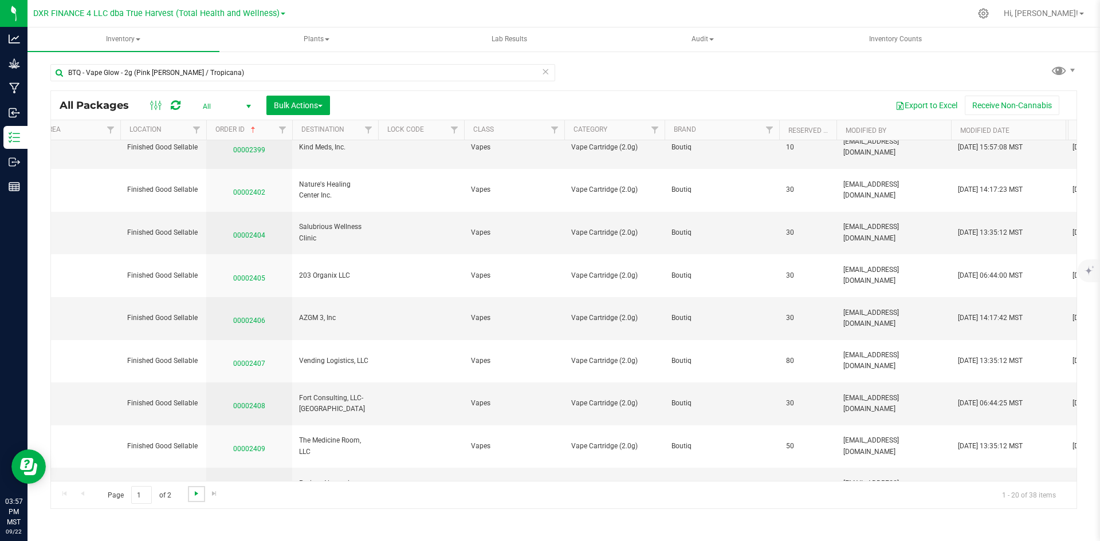
click at [194, 496] on span "Go to the next page" at bounding box center [196, 493] width 9 height 9
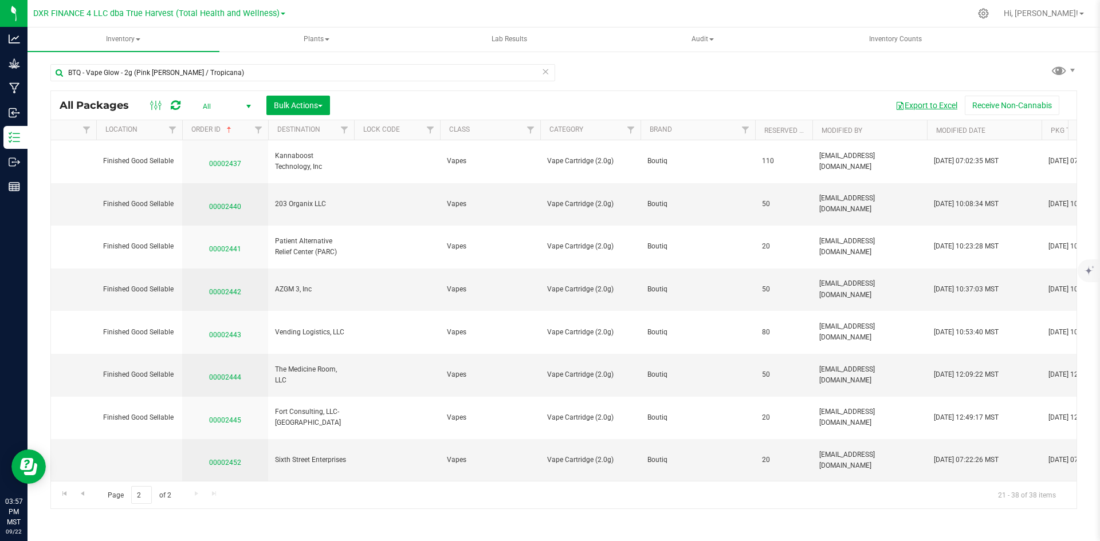
click at [947, 107] on button "Export to Excel" at bounding box center [926, 105] width 77 height 19
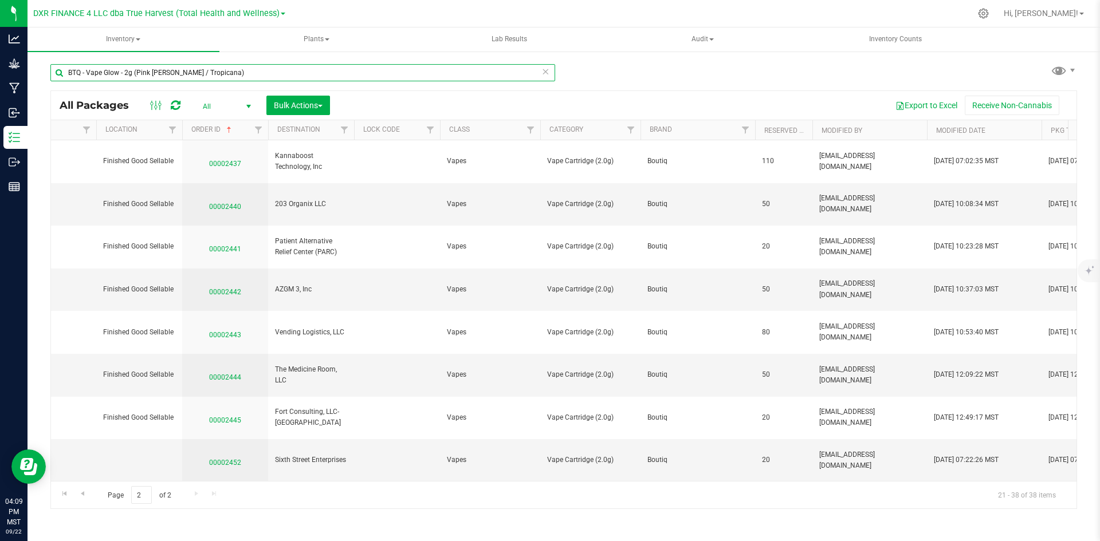
drag, startPoint x: 131, startPoint y: 74, endPoint x: 421, endPoint y: 83, distance: 289.5
click at [421, 83] on div "BTQ - Vape Glow - 2g (Pink [PERSON_NAME] / Tropicana)" at bounding box center [302, 77] width 505 height 26
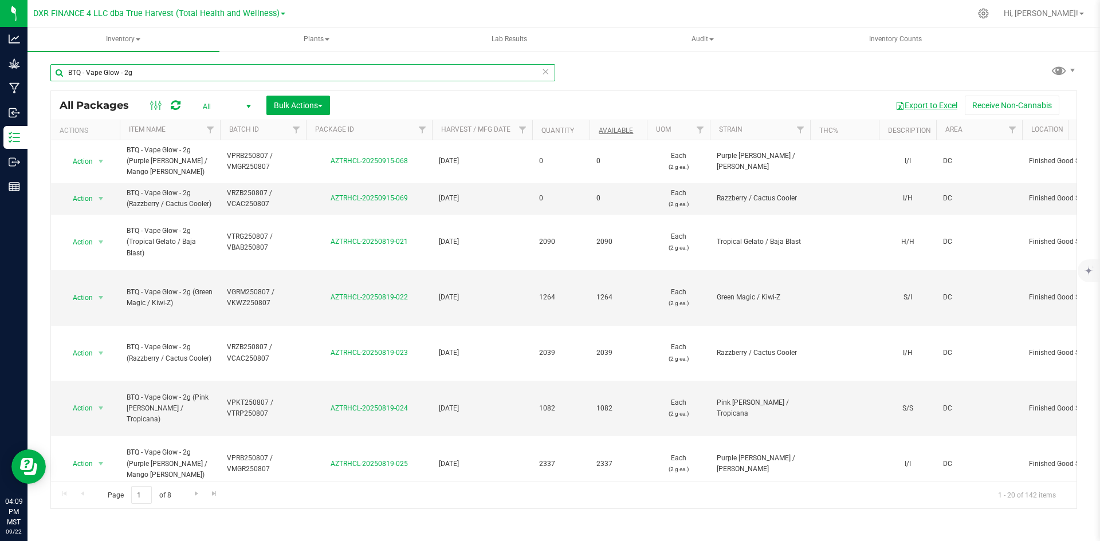
type input "BTQ - Vape Glow - 2g"
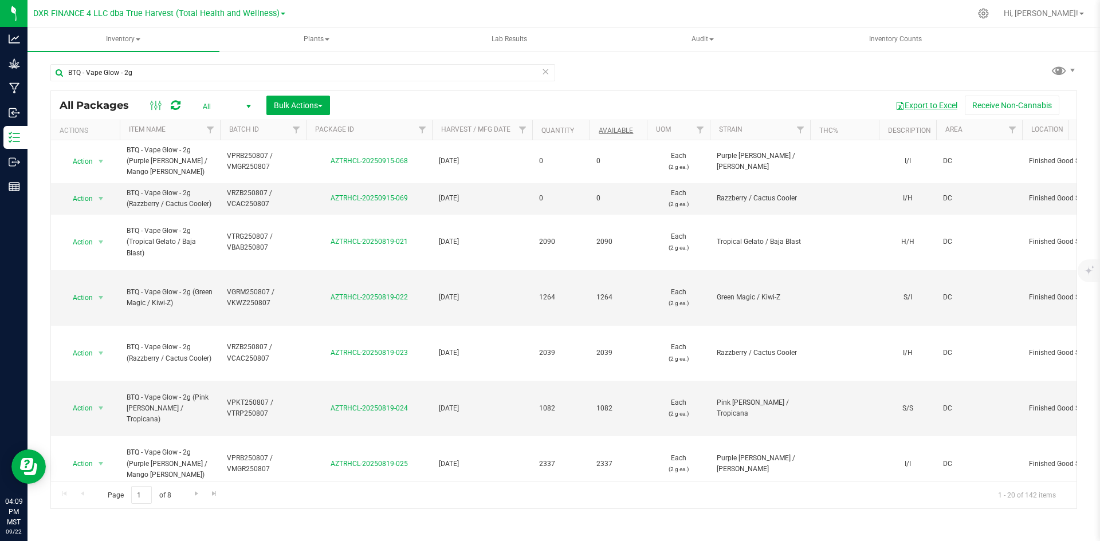
click at [939, 107] on button "Export to Excel" at bounding box center [926, 105] width 77 height 19
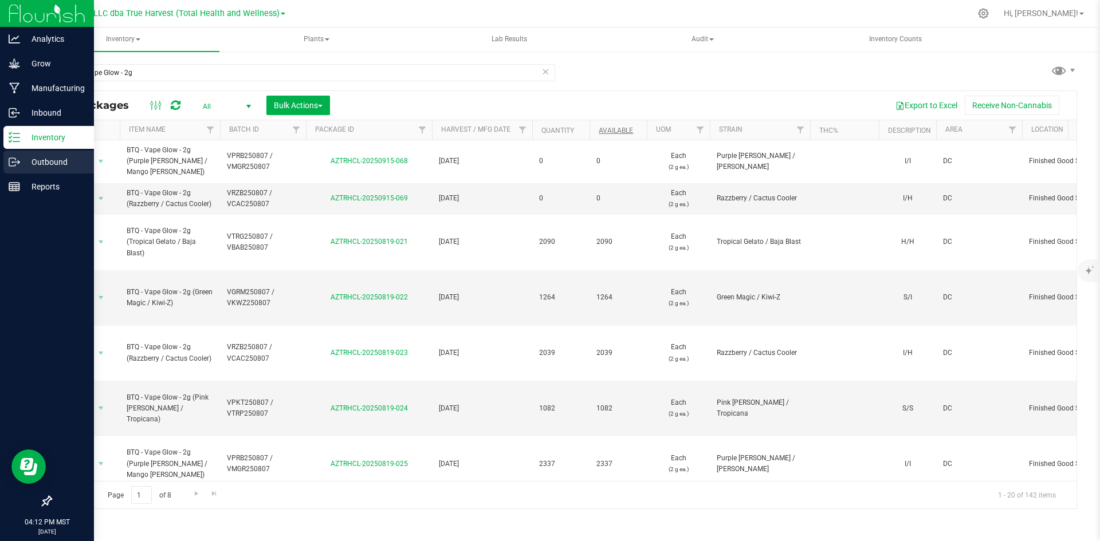
click at [20, 163] on p "Outbound" at bounding box center [54, 162] width 69 height 14
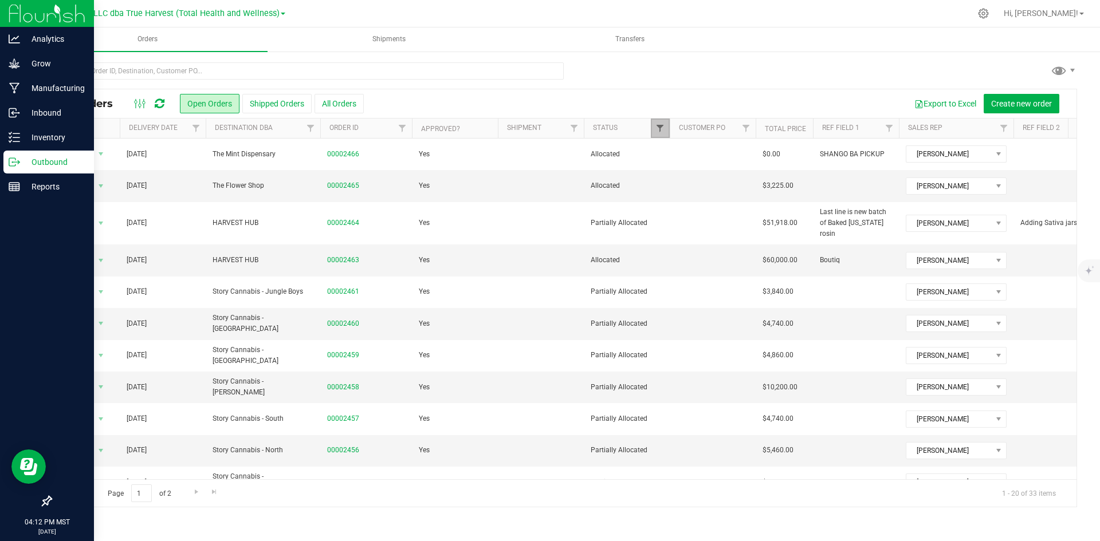
click at [665, 127] on span "Filter" at bounding box center [659, 128] width 9 height 9
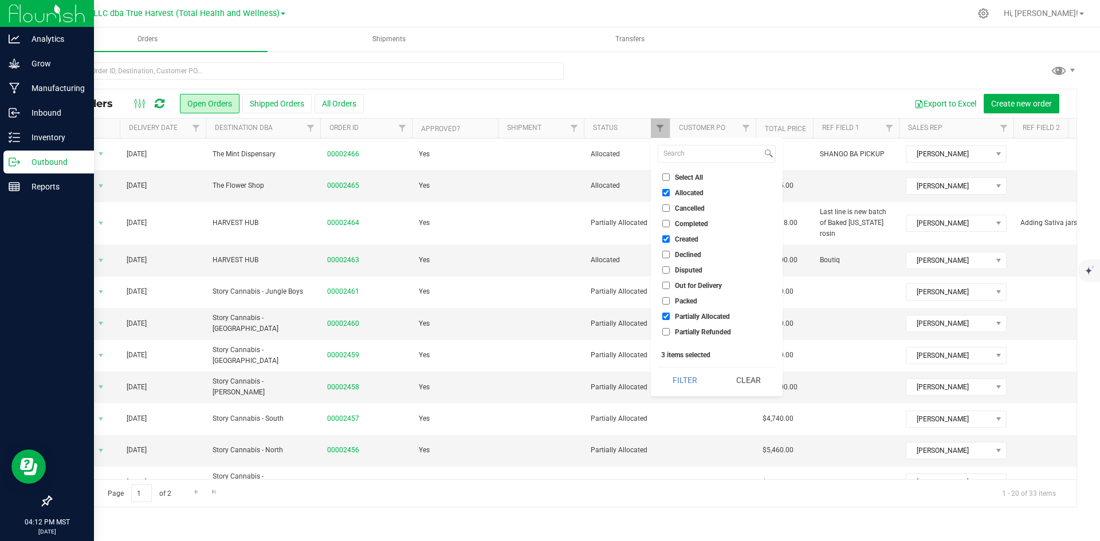
click at [668, 194] on input "Allocated" at bounding box center [665, 192] width 7 height 7
checkbox input "false"
click at [694, 364] on div "Select All Allocated Cancelled Completed Created Declined Disputed Out for Deli…" at bounding box center [717, 267] width 132 height 258
click at [697, 382] on button "Filter" at bounding box center [685, 380] width 55 height 25
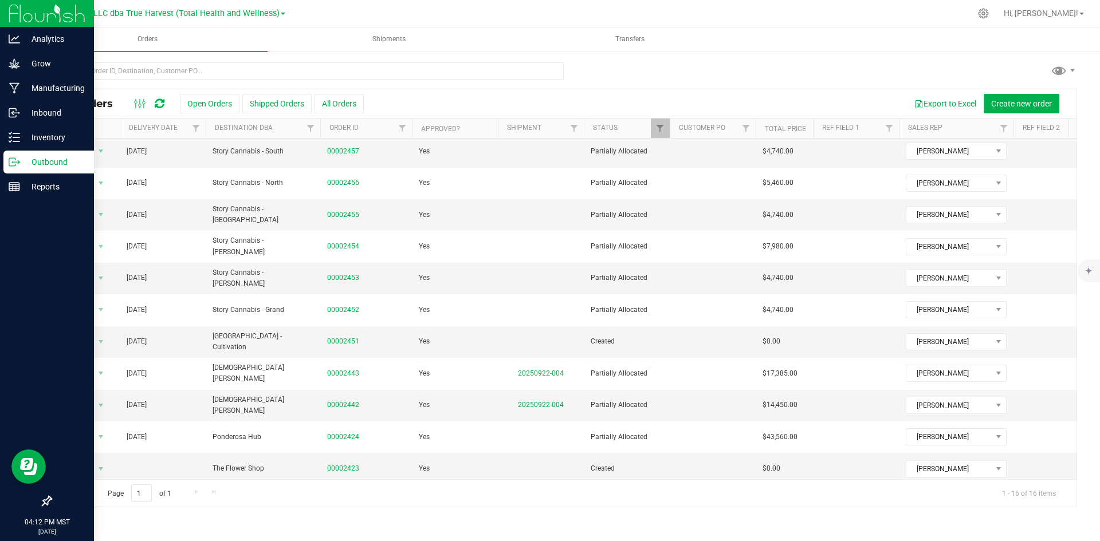
scroll to position [175, 0]
click at [348, 461] on link "00002423" at bounding box center [343, 466] width 32 height 11
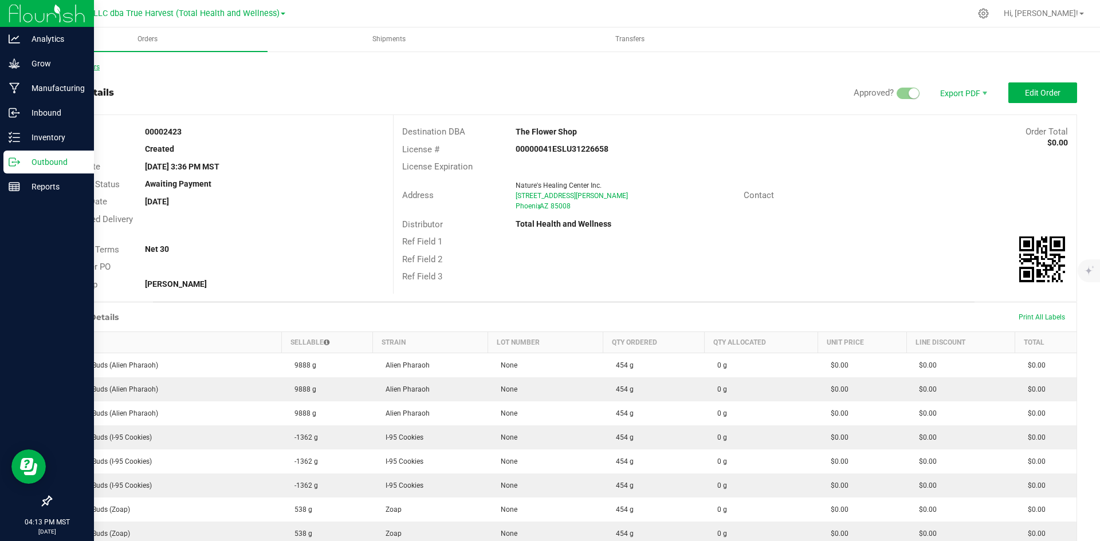
click at [94, 68] on link "Back to Orders" at bounding box center [74, 67] width 49 height 8
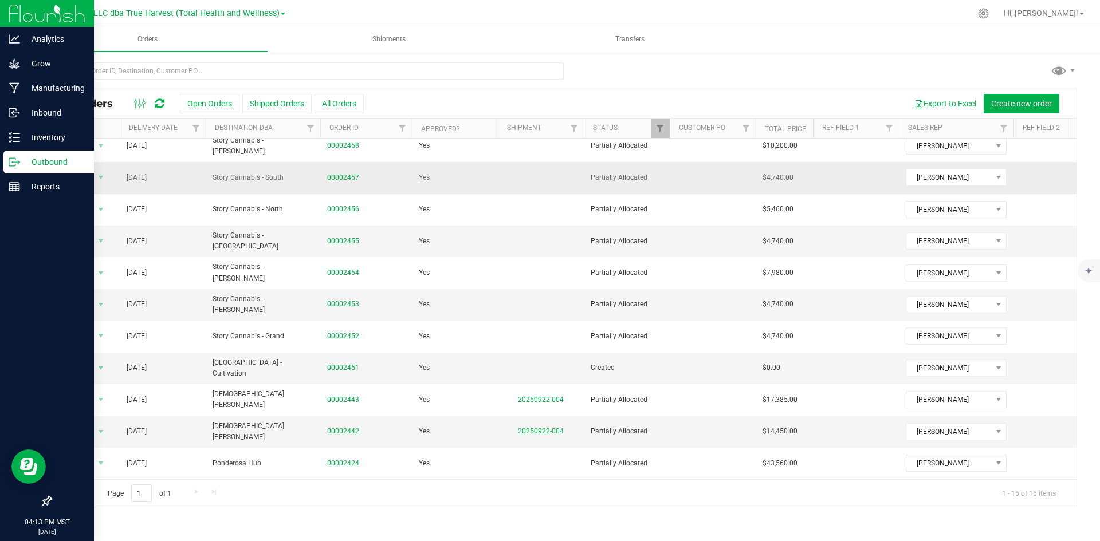
scroll to position [175, 0]
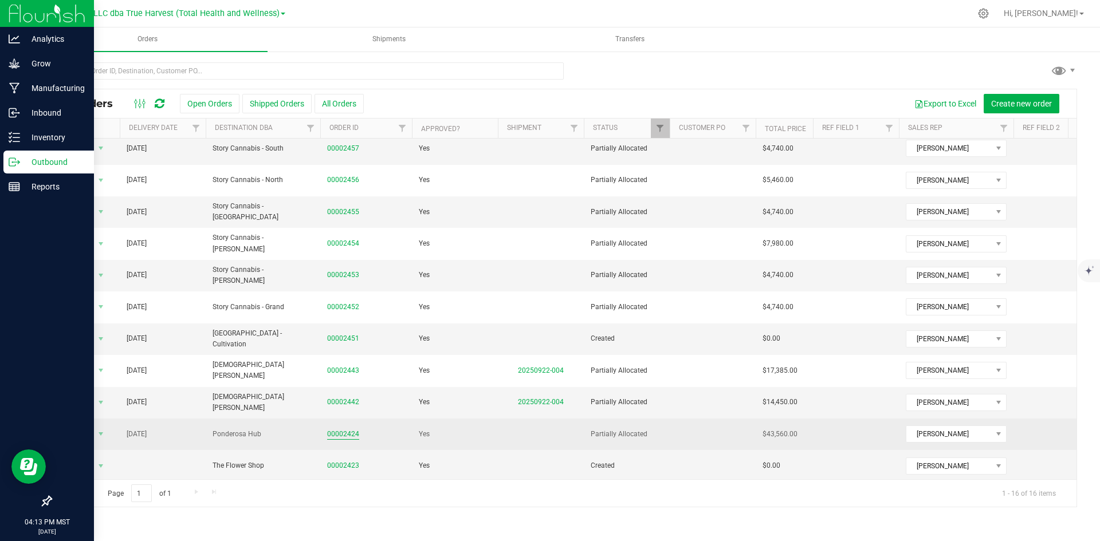
click at [349, 429] on link "00002424" at bounding box center [343, 434] width 32 height 11
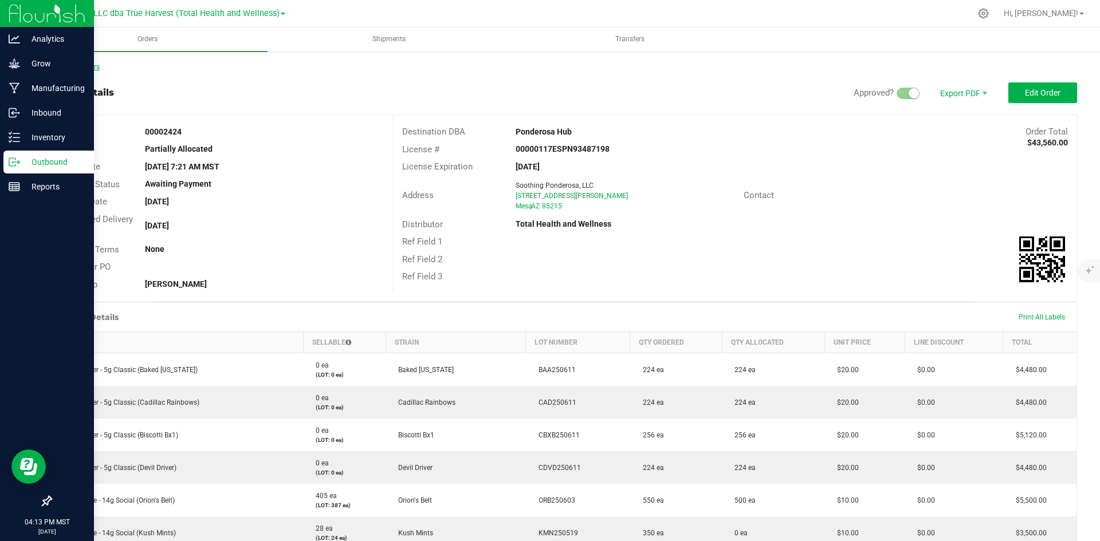
click at [96, 67] on link "Back to Orders" at bounding box center [74, 67] width 49 height 8
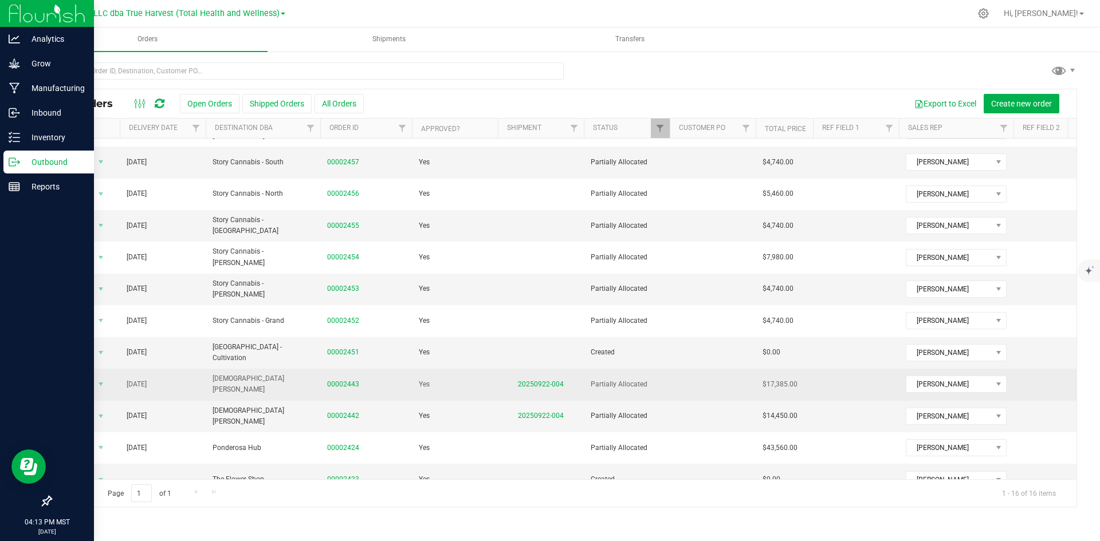
scroll to position [175, 0]
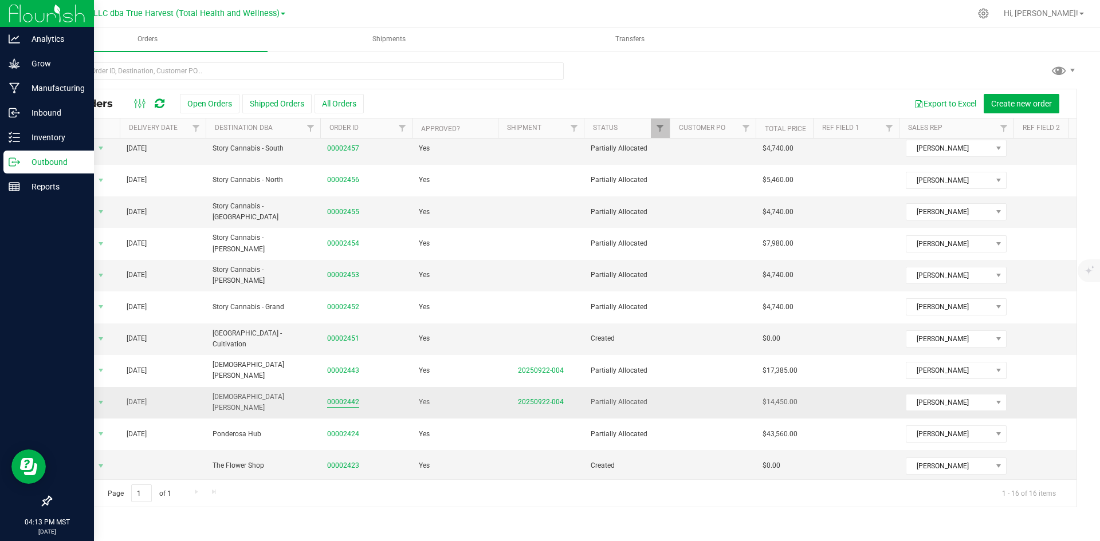
click at [351, 397] on link "00002442" at bounding box center [343, 402] width 32 height 11
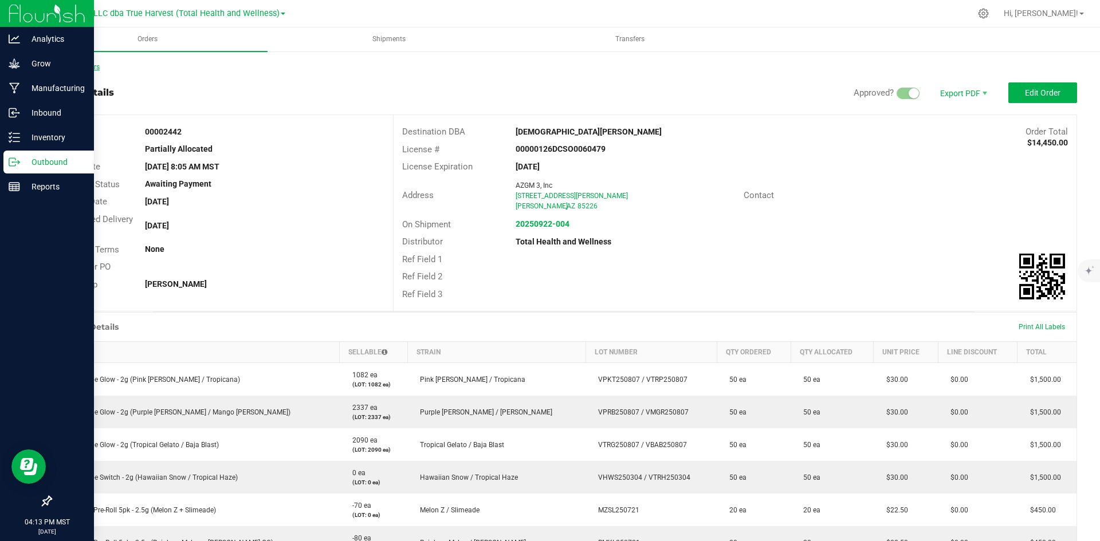
click at [87, 66] on link "Back to Orders" at bounding box center [74, 67] width 49 height 8
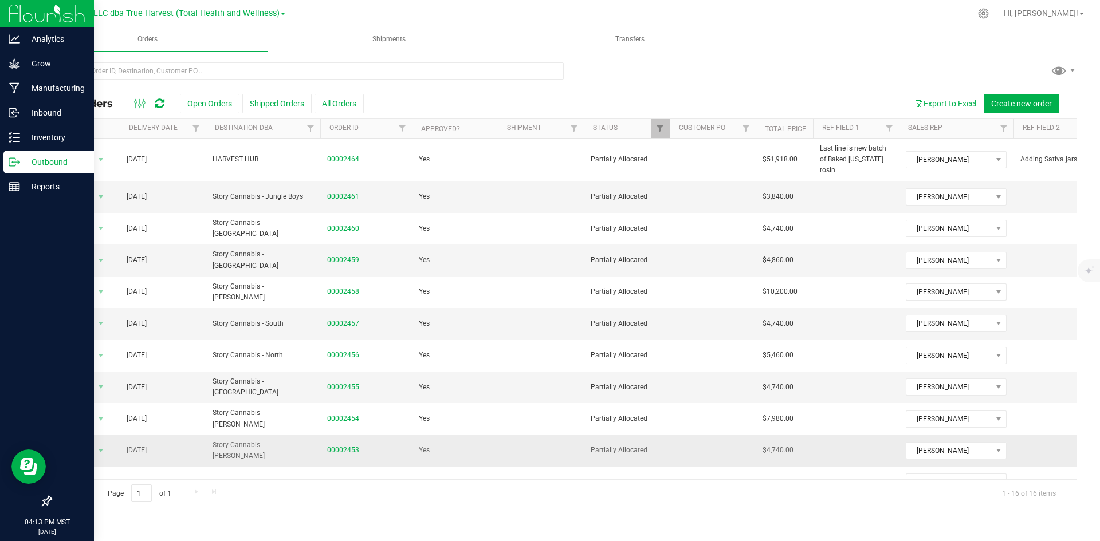
scroll to position [175, 0]
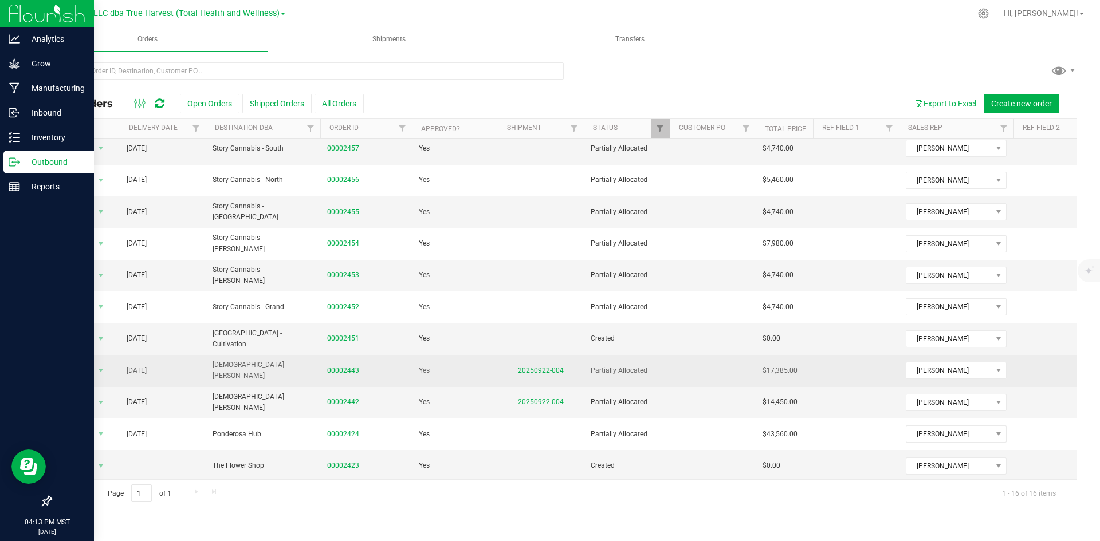
click at [348, 366] on link "00002443" at bounding box center [343, 371] width 32 height 11
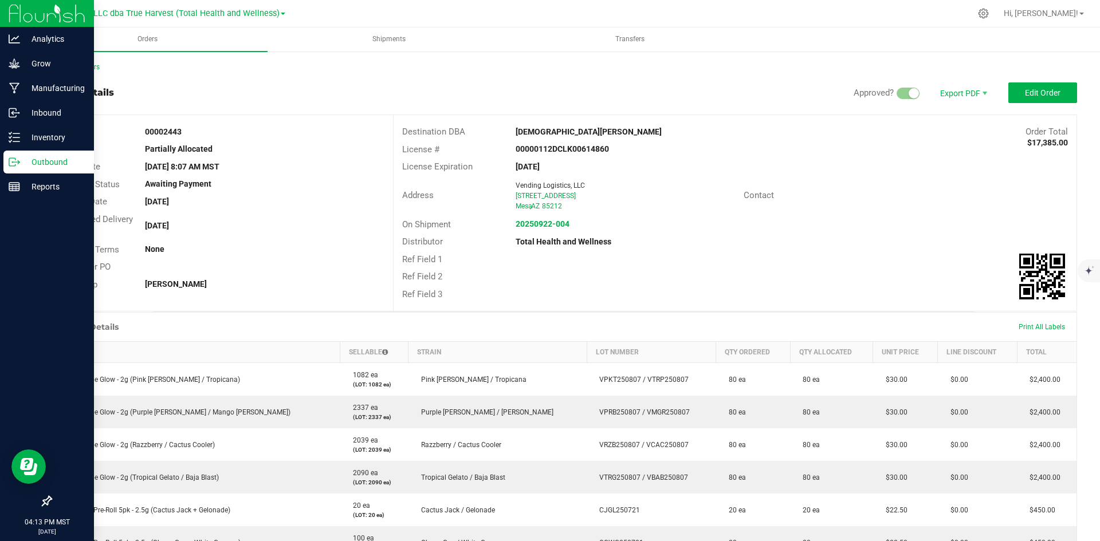
click at [74, 68] on link "Back to Orders" at bounding box center [74, 67] width 49 height 8
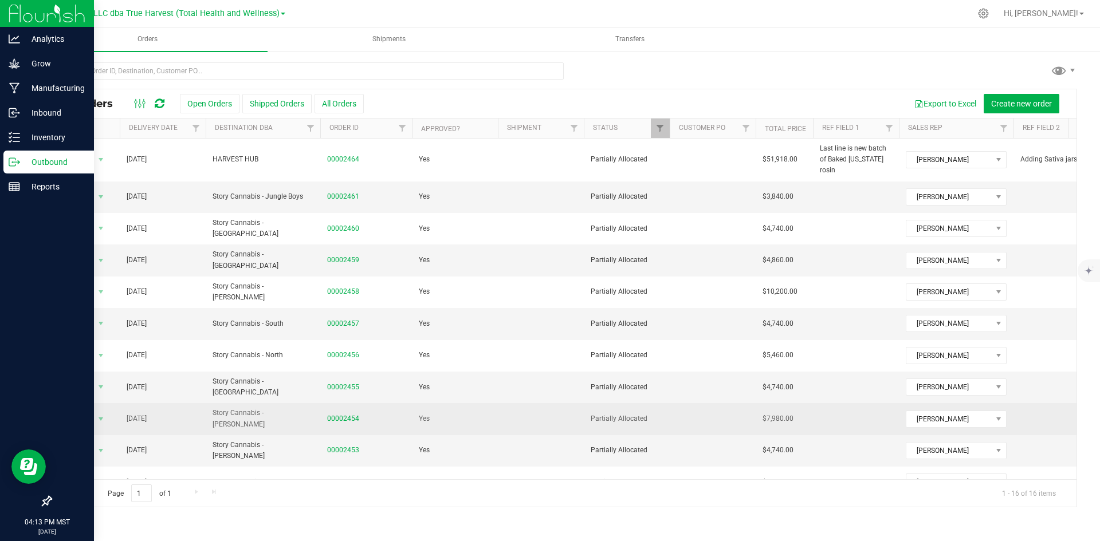
scroll to position [175, 0]
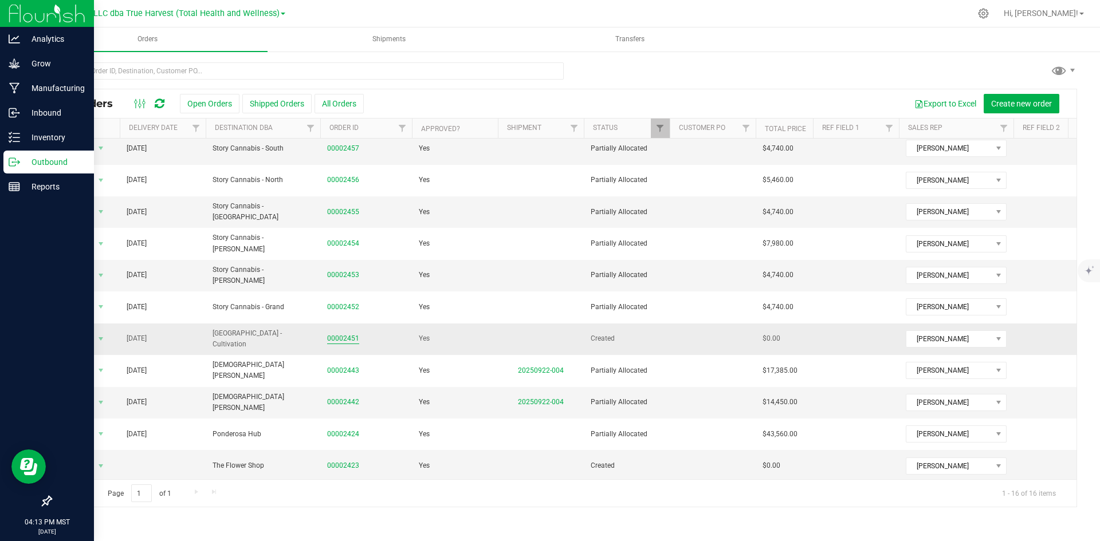
click at [347, 333] on link "00002451" at bounding box center [343, 338] width 32 height 11
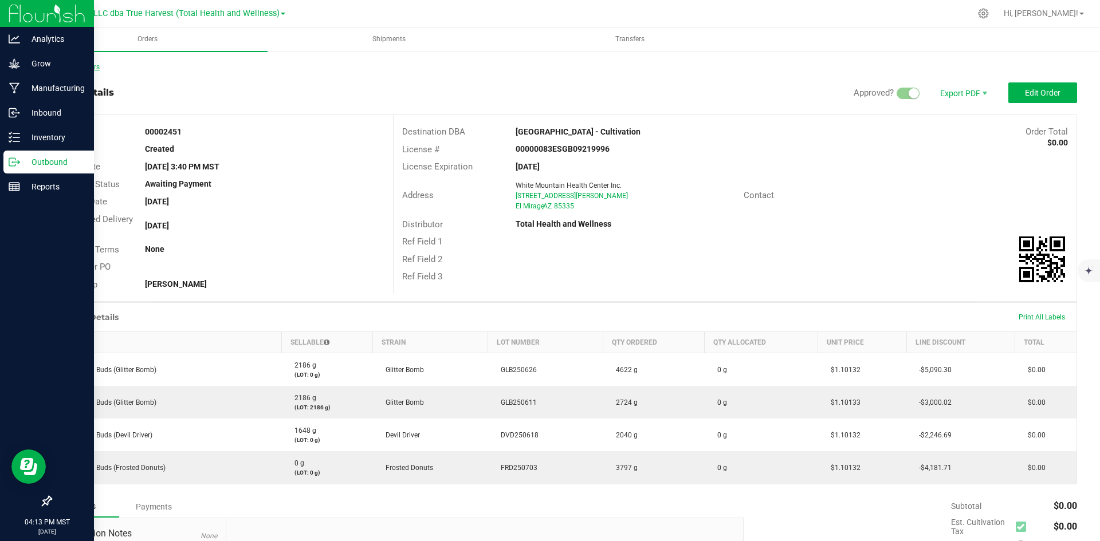
click at [89, 63] on link "Back to Orders" at bounding box center [74, 67] width 49 height 8
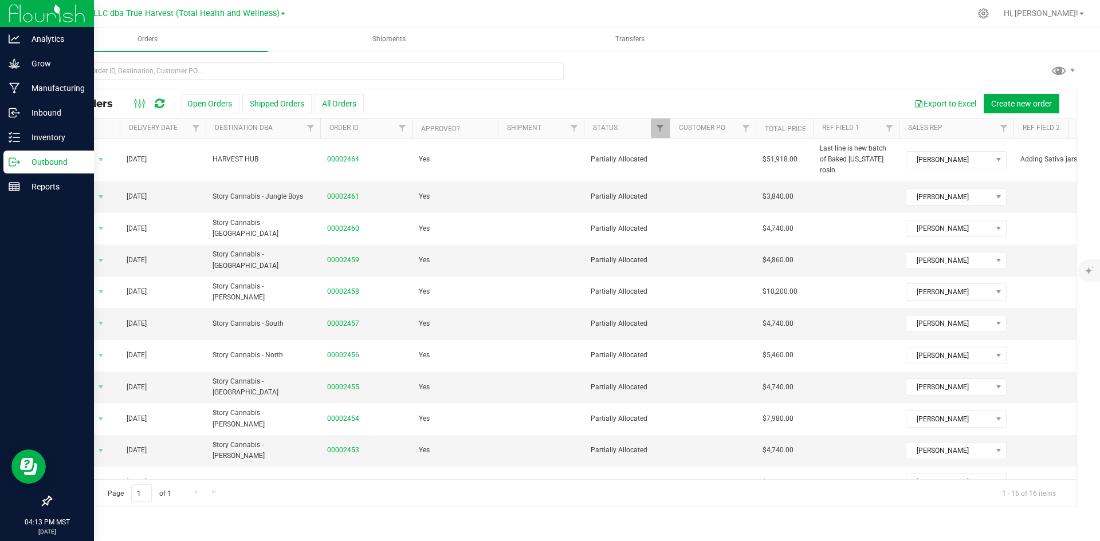
scroll to position [175, 0]
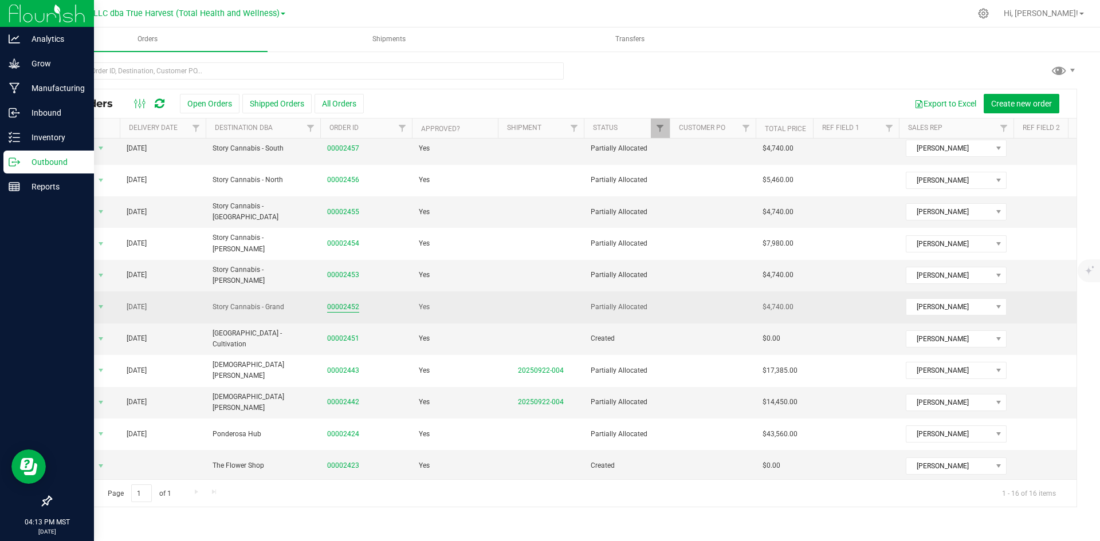
click at [346, 302] on link "00002452" at bounding box center [343, 307] width 32 height 11
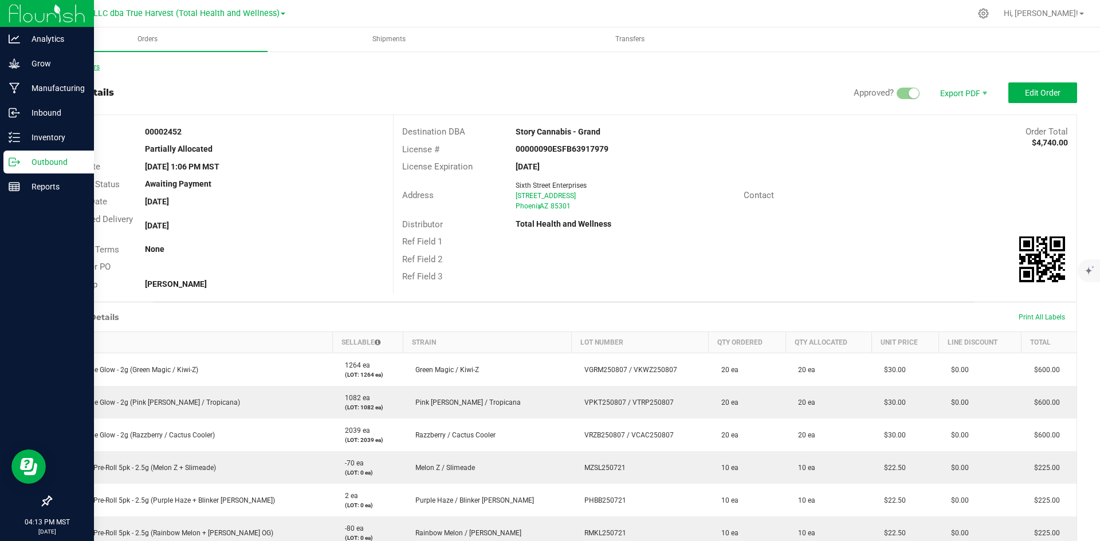
click at [92, 70] on link "Back to Orders" at bounding box center [74, 67] width 49 height 8
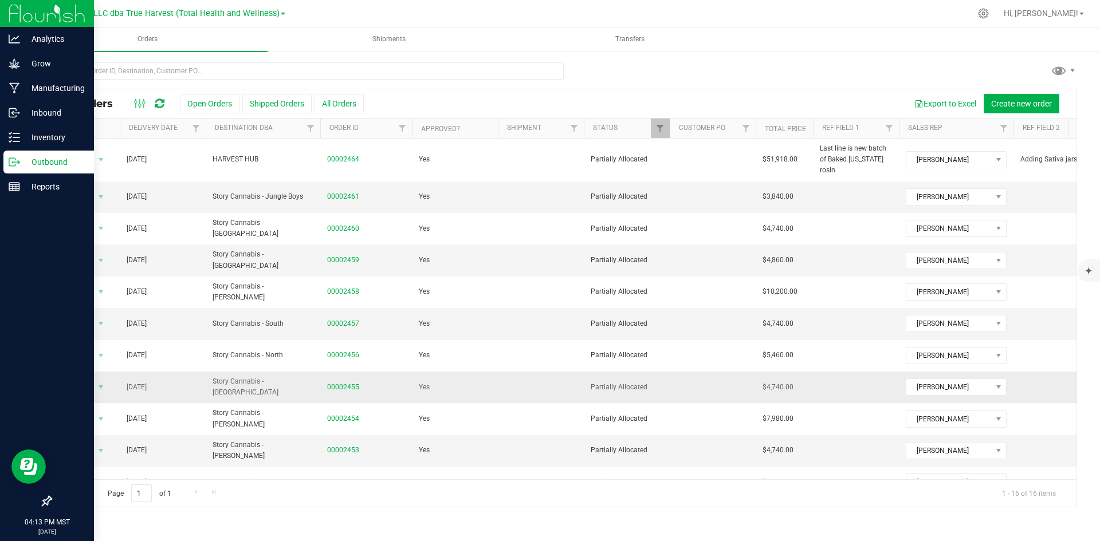
scroll to position [175, 0]
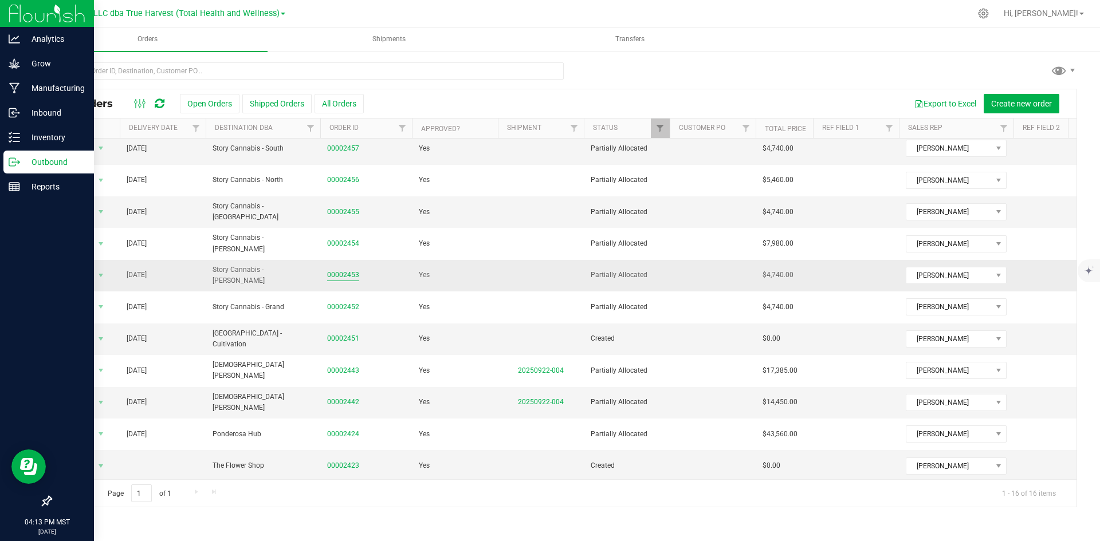
click at [348, 270] on link "00002453" at bounding box center [343, 275] width 32 height 11
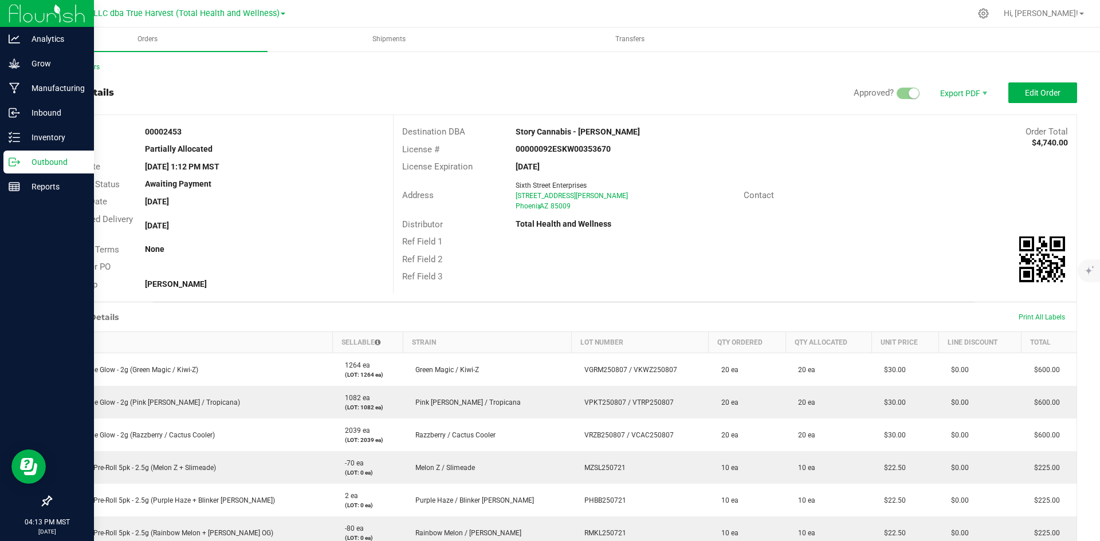
click at [83, 71] on div "Back to Orders" at bounding box center [563, 67] width 1027 height 10
click at [83, 68] on link "Back to Orders" at bounding box center [74, 67] width 49 height 8
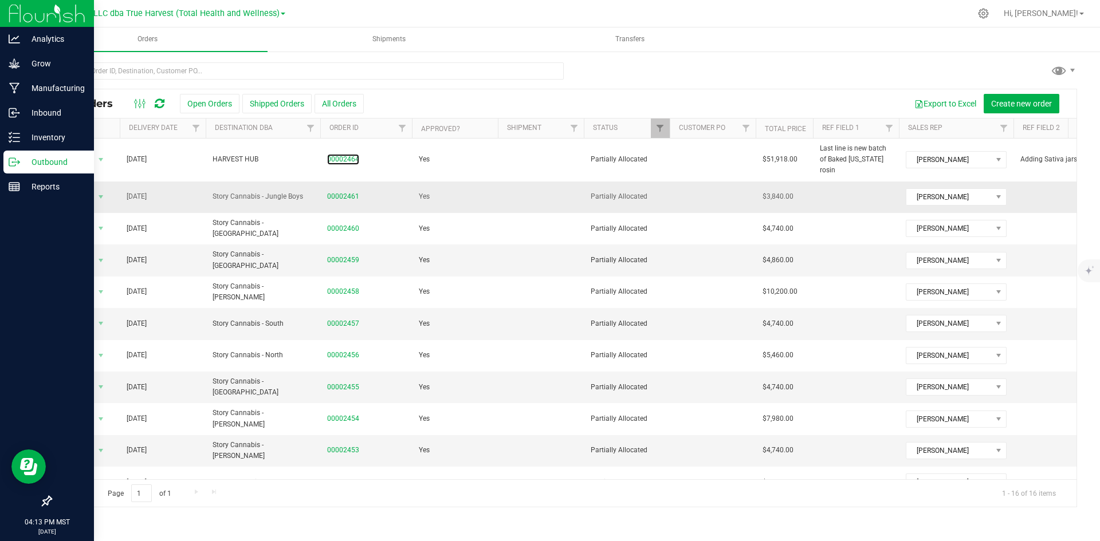
click at [333, 154] on link "00002464" at bounding box center [343, 159] width 32 height 11
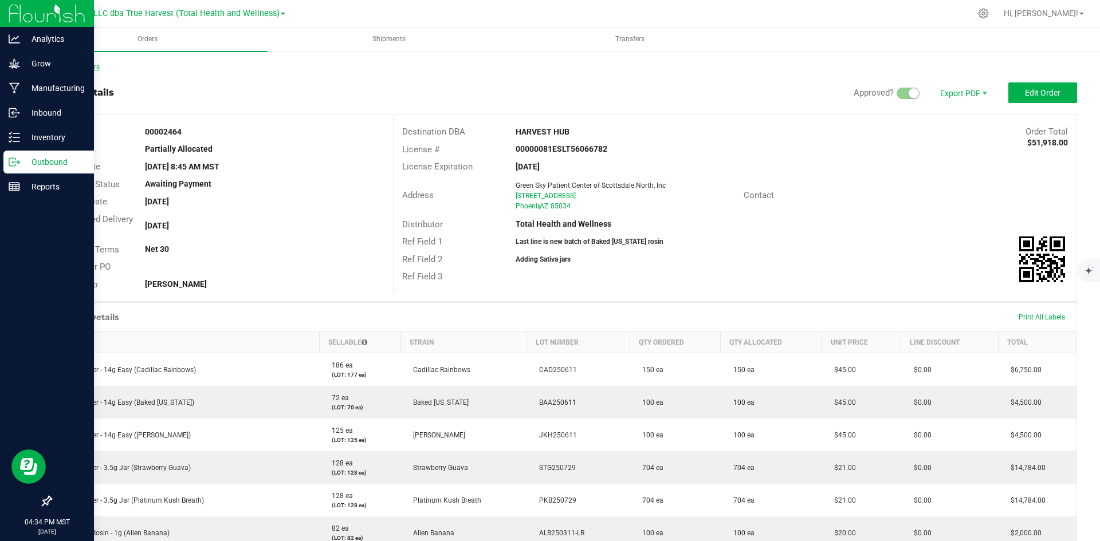
click at [74, 69] on link "Back to Orders" at bounding box center [74, 67] width 49 height 8
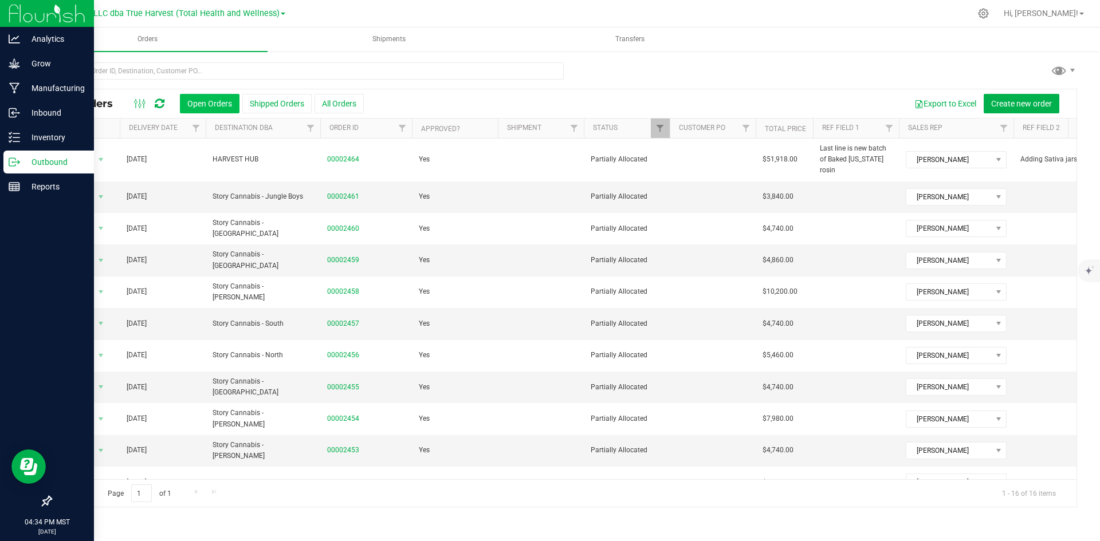
click at [233, 111] on button "Open Orders" at bounding box center [210, 103] width 60 height 19
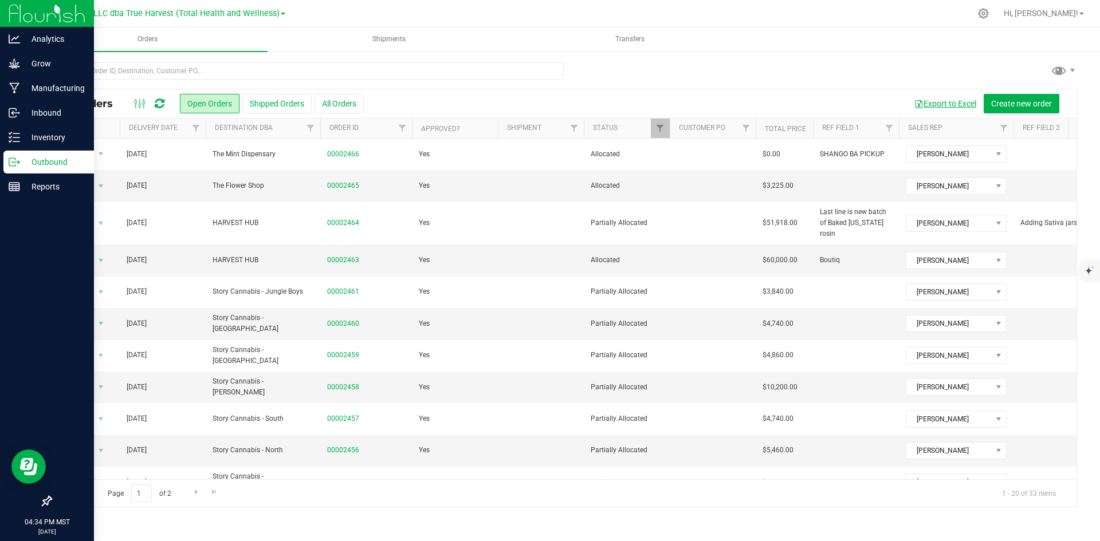
click at [944, 102] on button "Export to Excel" at bounding box center [945, 103] width 77 height 19
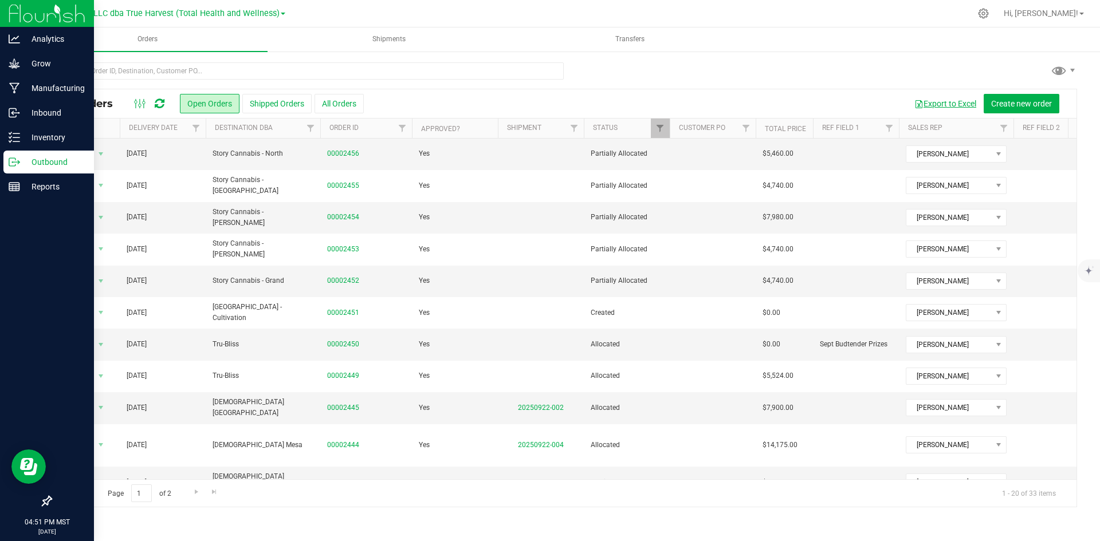
scroll to position [302, 0]
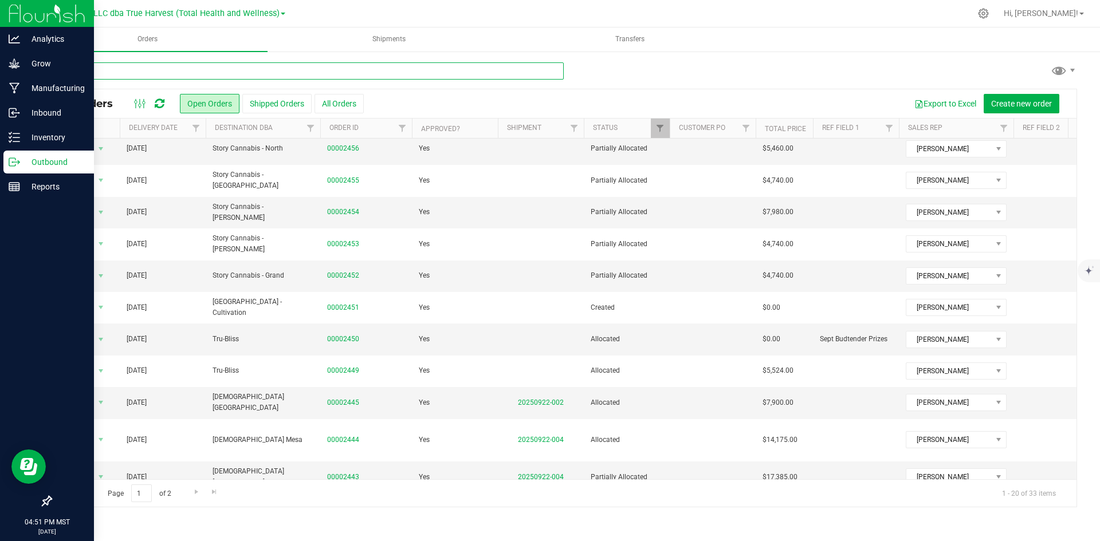
click at [277, 77] on input "text" at bounding box center [306, 70] width 513 height 17
type input "flower"
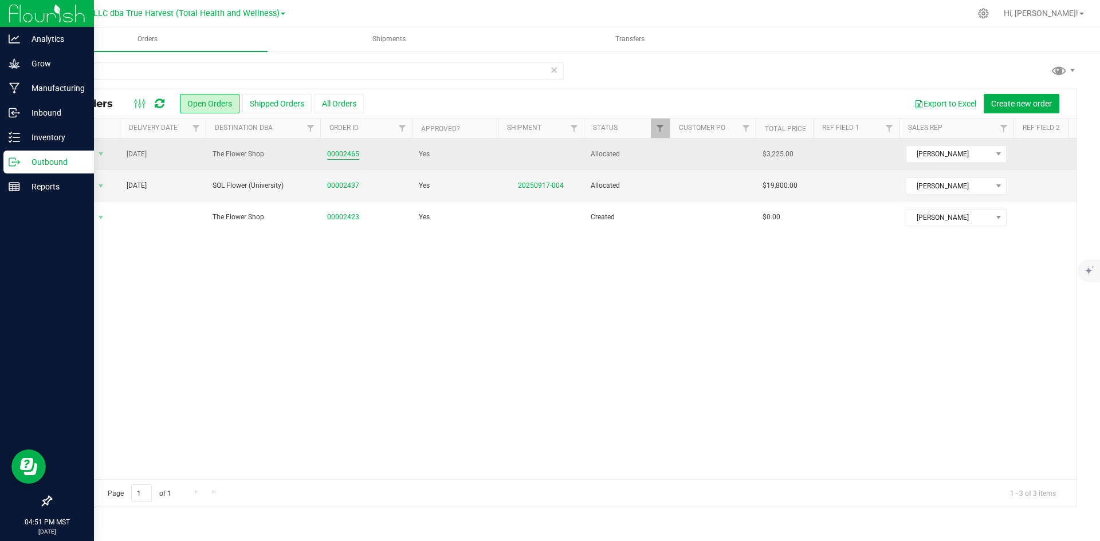
click at [349, 152] on link "00002465" at bounding box center [343, 154] width 32 height 11
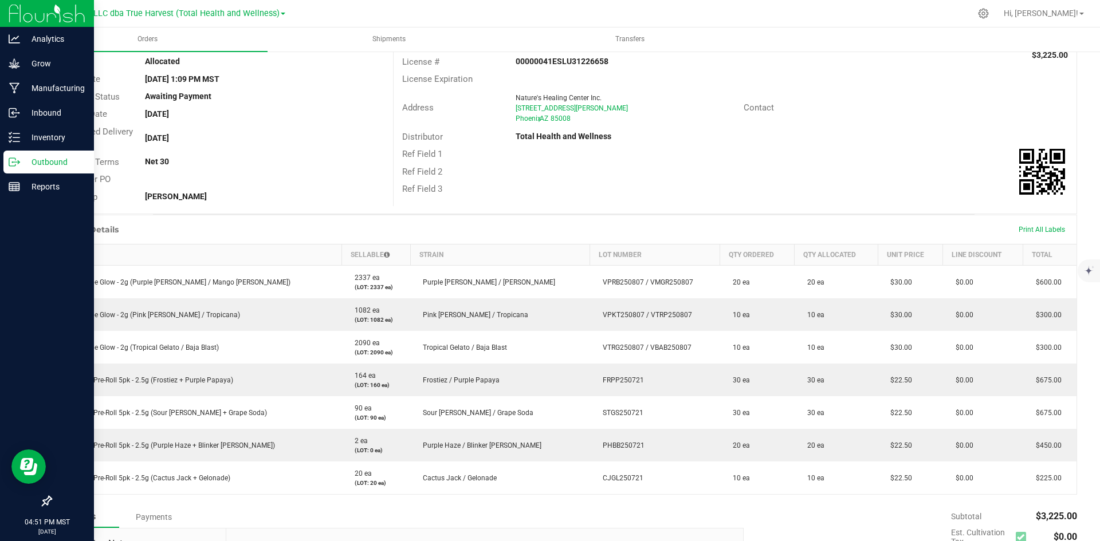
scroll to position [115, 0]
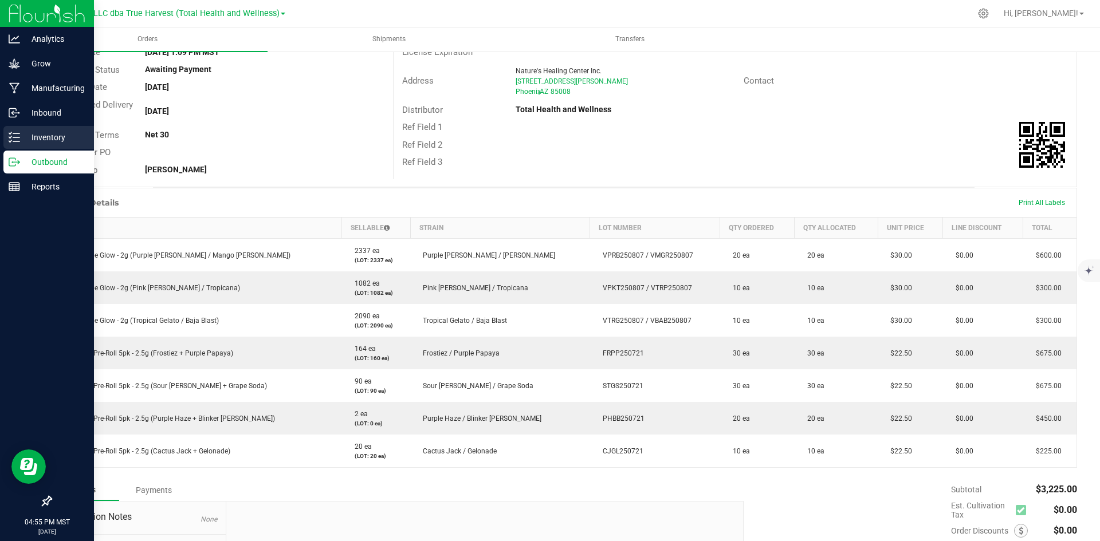
click at [15, 144] on div "Inventory" at bounding box center [48, 137] width 91 height 23
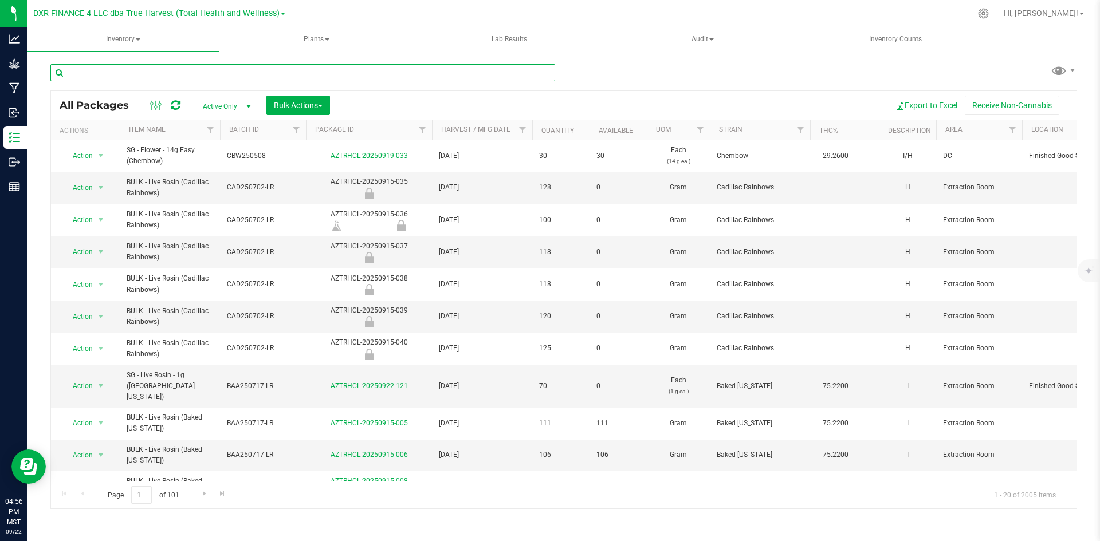
click at [102, 68] on input "text" at bounding box center [302, 72] width 505 height 17
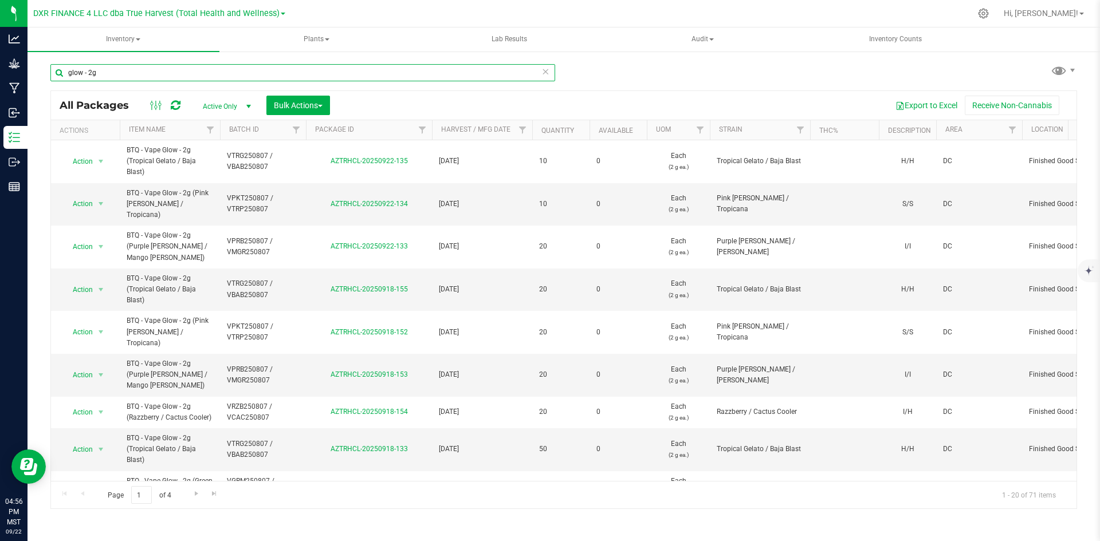
type input "glow - 2g"
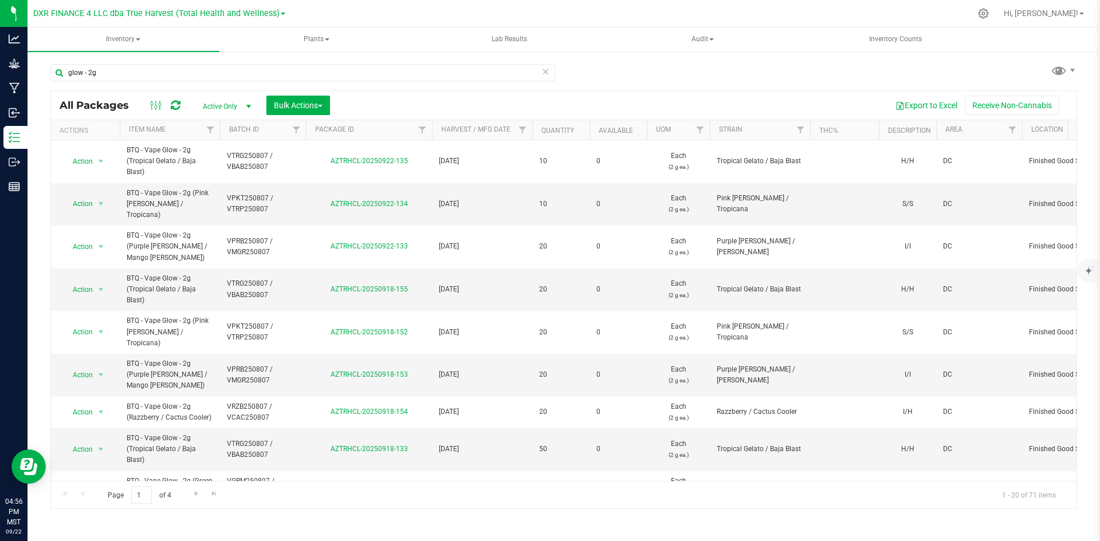
click at [637, 130] on th "Available" at bounding box center [618, 130] width 57 height 20
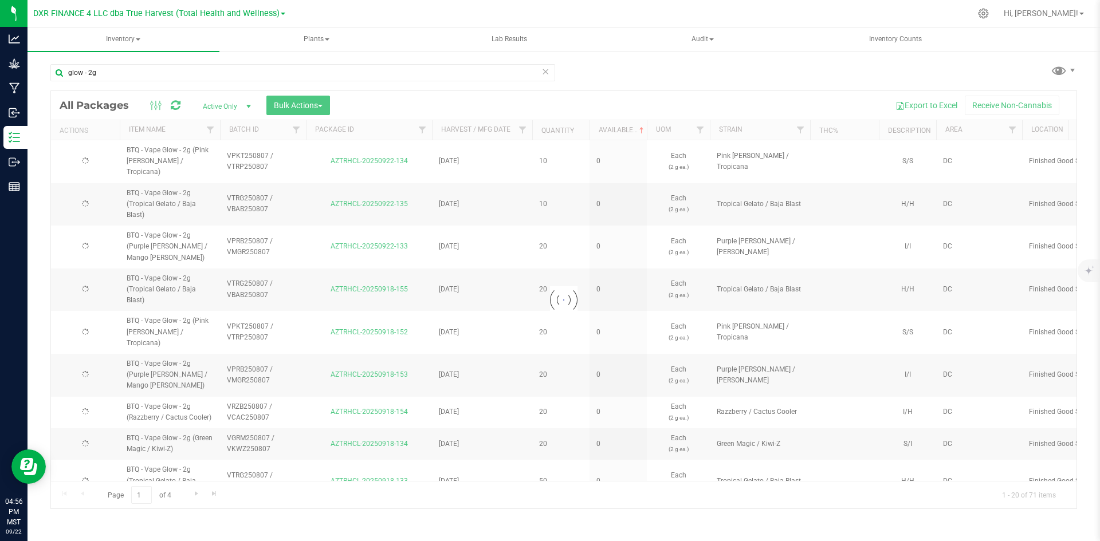
click at [637, 130] on div at bounding box center [564, 300] width 1026 height 418
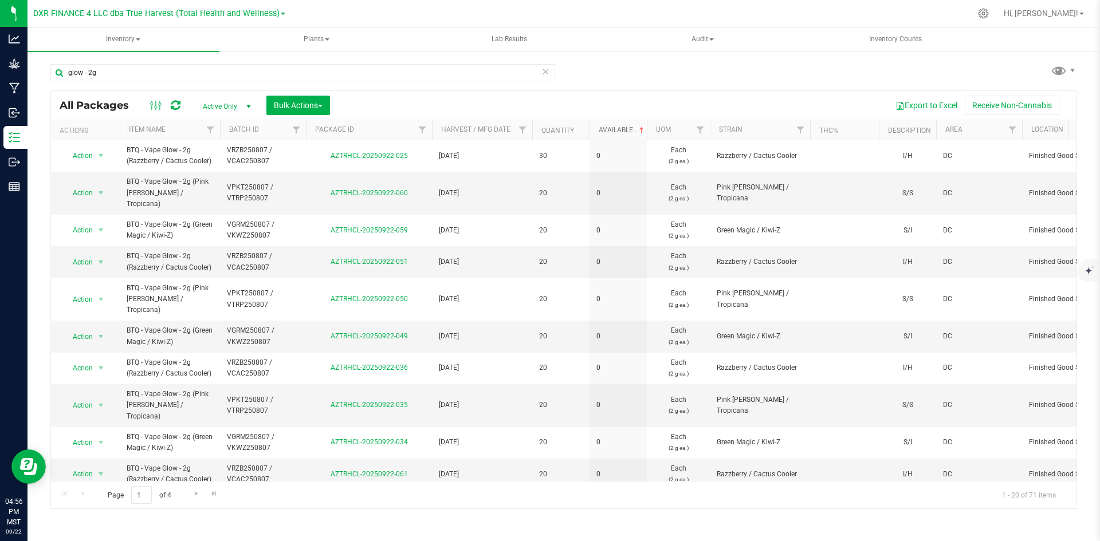
click at [642, 129] on span at bounding box center [641, 130] width 9 height 9
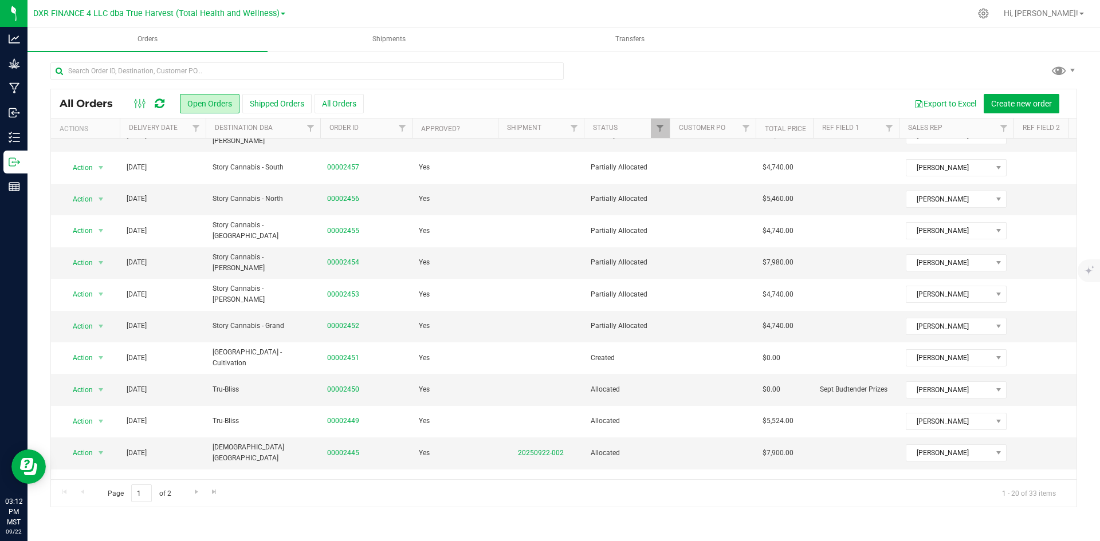
scroll to position [302, 0]
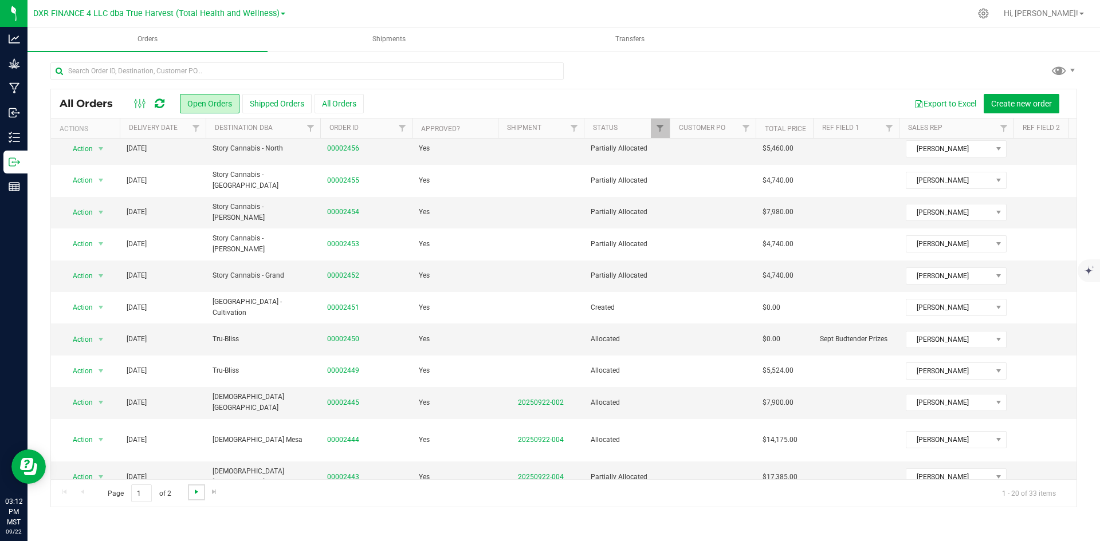
click at [192, 490] on span "Go to the next page" at bounding box center [196, 492] width 9 height 9
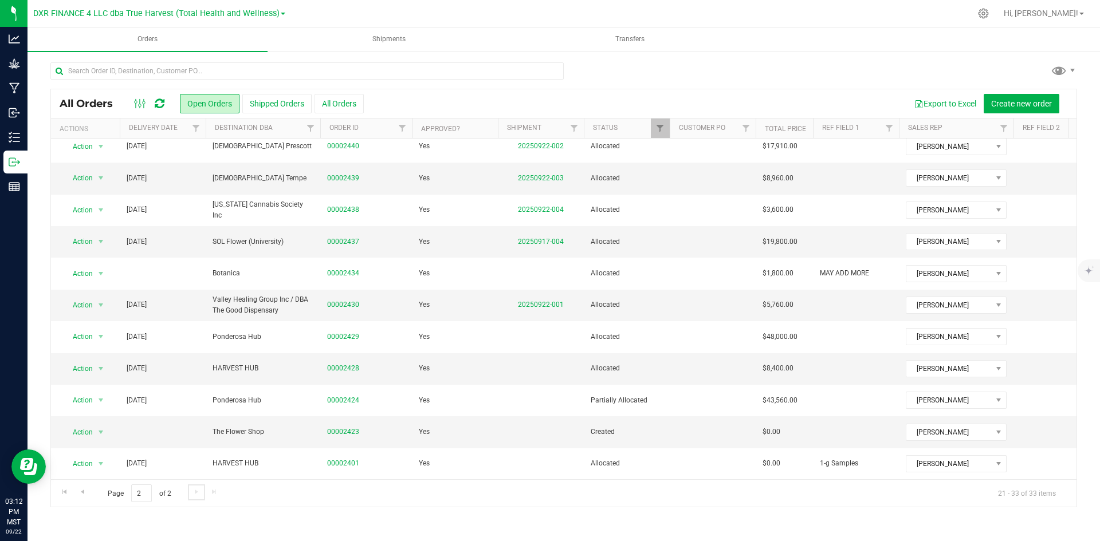
scroll to position [0, 0]
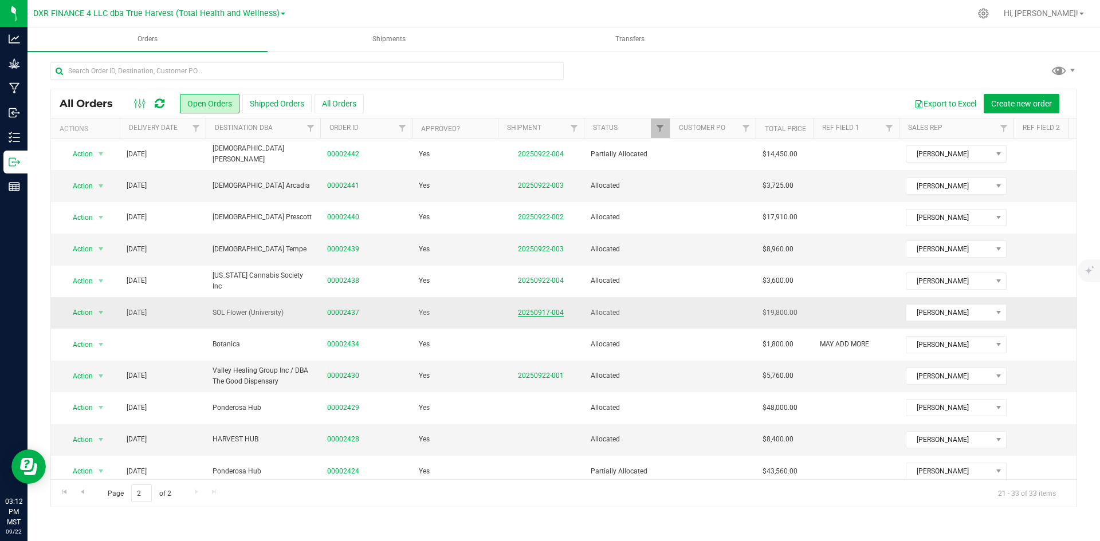
click at [546, 311] on link "20250917-004" at bounding box center [541, 313] width 46 height 8
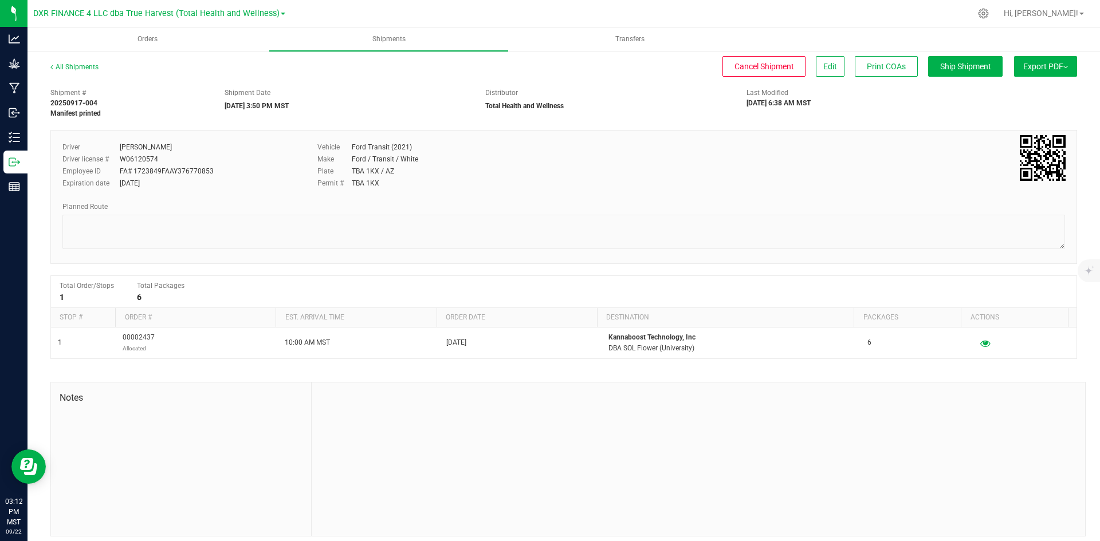
click at [1023, 68] on span "Export PDF" at bounding box center [1045, 66] width 45 height 9
click at [1020, 88] on span "Manifest by Package ID" at bounding box center [1028, 92] width 73 height 8
click at [148, 36] on span "Orders" at bounding box center [147, 39] width 51 height 10
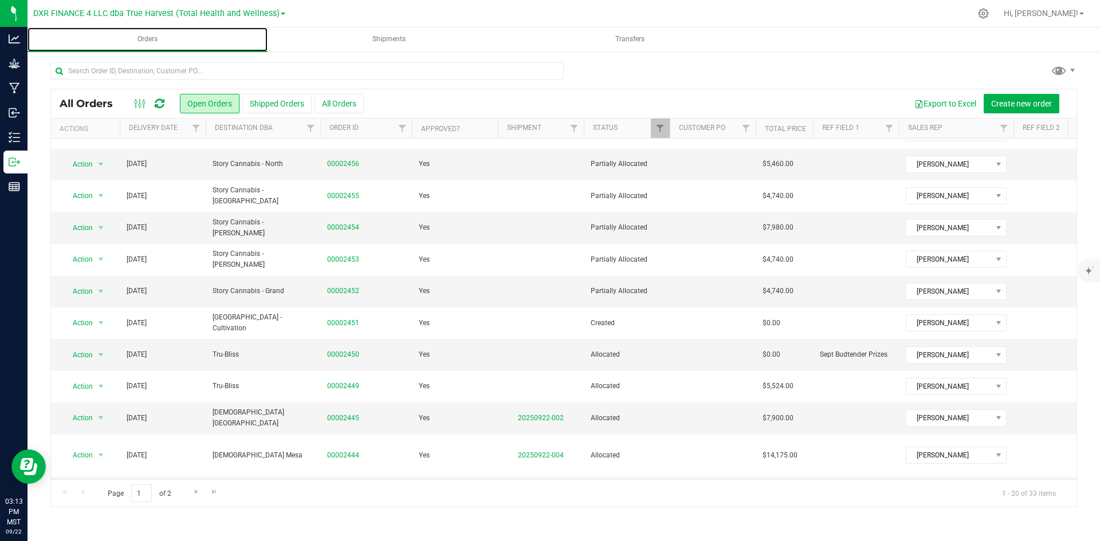
scroll to position [302, 0]
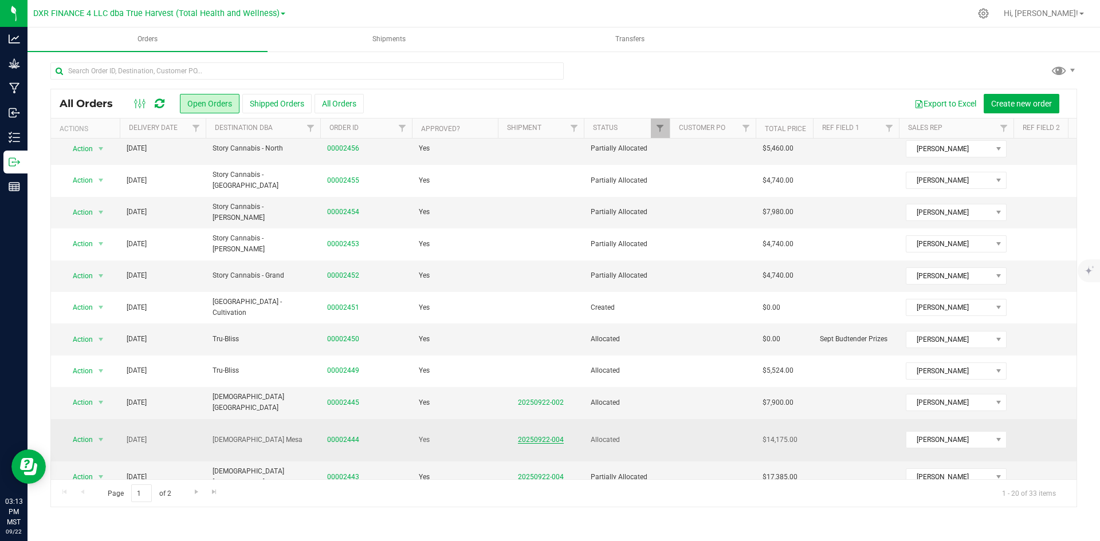
click at [536, 436] on link "20250922-004" at bounding box center [541, 440] width 46 height 8
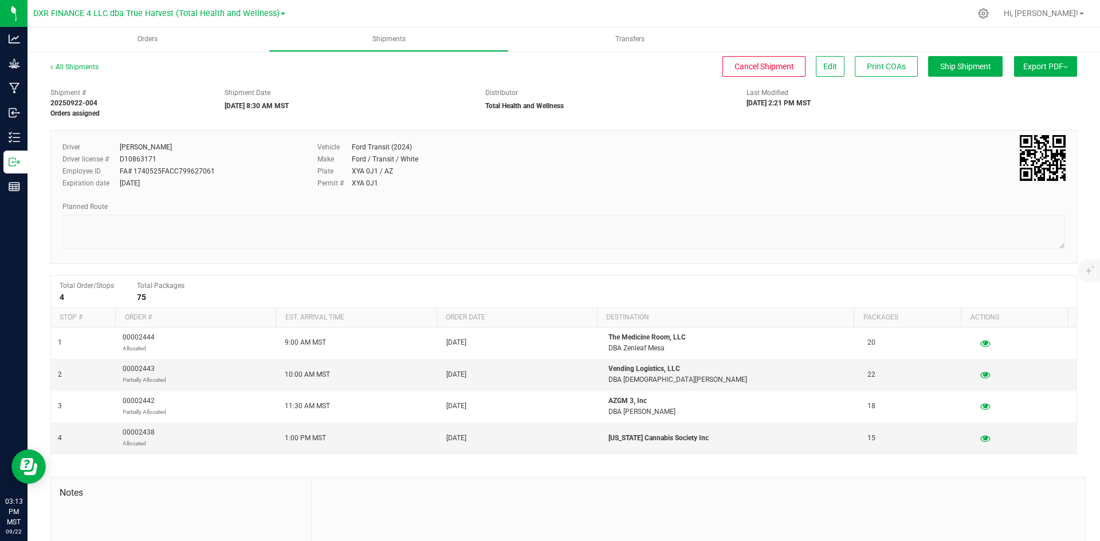
click at [1052, 68] on span "Export PDF" at bounding box center [1045, 66] width 45 height 9
click at [1010, 89] on span "Manifest by Package ID" at bounding box center [1028, 92] width 73 height 8
